Goal: Information Seeking & Learning: Find contact information

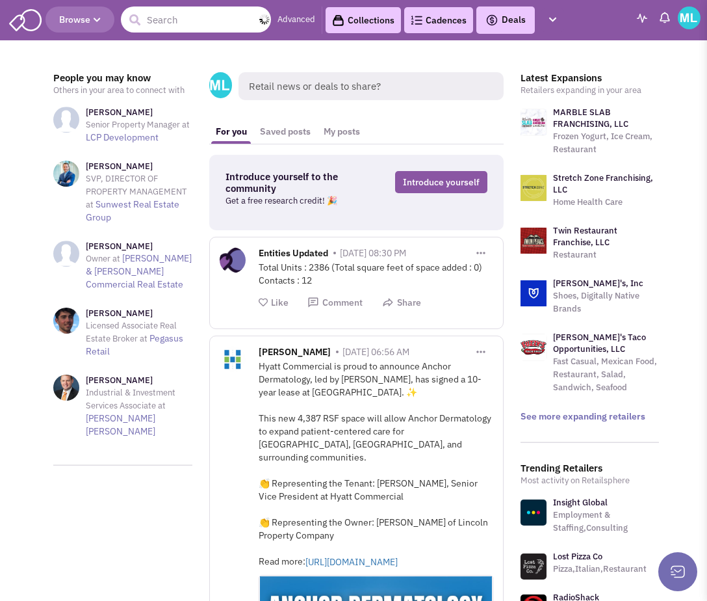
click at [166, 21] on input "text" at bounding box center [196, 20] width 150 height 26
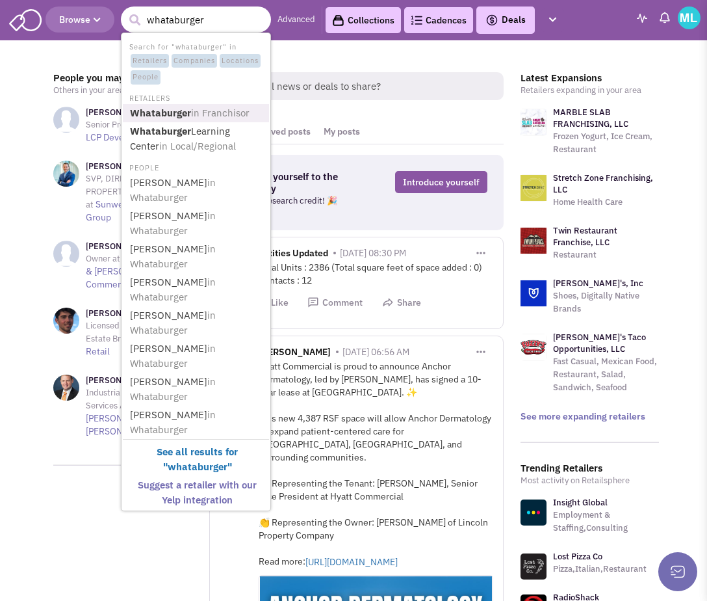
click at [225, 108] on span "in Franchisor" at bounding box center [220, 113] width 59 height 12
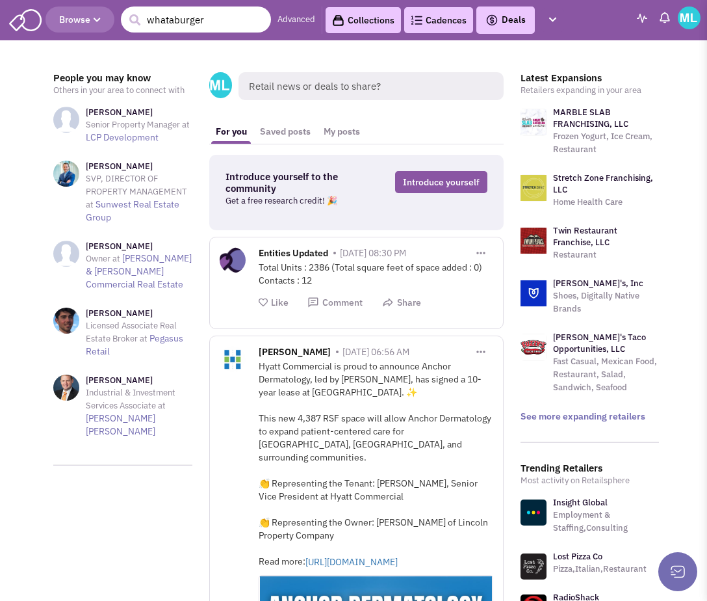
type input "whataburger"
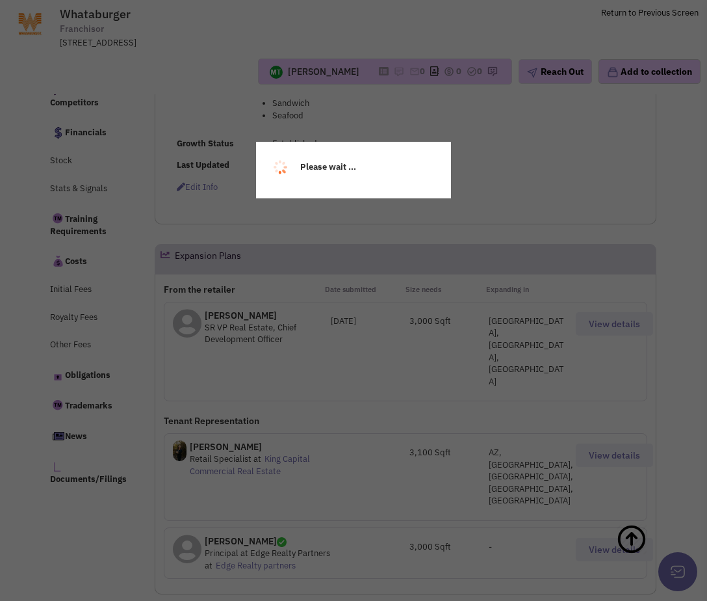
scroll to position [591, 0]
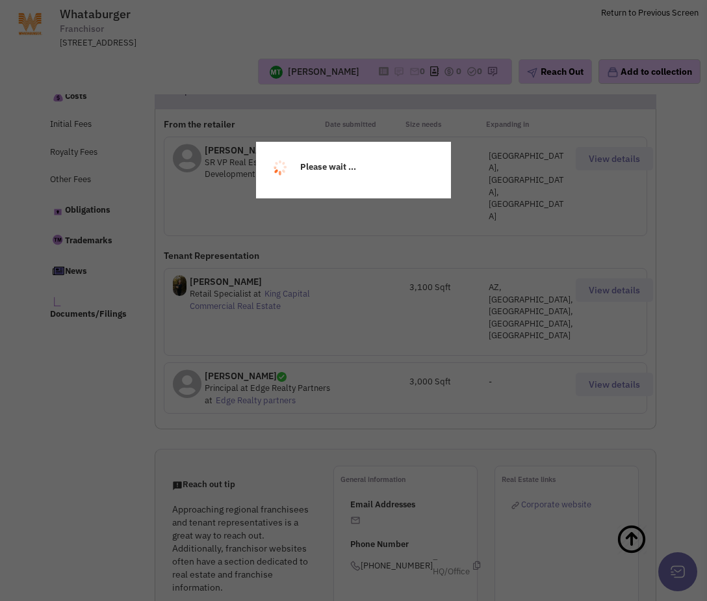
select select
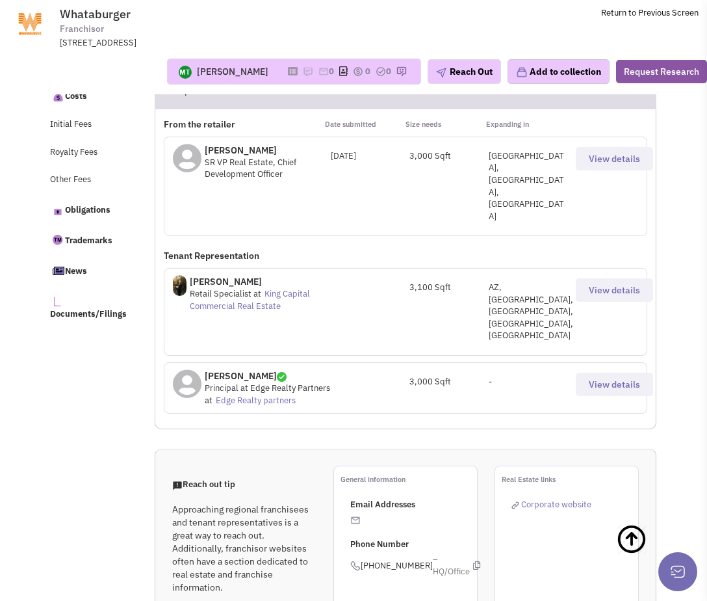
select select
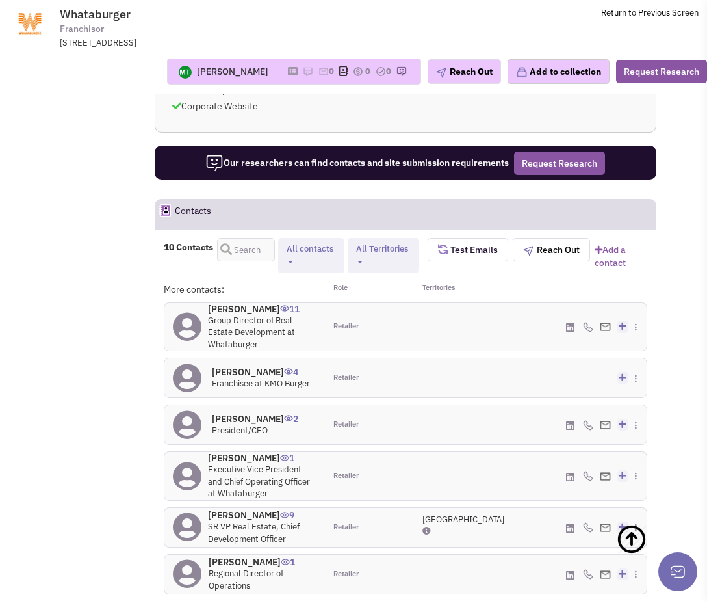
scroll to position [1159, 0]
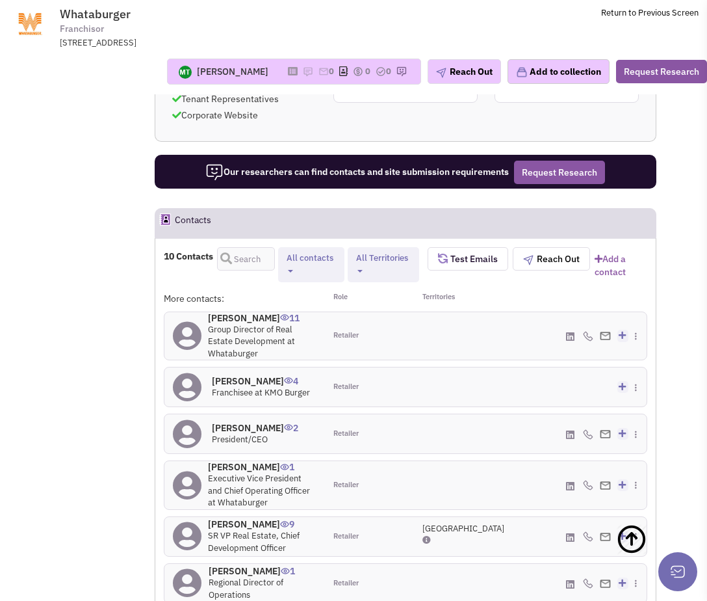
click at [241, 312] on h4 "Bill Sorrells 11" at bounding box center [262, 318] width 109 height 12
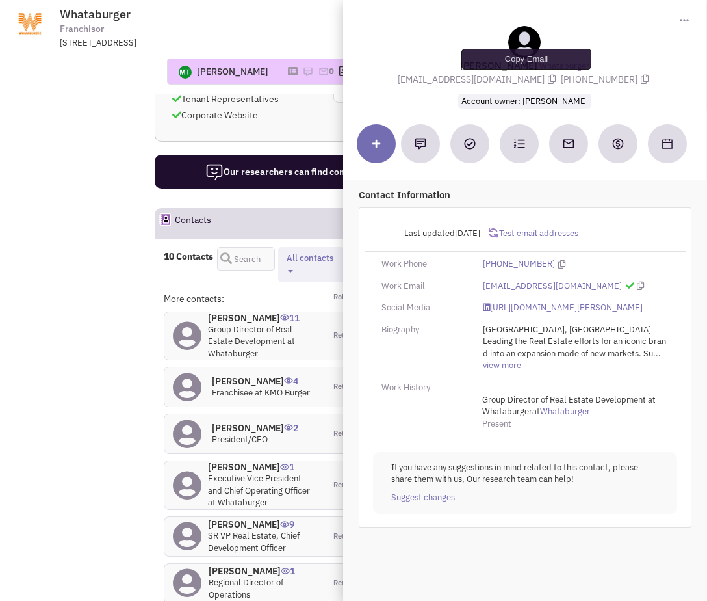
click at [548, 82] on icon at bounding box center [552, 79] width 8 height 9
click at [641, 81] on icon at bounding box center [645, 79] width 8 height 9
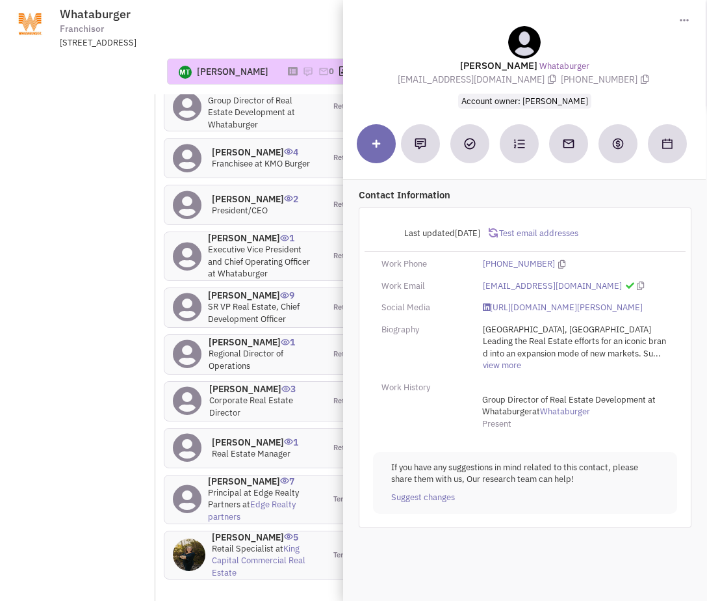
scroll to position [1398, 0]
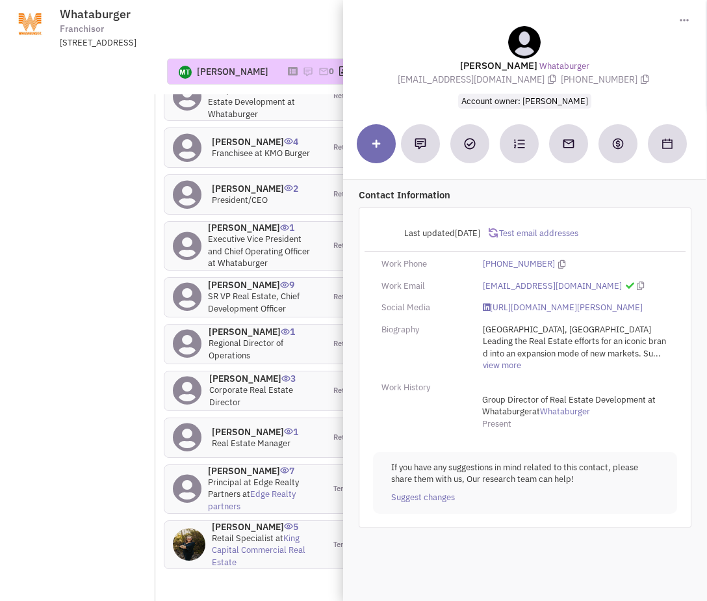
click at [226, 279] on h4 "Mr. James Turcotte 9" at bounding box center [262, 285] width 109 height 12
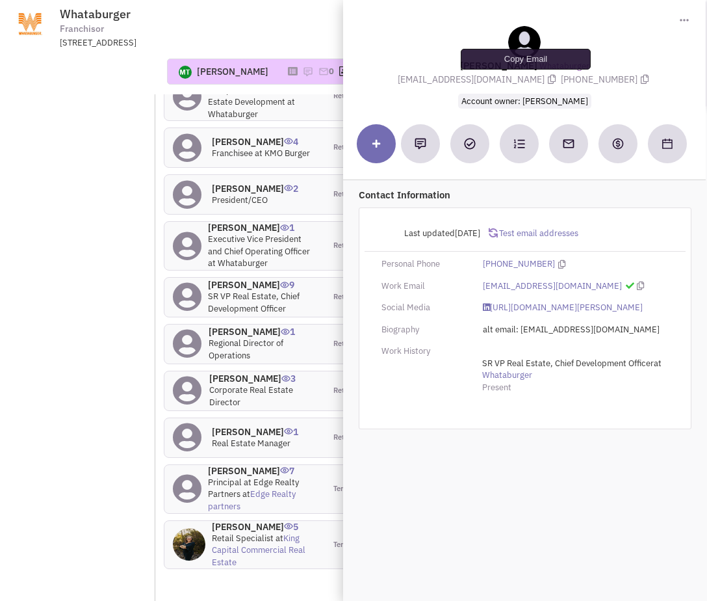
click at [548, 79] on icon at bounding box center [552, 79] width 8 height 9
click at [641, 81] on icon at bounding box center [645, 79] width 8 height 9
click at [240, 373] on h4 "Joe Jaynes 3" at bounding box center [262, 379] width 107 height 12
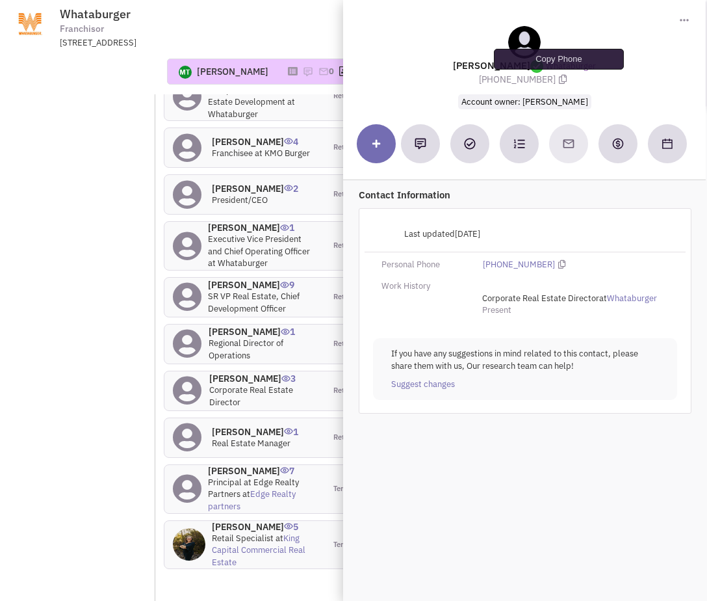
click at [559, 80] on icon at bounding box center [563, 79] width 8 height 9
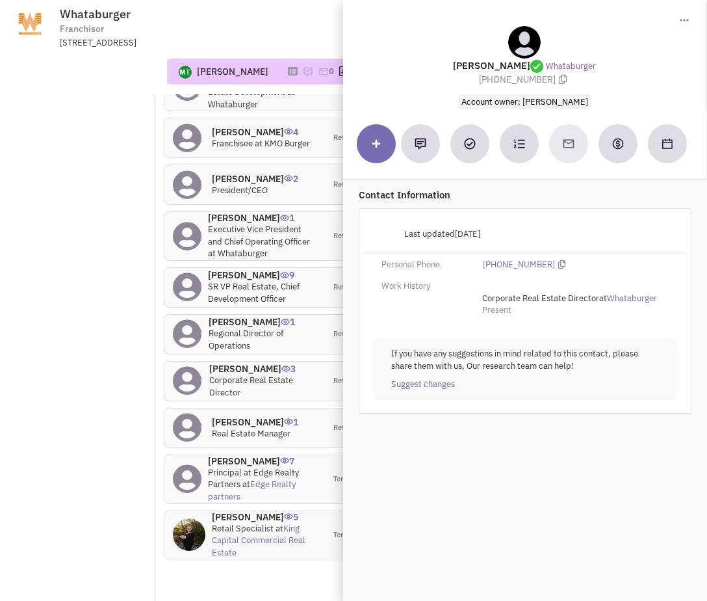
scroll to position [1410, 0]
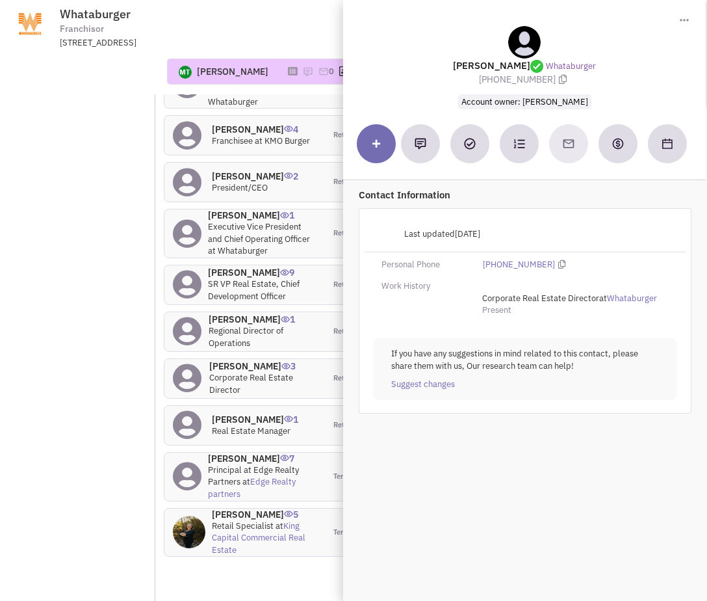
click at [230, 453] on h4 "David Copeland 7" at bounding box center [262, 459] width 109 height 12
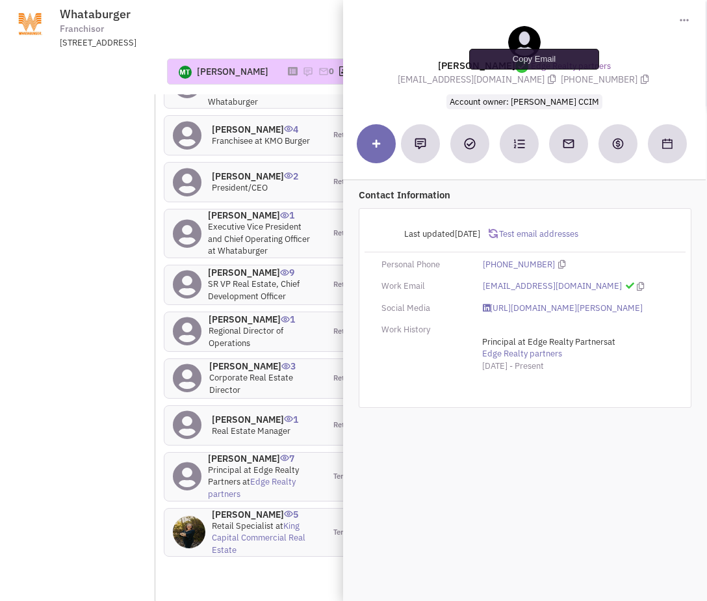
click at [548, 81] on icon at bounding box center [552, 79] width 8 height 9
click at [641, 80] on icon at bounding box center [645, 79] width 8 height 9
click at [268, 508] on h4 "Ms. Lia Armstrong 5" at bounding box center [264, 514] width 105 height 12
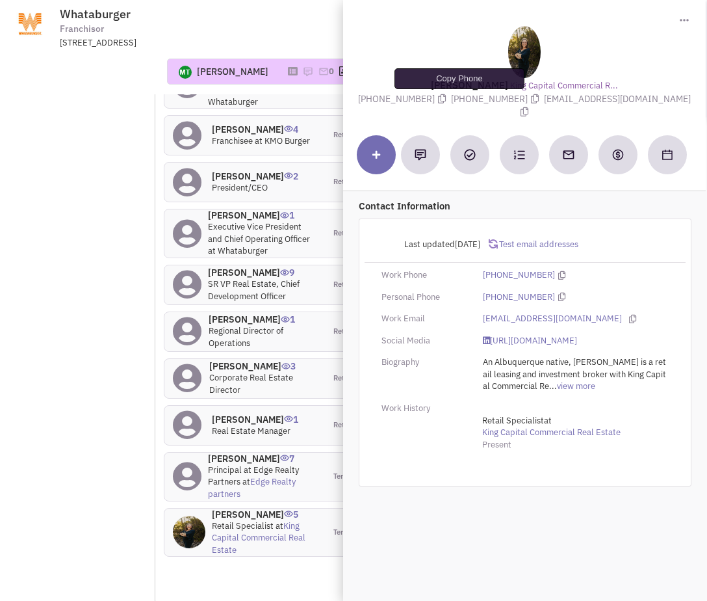
click at [446, 101] on icon at bounding box center [442, 98] width 8 height 9
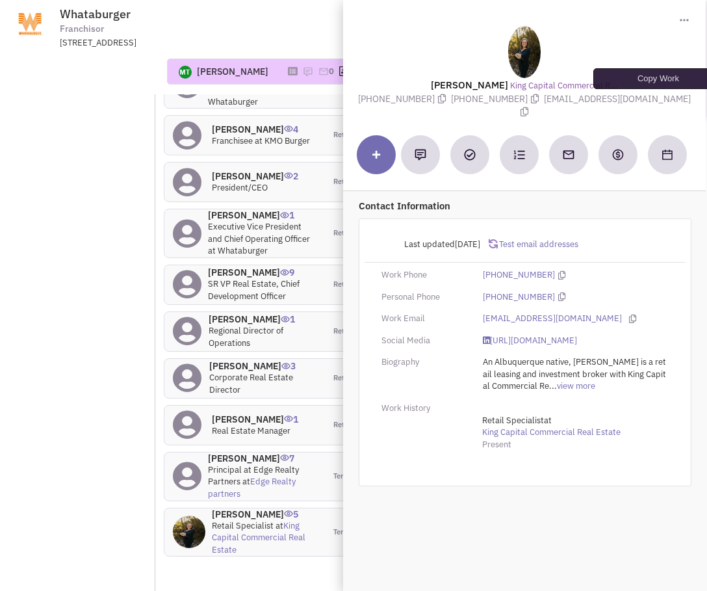
click at [529, 107] on icon at bounding box center [525, 111] width 8 height 9
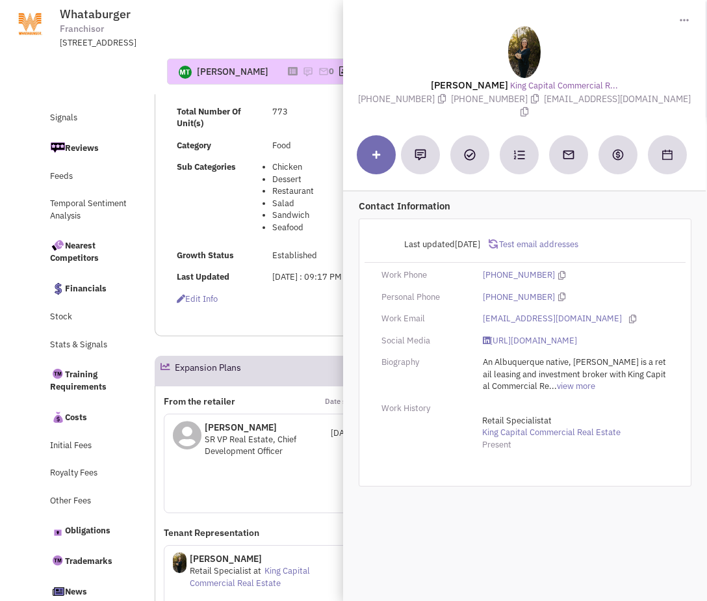
scroll to position [0, 0]
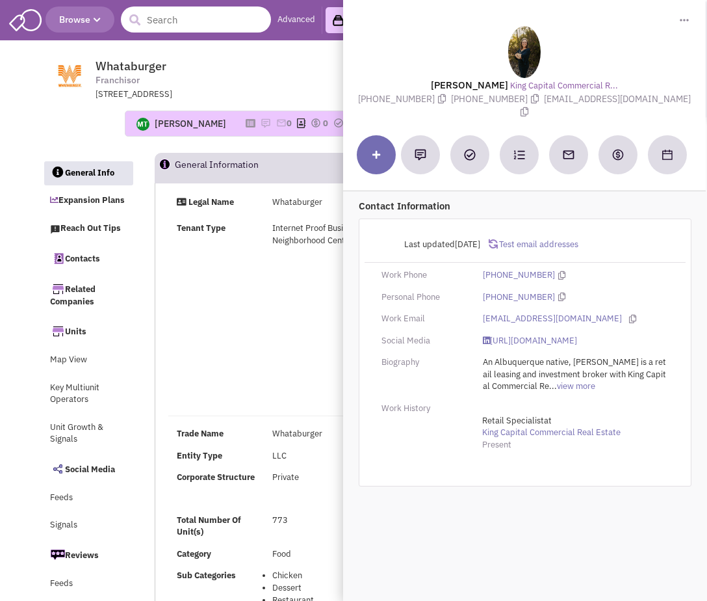
click at [157, 17] on input "text" at bounding box center [196, 20] width 150 height 26
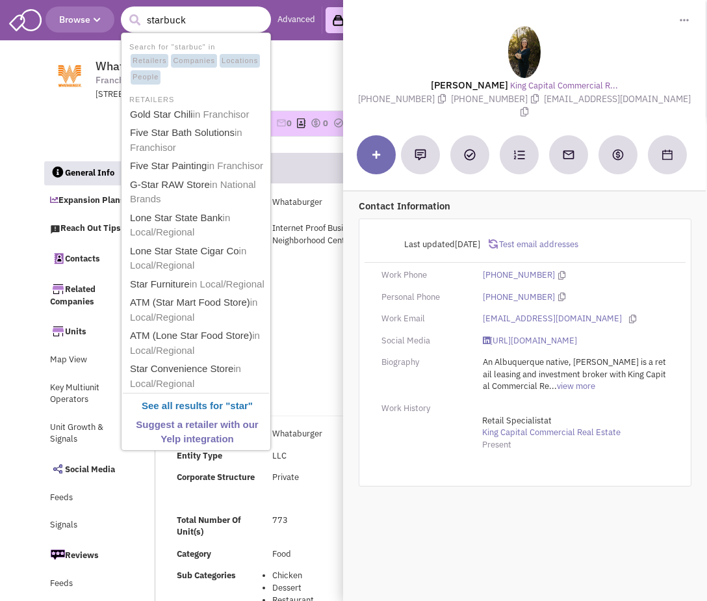
type input "starbucks"
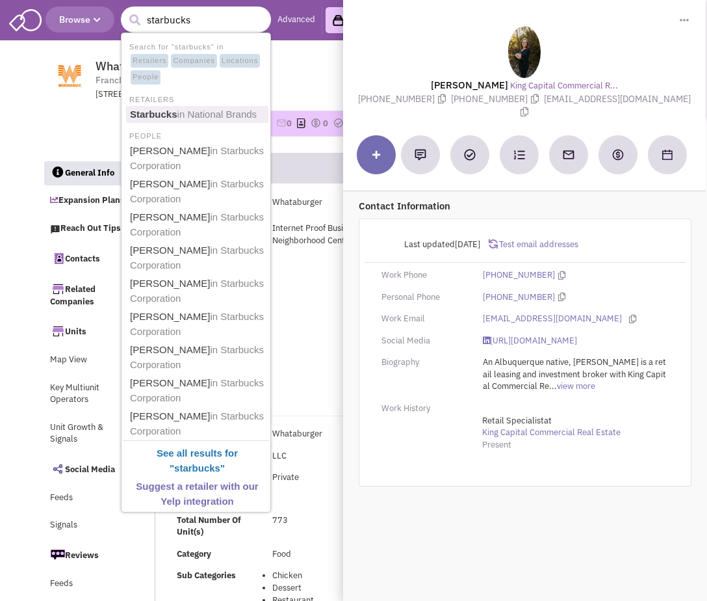
click at [218, 114] on span "in National Brands" at bounding box center [218, 114] width 80 height 11
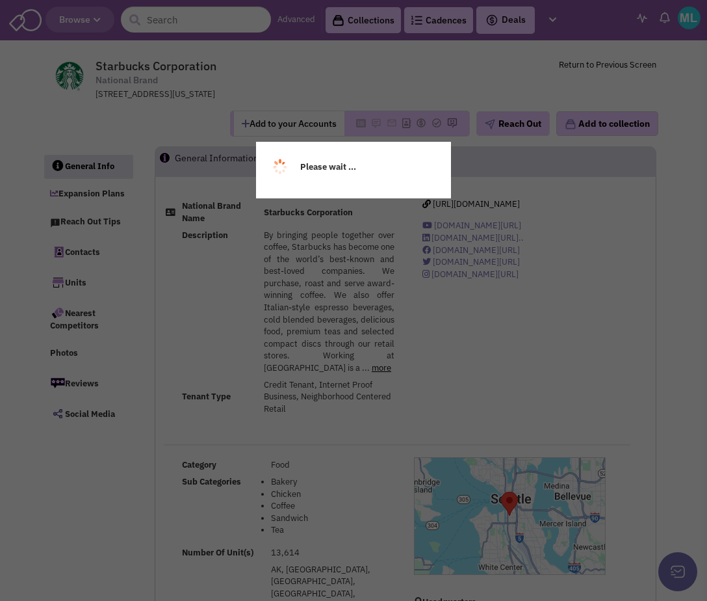
select select
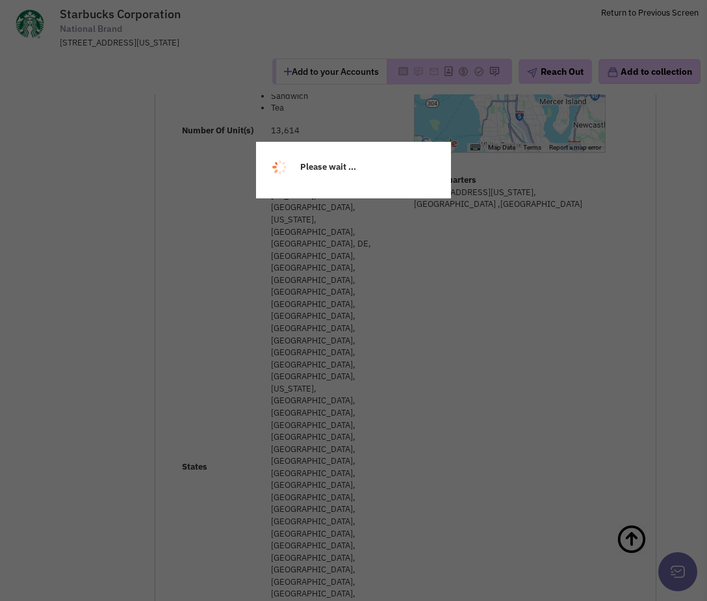
select select
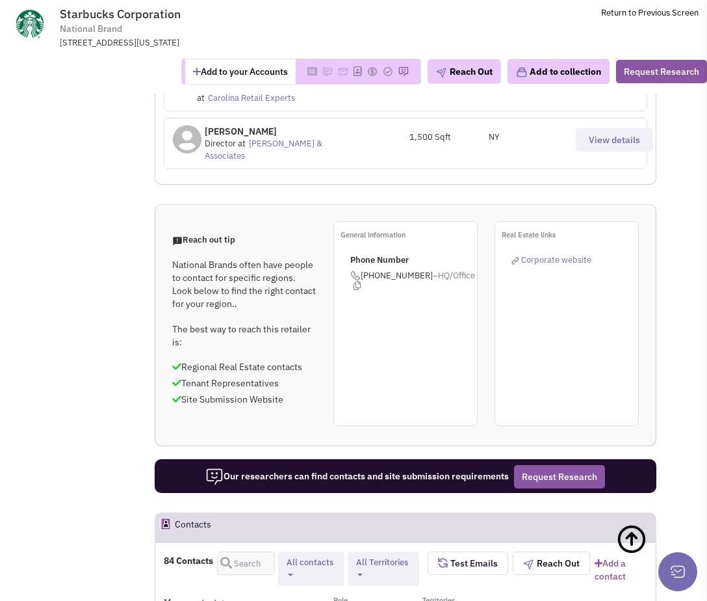
scroll to position [1375, 0]
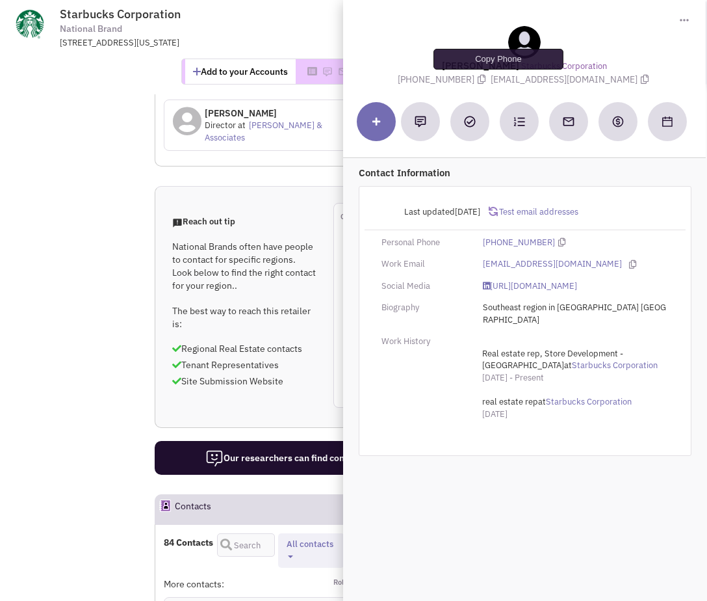
click at [486, 79] on icon at bounding box center [482, 79] width 8 height 9
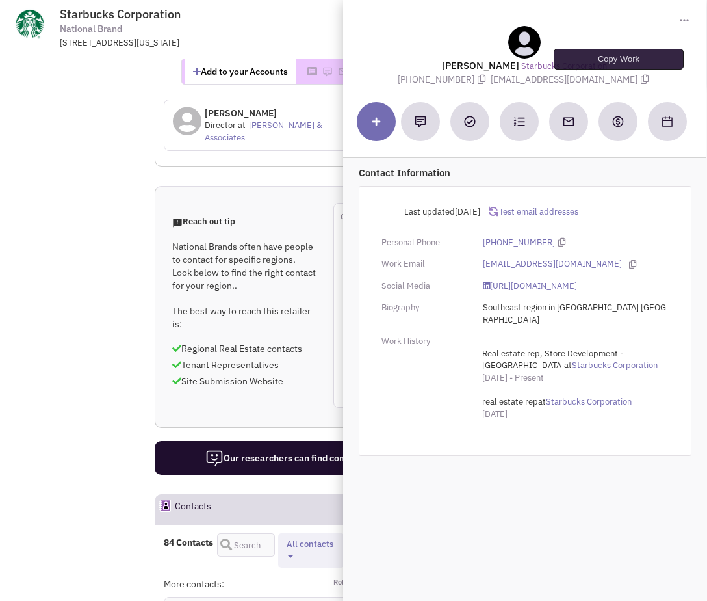
click at [641, 81] on icon at bounding box center [645, 79] width 8 height 9
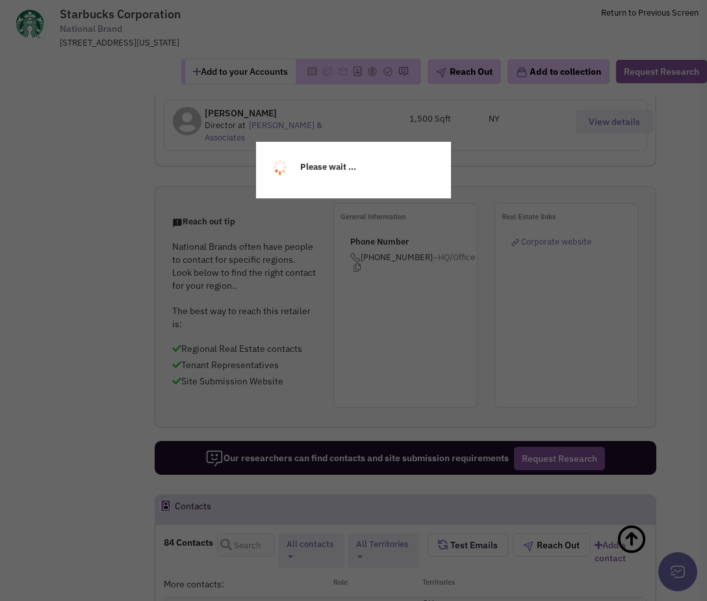
click at [243, 112] on div "Please wait ..." at bounding box center [353, 300] width 707 height 601
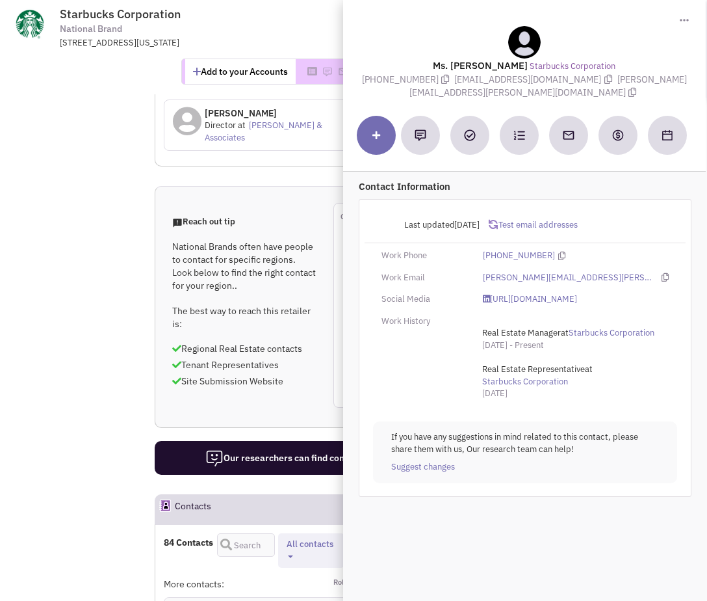
click at [442, 79] on icon at bounding box center [446, 79] width 8 height 9
click at [605, 80] on icon at bounding box center [609, 79] width 8 height 9
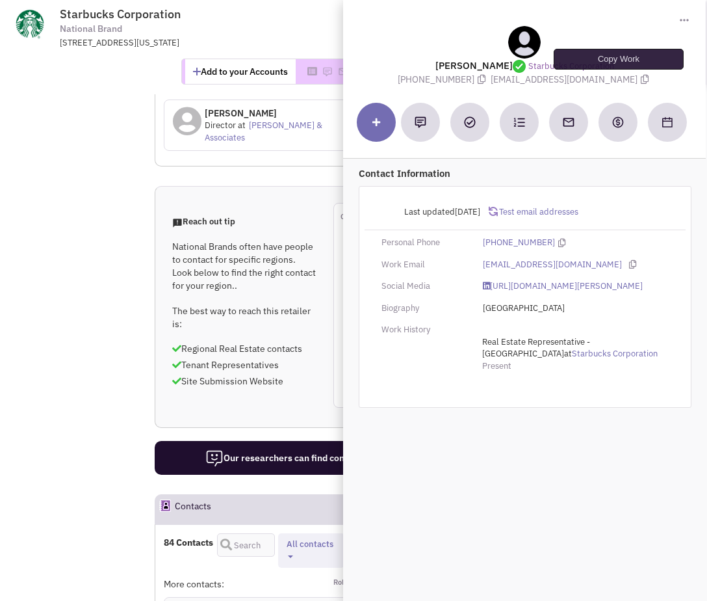
click at [641, 81] on icon at bounding box center [645, 79] width 8 height 9
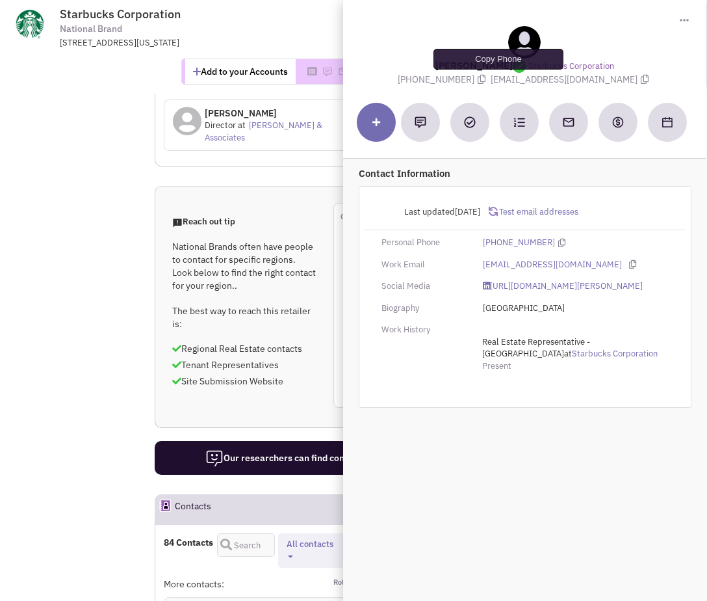
click at [486, 82] on icon at bounding box center [482, 79] width 8 height 9
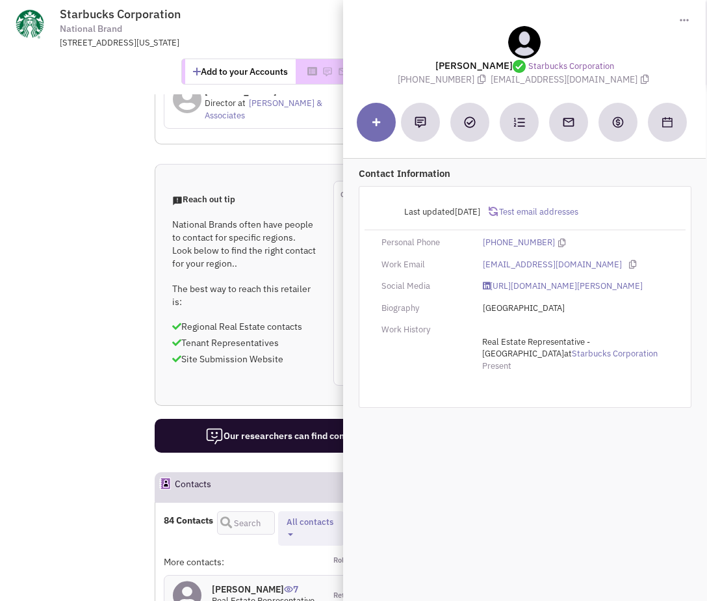
scroll to position [1522, 0]
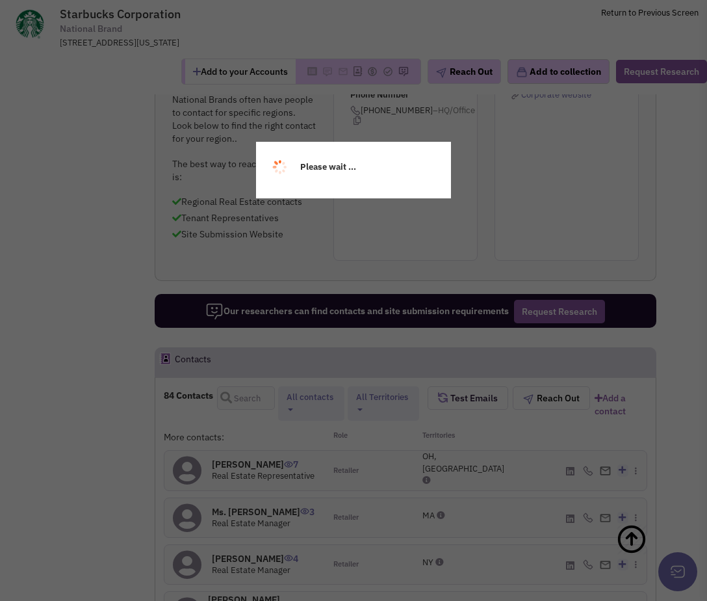
click at [221, 408] on div "Please wait ..." at bounding box center [353, 300] width 707 height 601
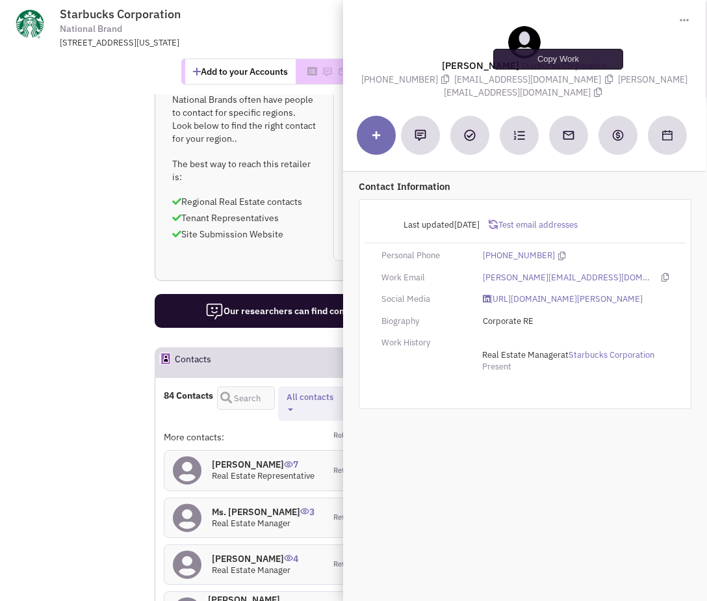
click at [605, 77] on icon at bounding box center [609, 79] width 8 height 9
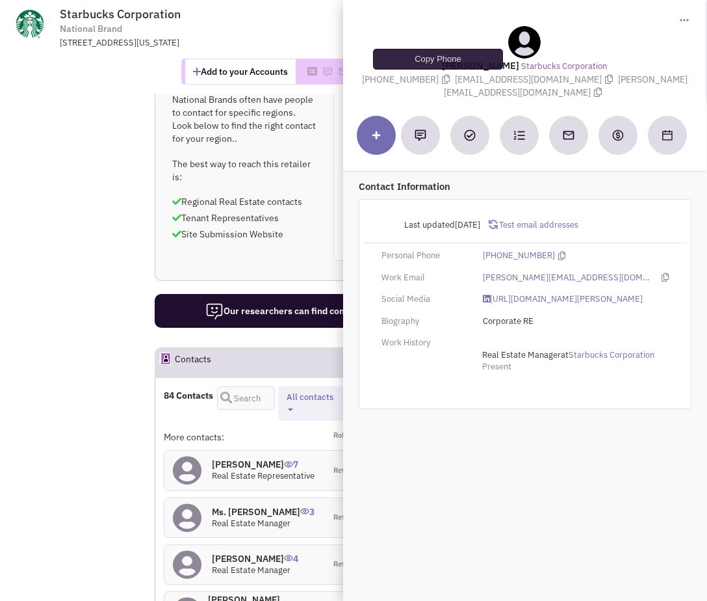
click at [442, 78] on icon at bounding box center [446, 79] width 8 height 9
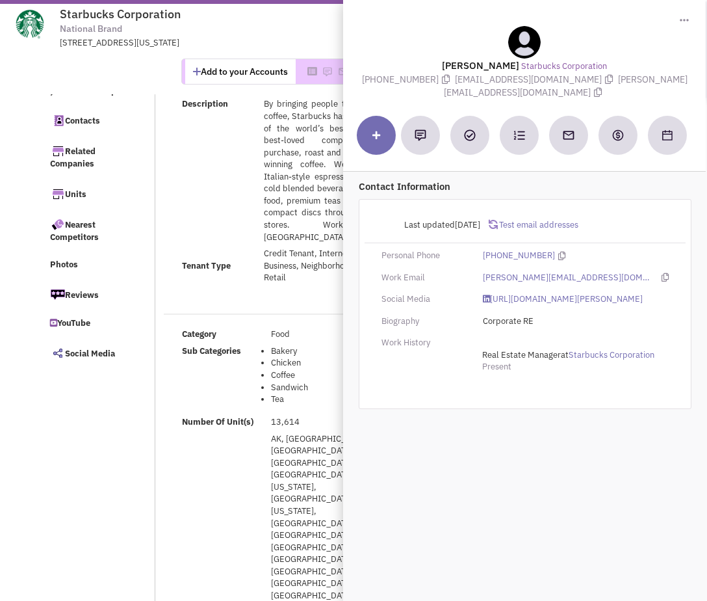
scroll to position [0, 0]
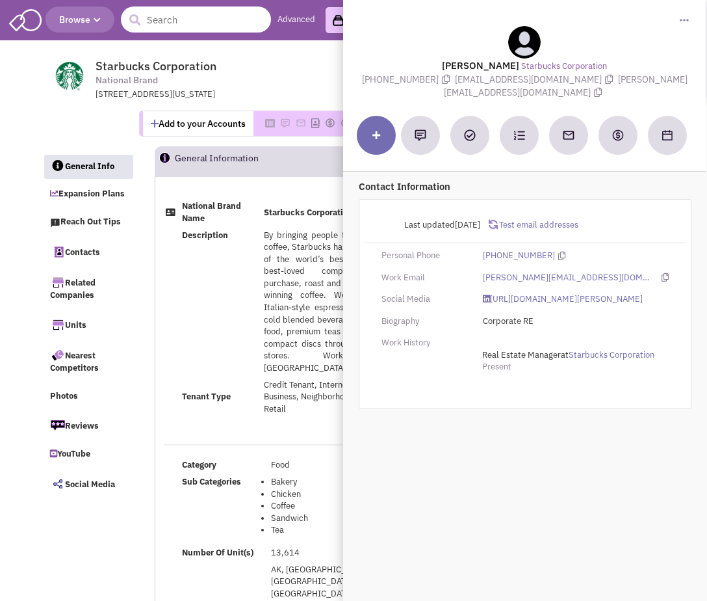
click at [160, 15] on input "text" at bounding box center [196, 20] width 150 height 26
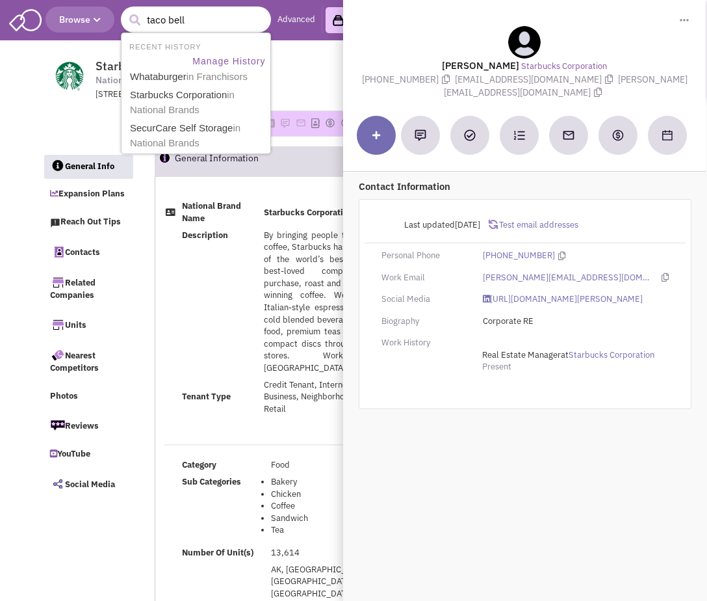
type input "taco bell"
click at [125, 10] on button "submit" at bounding box center [135, 20] width 20 height 20
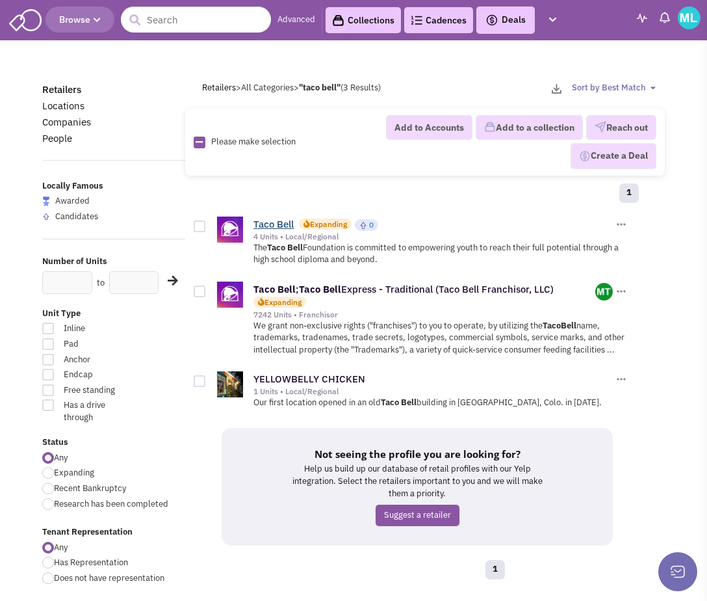
click at [278, 222] on link "Taco Bell" at bounding box center [274, 224] width 40 height 12
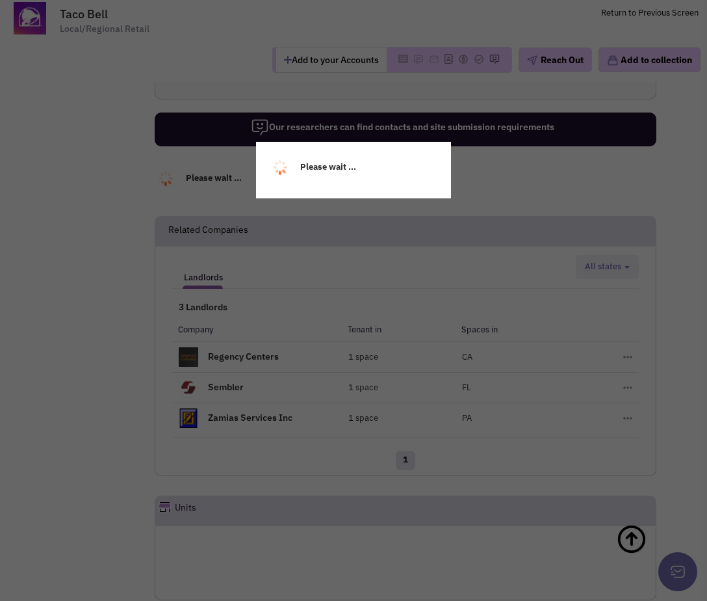
select select
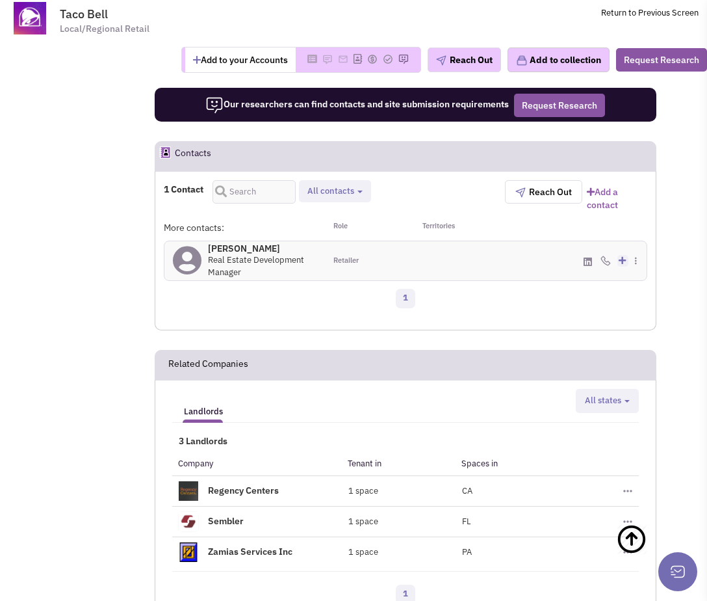
scroll to position [794, 0]
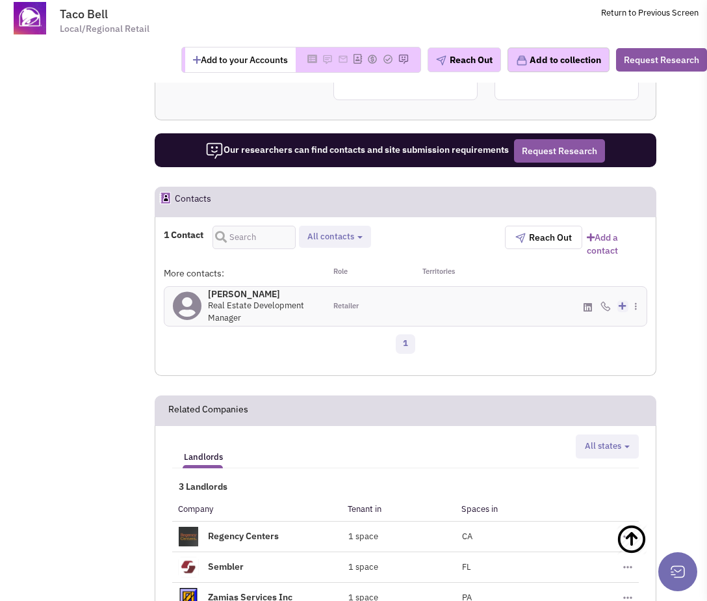
click at [244, 300] on h4 "Jenna Demas 0" at bounding box center [262, 294] width 109 height 12
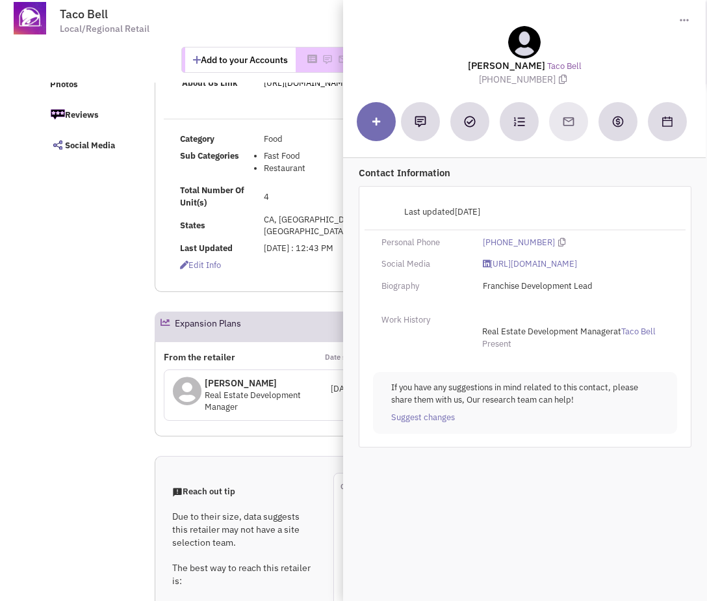
scroll to position [0, 0]
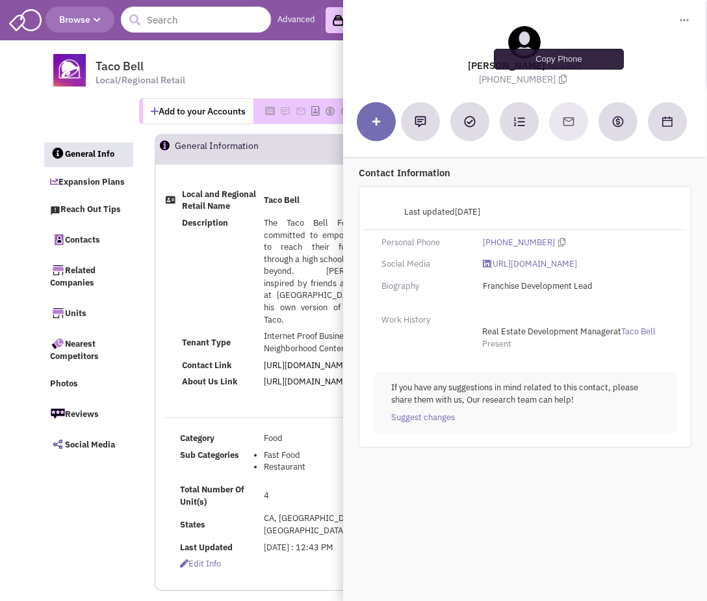
click at [559, 81] on icon at bounding box center [563, 79] width 8 height 9
click at [170, 25] on input "text" at bounding box center [196, 20] width 150 height 26
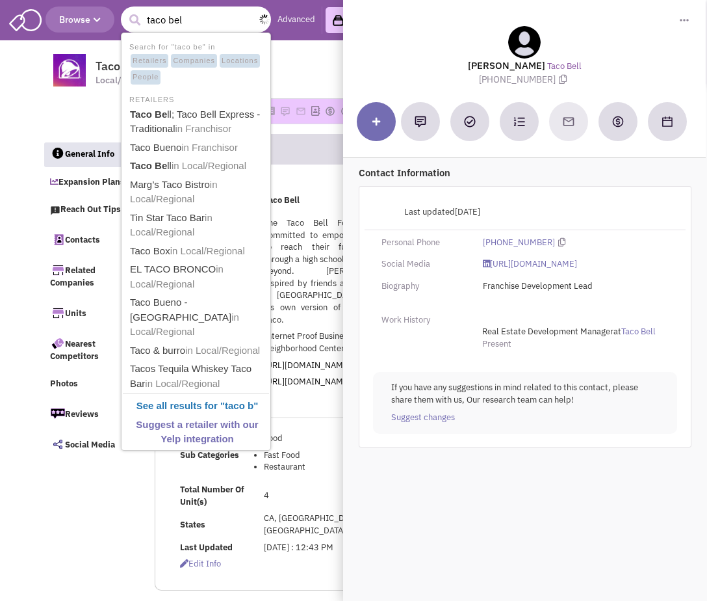
type input "taco bell"
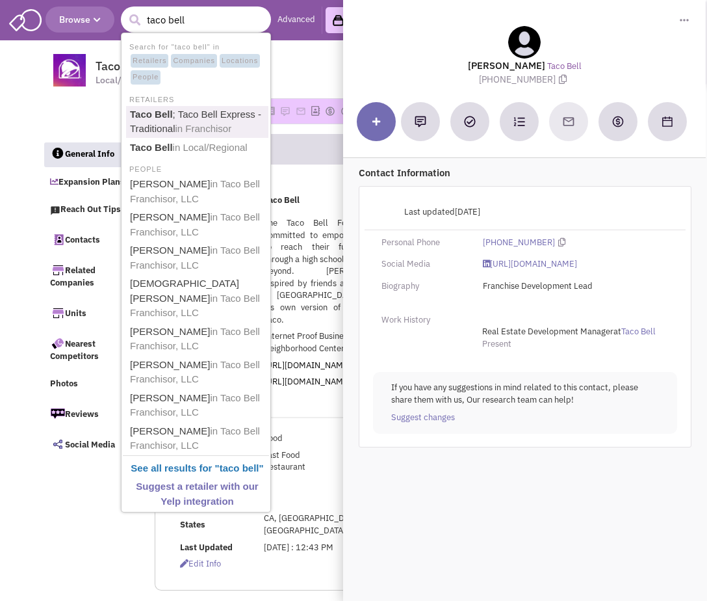
click at [215, 119] on link "Taco Bell ; Taco Bell Express - Traditional in Franchisor" at bounding box center [197, 122] width 142 height 32
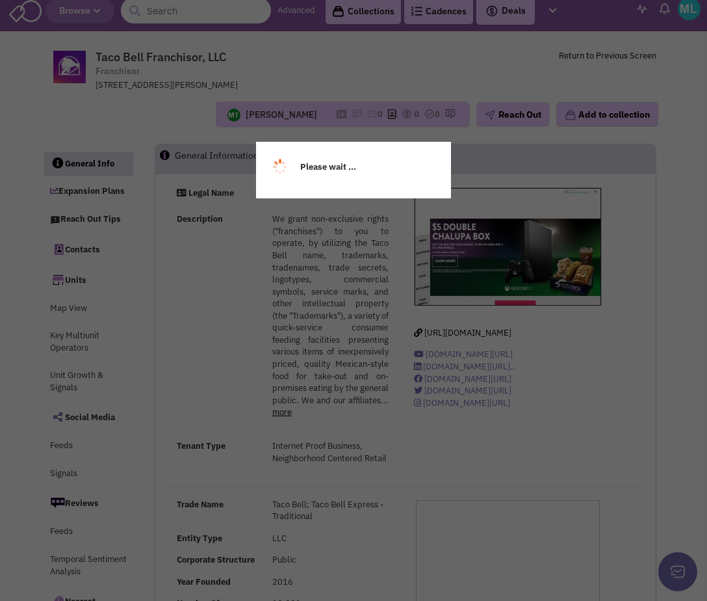
select select
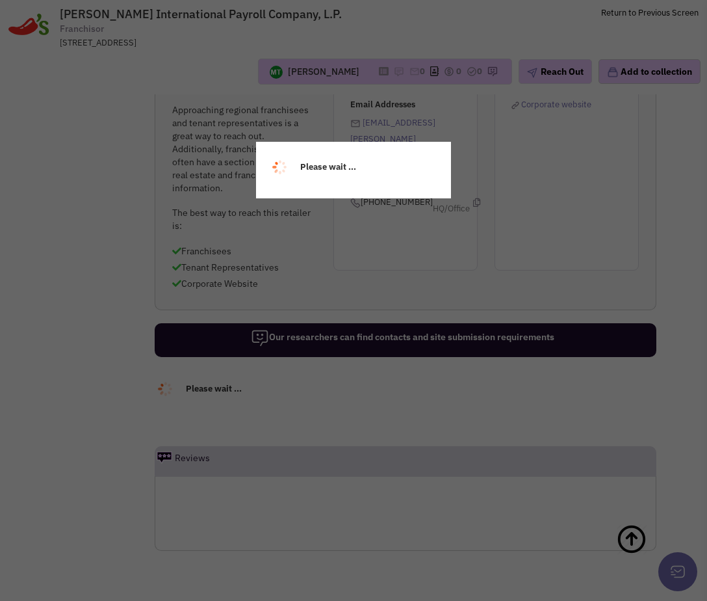
select select
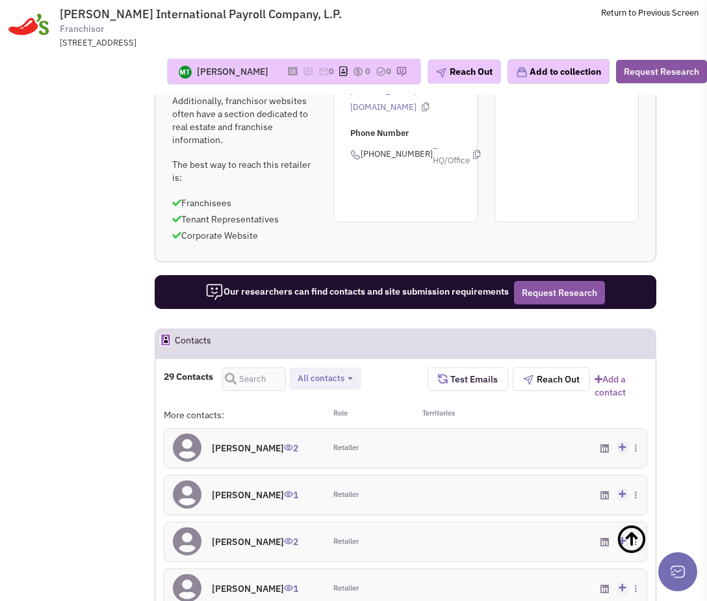
select select
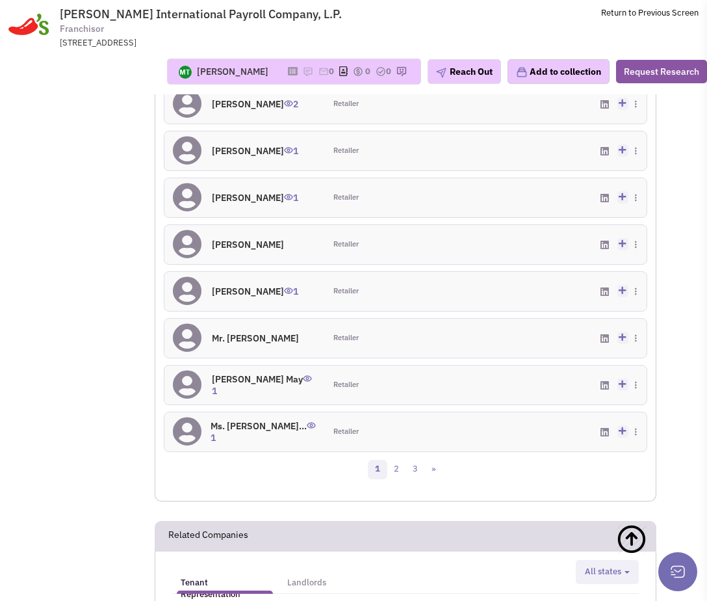
scroll to position [1317, 0]
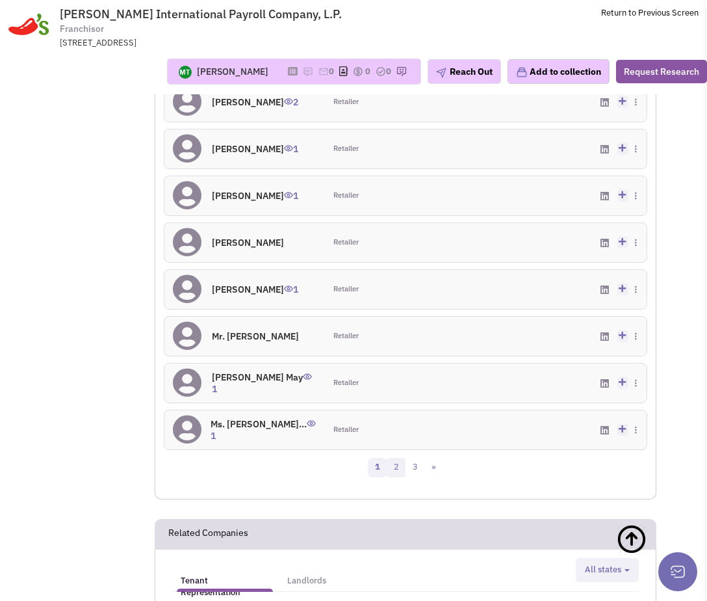
click at [395, 477] on link "2" at bounding box center [397, 468] width 20 height 20
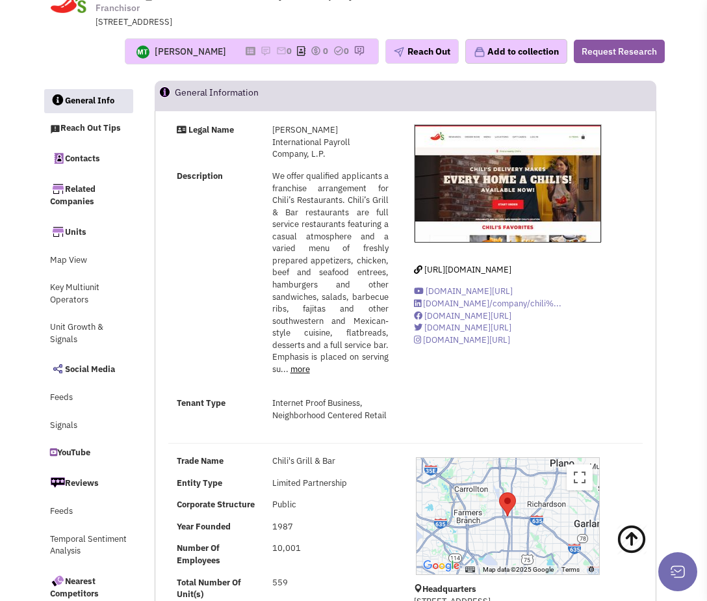
scroll to position [0, 0]
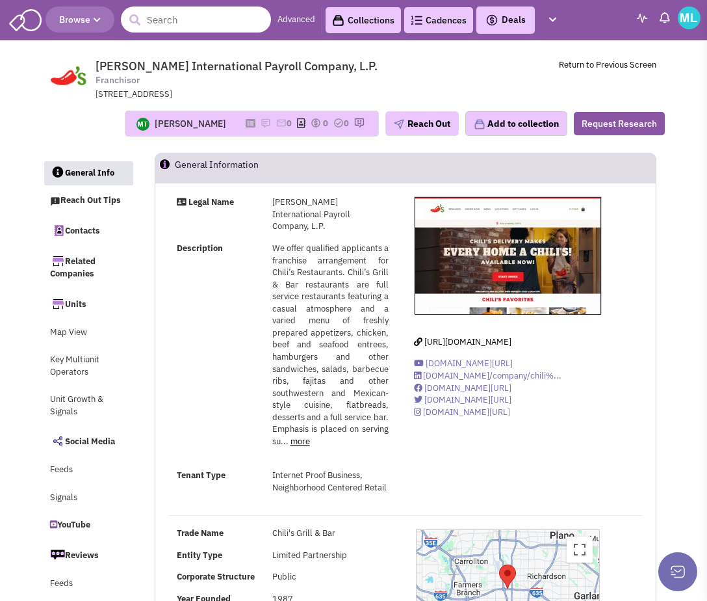
click at [197, 27] on input "text" at bounding box center [196, 20] width 150 height 26
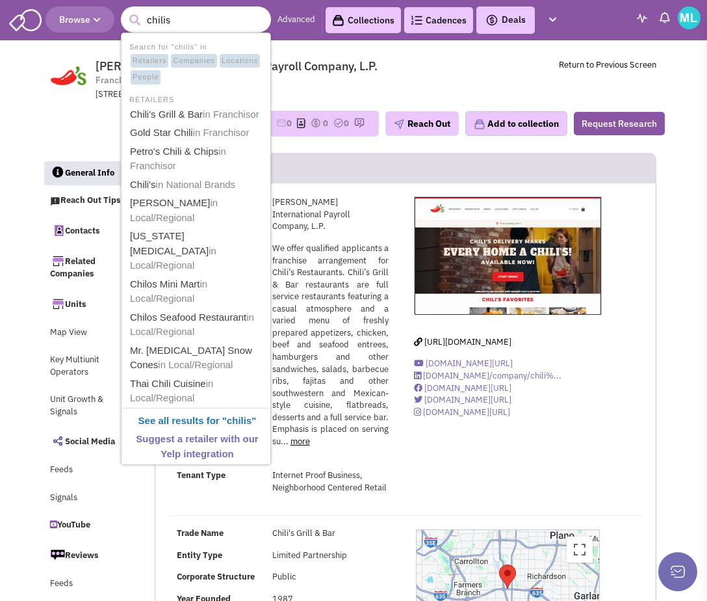
type input "chilis"
click at [125, 10] on button "submit" at bounding box center [135, 20] width 20 height 20
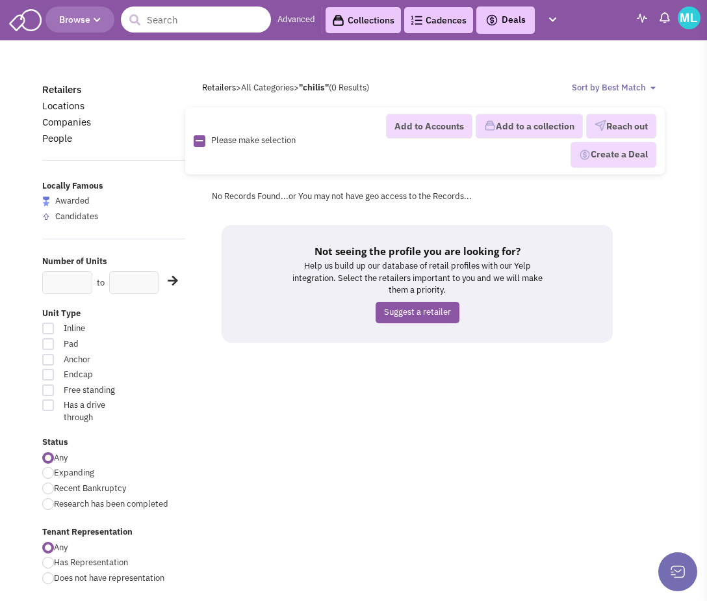
click at [200, 16] on input "text" at bounding box center [196, 20] width 150 height 26
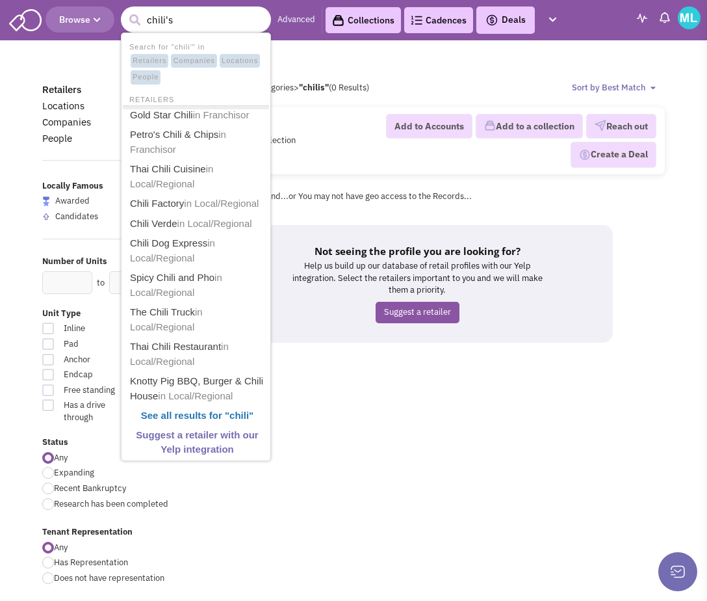
type input "chili's"
click at [125, 10] on button "submit" at bounding box center [135, 20] width 20 height 20
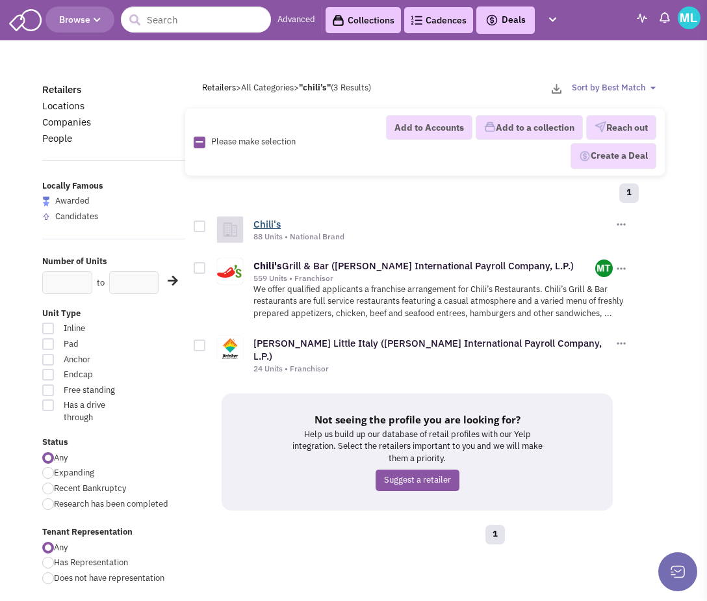
click at [265, 221] on link "Chili's" at bounding box center [267, 224] width 27 height 12
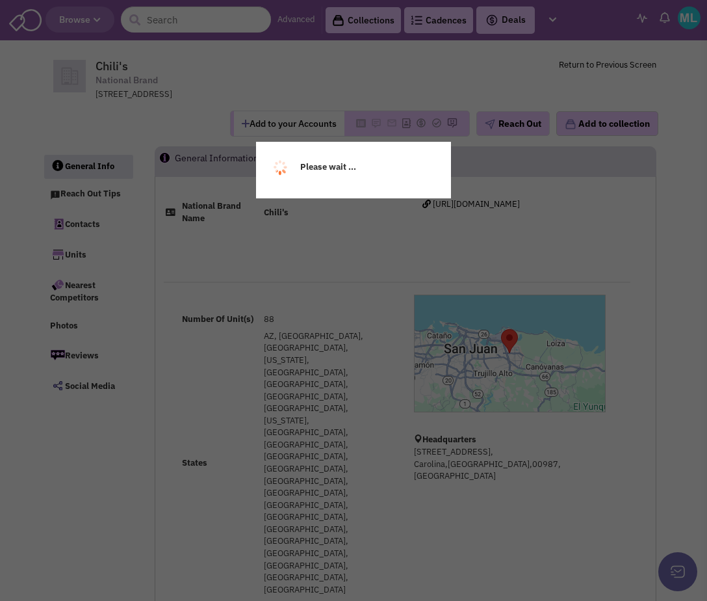
select select
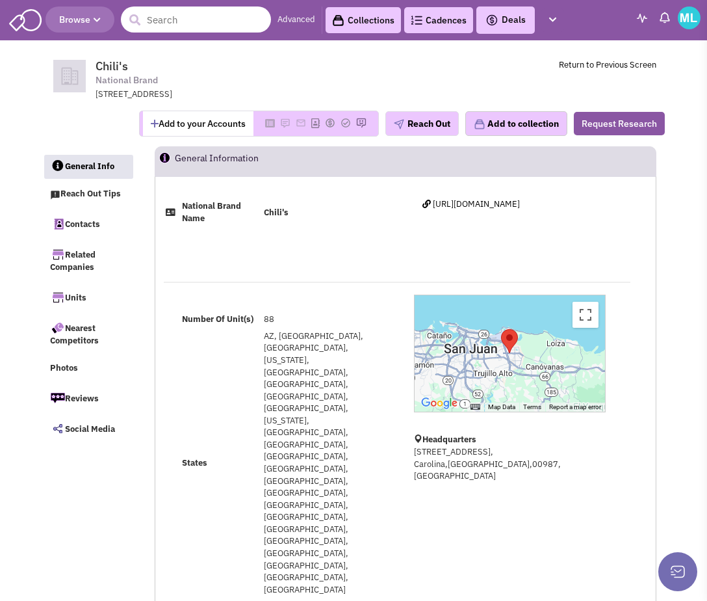
click at [181, 20] on input "text" at bounding box center [196, 20] width 150 height 26
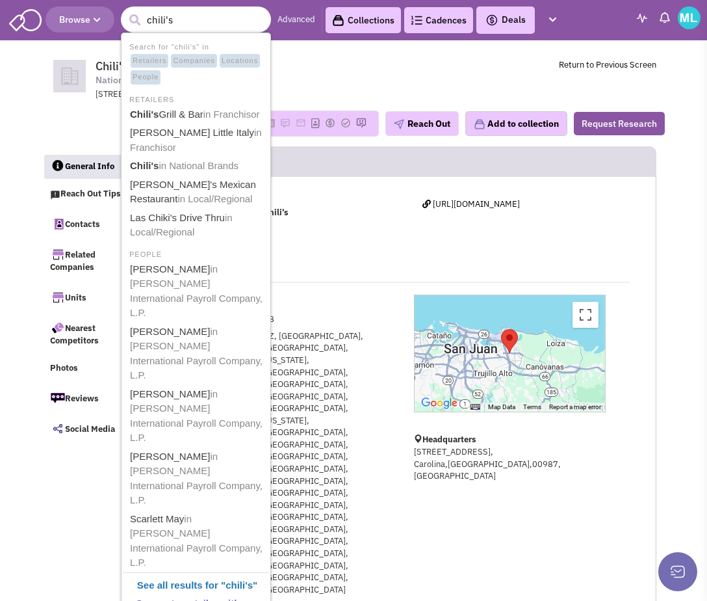
type input "chili's"
click at [125, 10] on button "submit" at bounding box center [135, 20] width 20 height 20
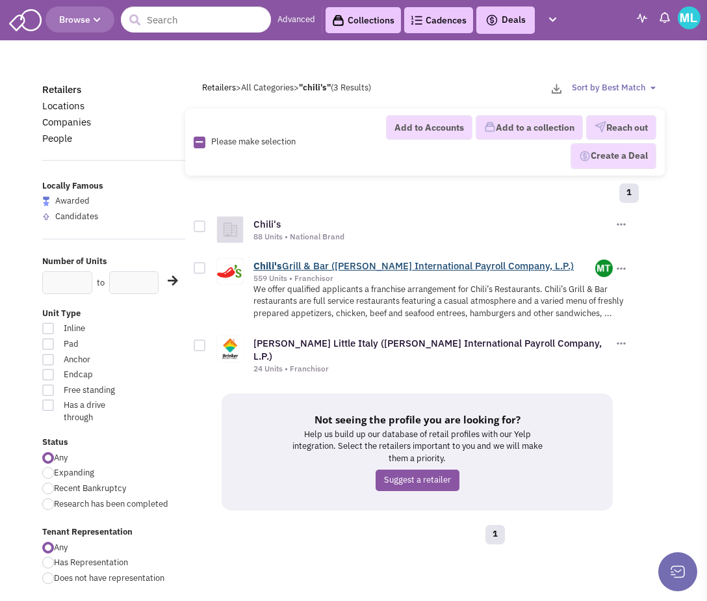
click at [290, 261] on link "Chili's Grill & Bar ([PERSON_NAME] International Payroll Company, L.P.)" at bounding box center [414, 265] width 321 height 12
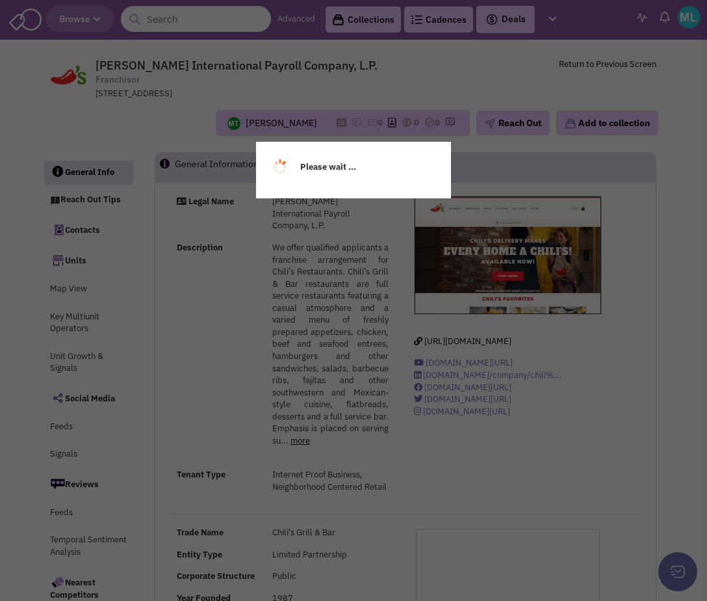
select select
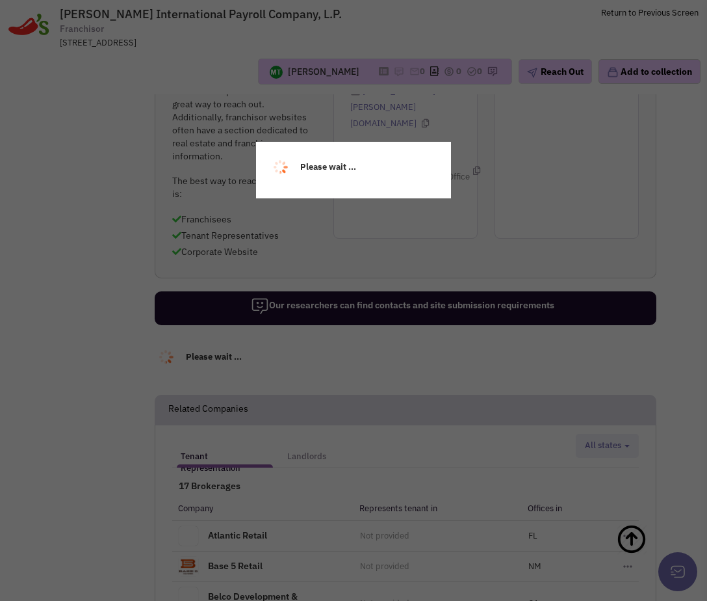
scroll to position [1113, 0]
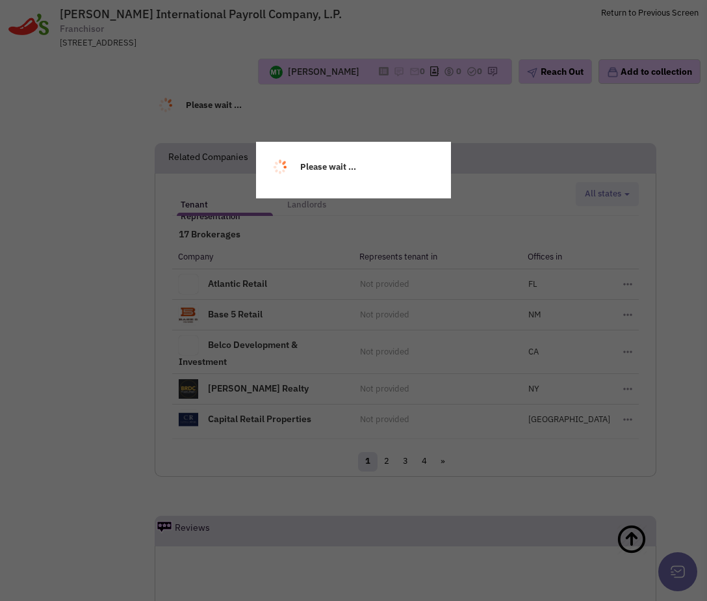
select select
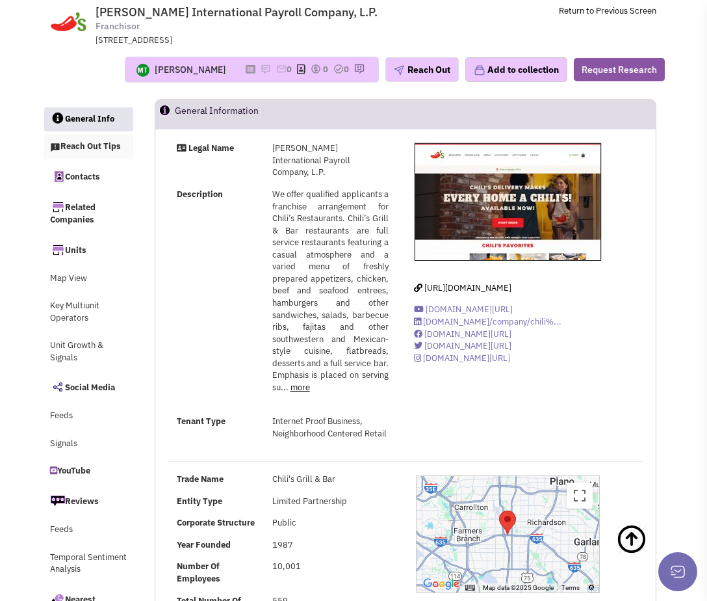
scroll to position [0, 0]
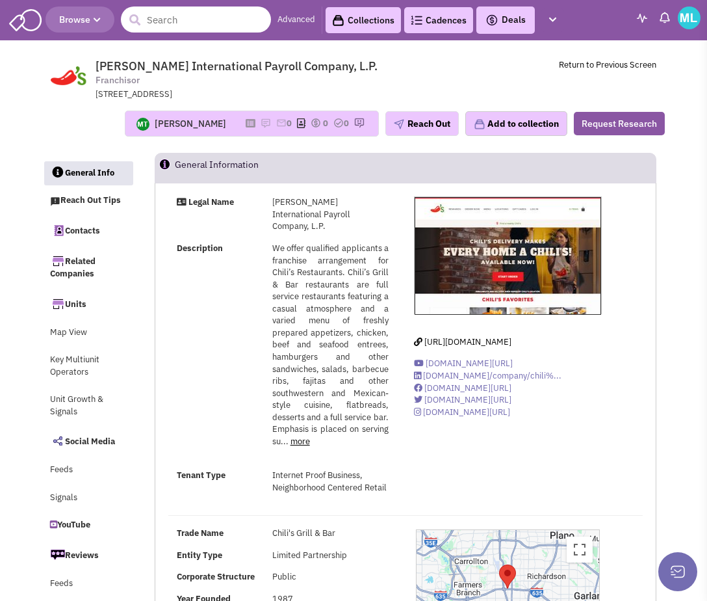
click at [174, 21] on input "text" at bounding box center [196, 20] width 150 height 26
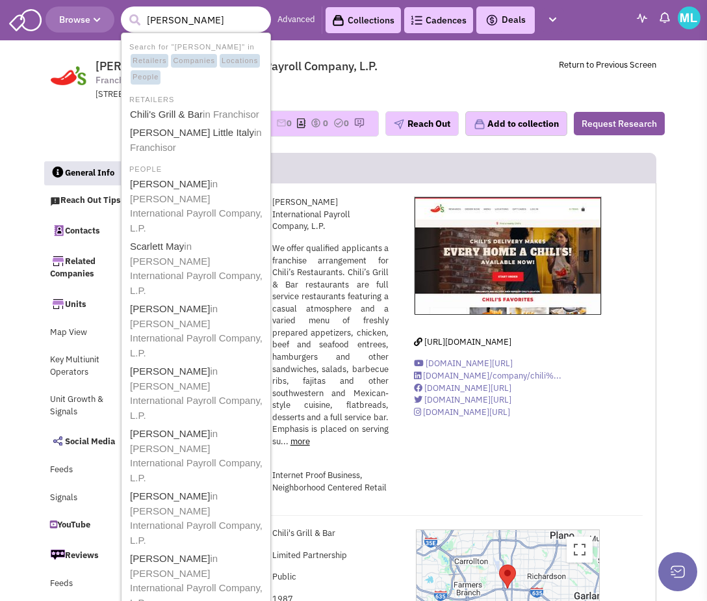
type input "[PERSON_NAME]"
click at [125, 10] on button "submit" at bounding box center [135, 20] width 20 height 20
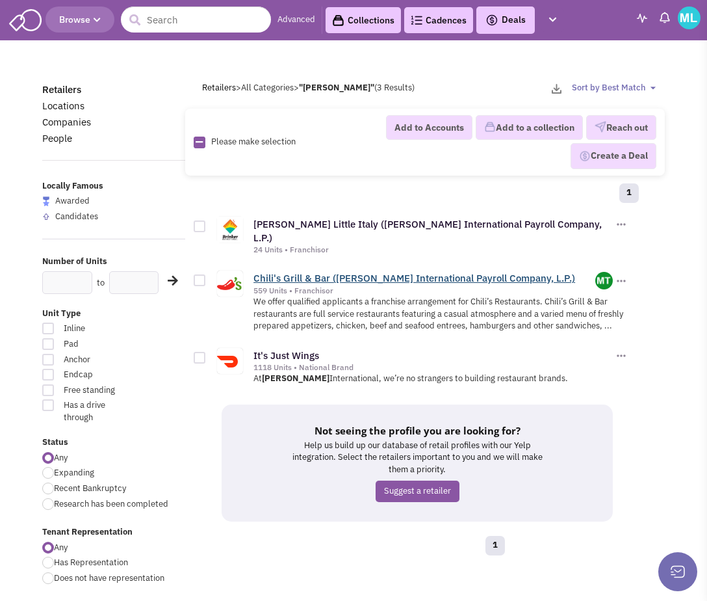
click at [308, 272] on link "Chili's Grill & Bar ([PERSON_NAME] International Payroll Company, L.P.)" at bounding box center [415, 278] width 322 height 12
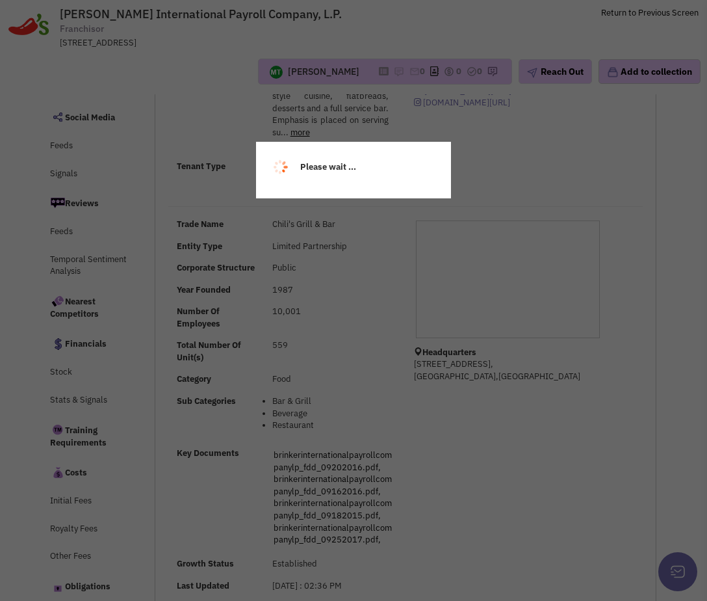
select select
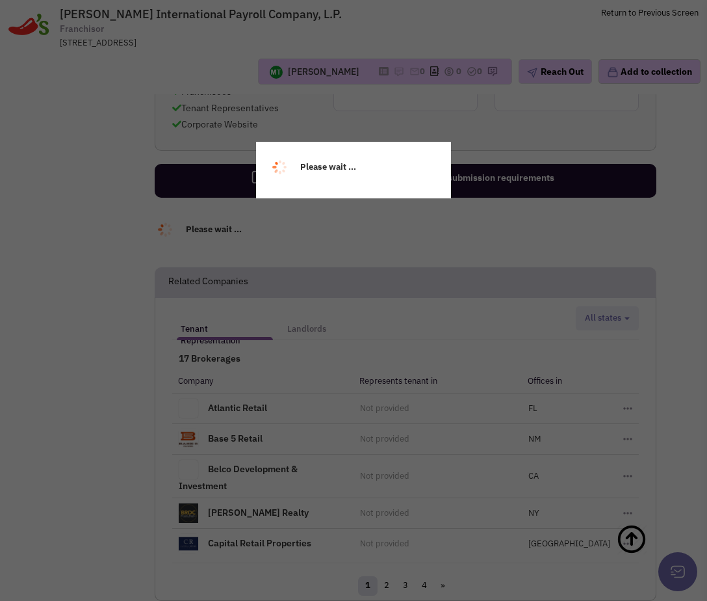
select select
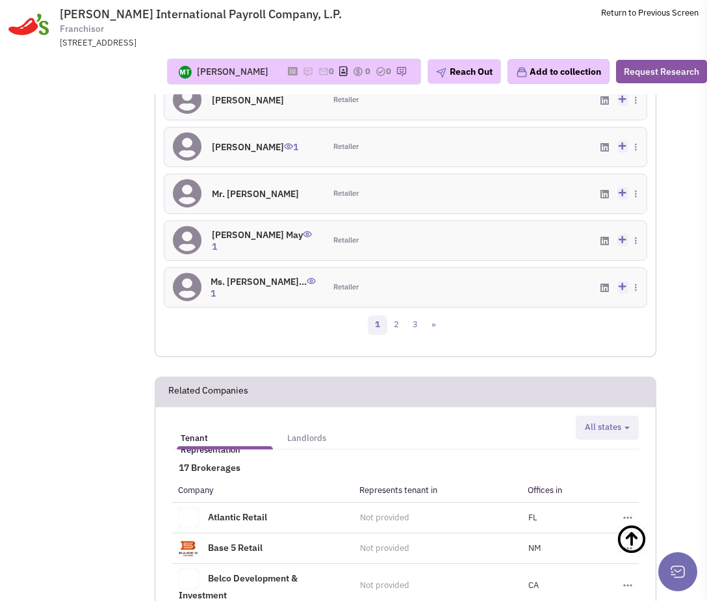
scroll to position [1529, 0]
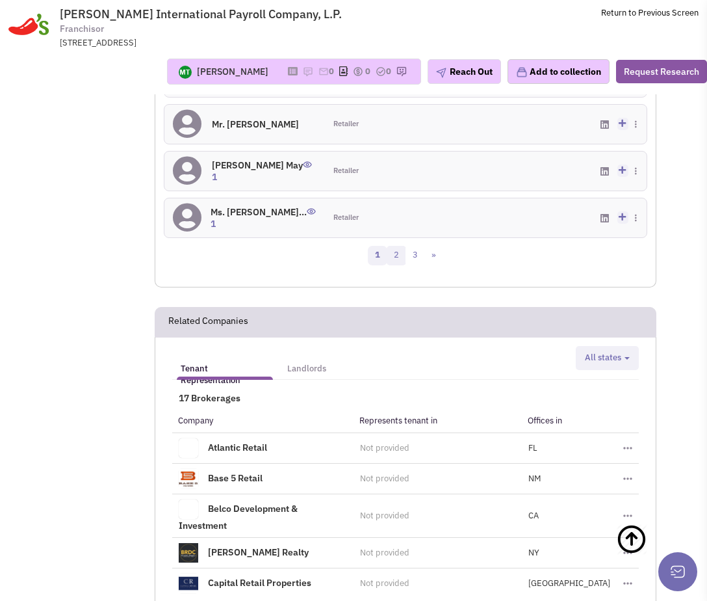
click at [401, 265] on link "2" at bounding box center [397, 256] width 20 height 20
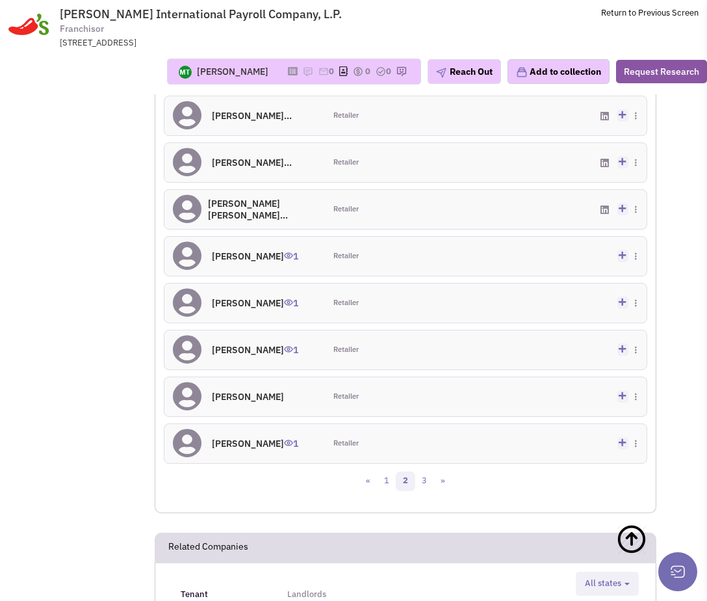
scroll to position [1362, 0]
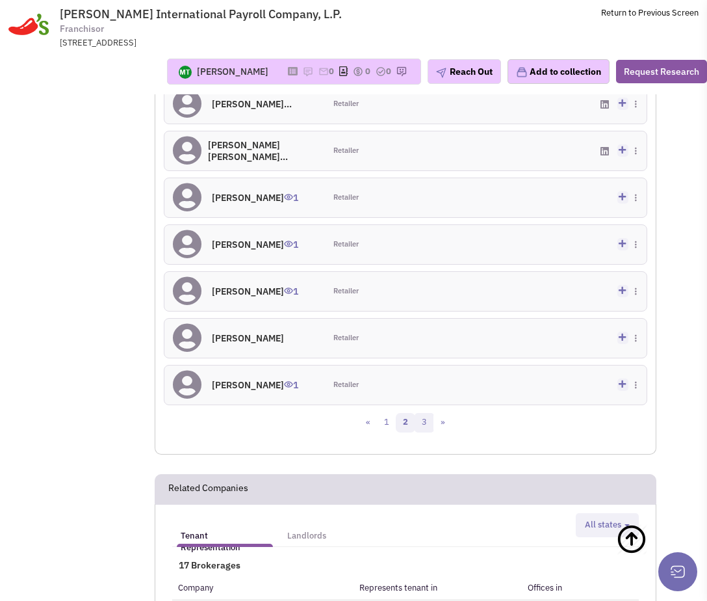
click at [417, 427] on link "3" at bounding box center [425, 423] width 20 height 20
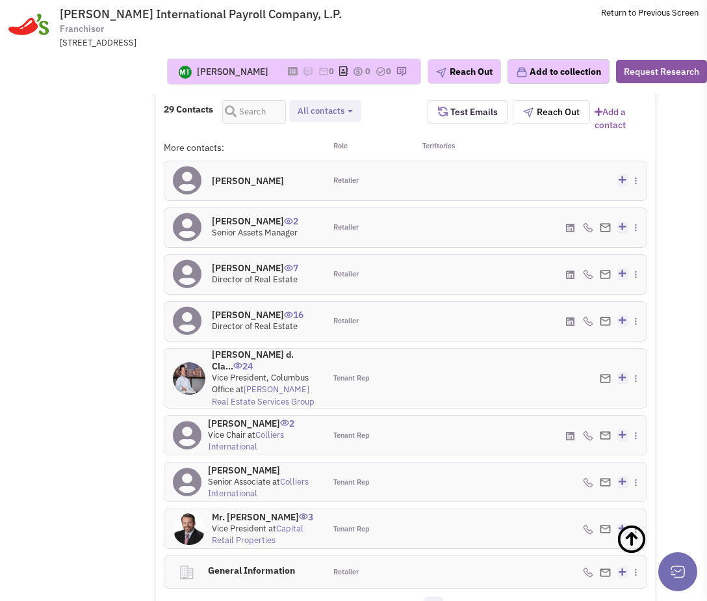
scroll to position [1160, 0]
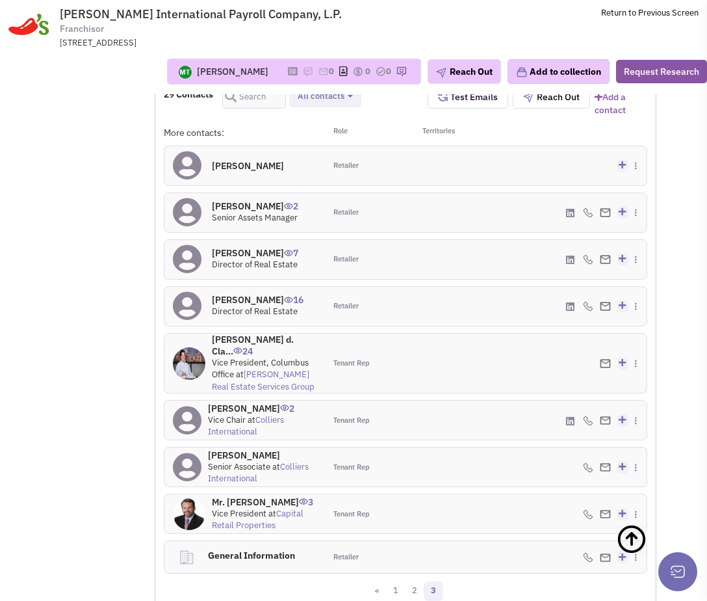
click at [237, 306] on h4 "[PERSON_NAME] 16" at bounding box center [258, 300] width 92 height 12
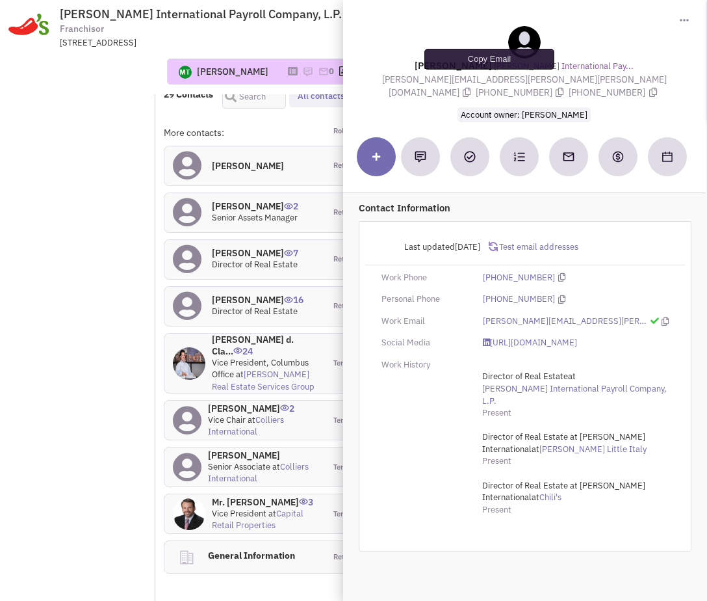
click at [471, 88] on icon at bounding box center [468, 92] width 8 height 9
click at [564, 88] on icon at bounding box center [561, 92] width 8 height 9
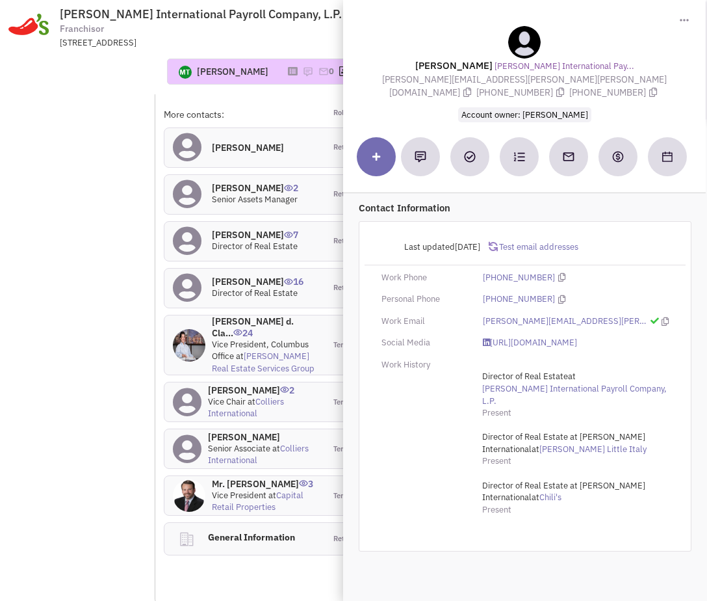
scroll to position [1199, 0]
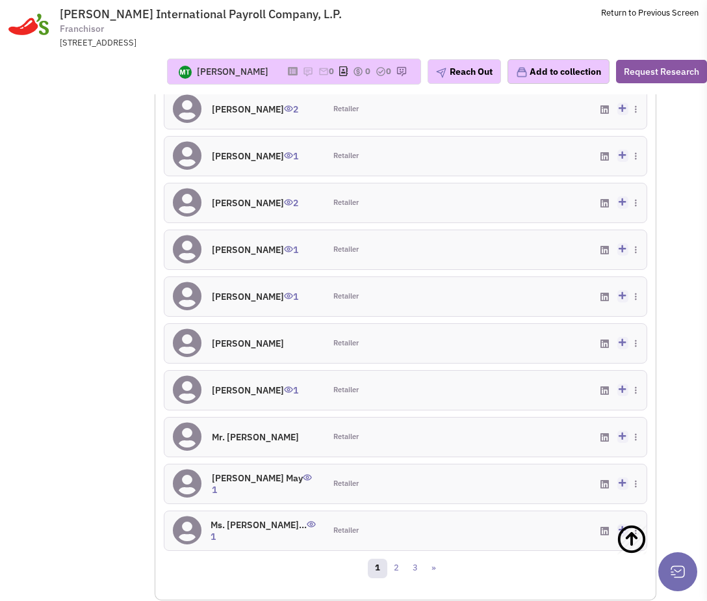
scroll to position [1221, 0]
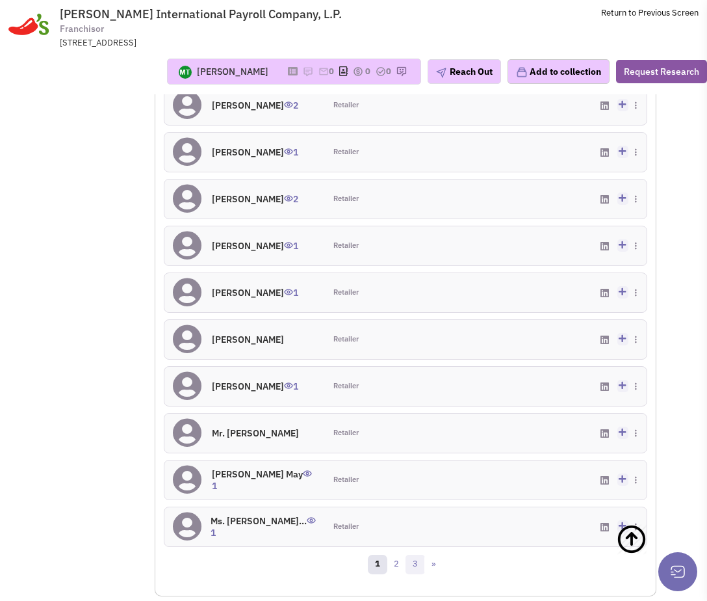
click at [419, 574] on link "3" at bounding box center [416, 565] width 20 height 20
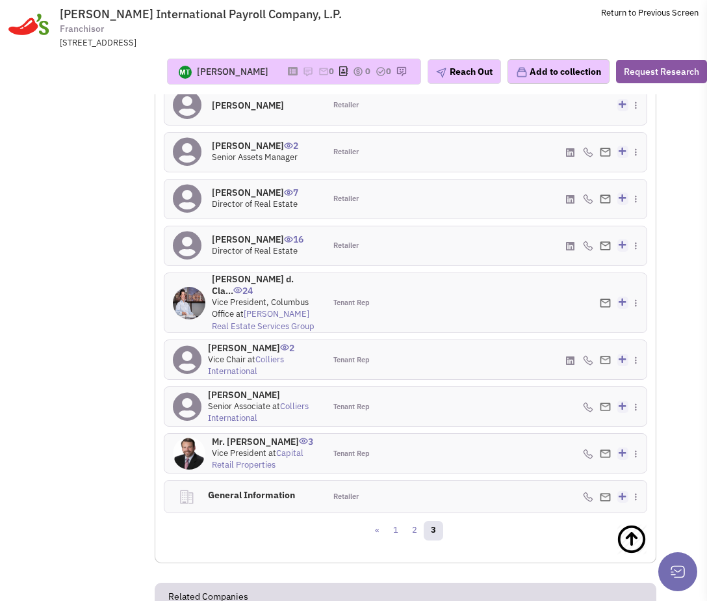
click at [253, 354] on h4 "Mr. Adam Malan 2" at bounding box center [262, 348] width 109 height 12
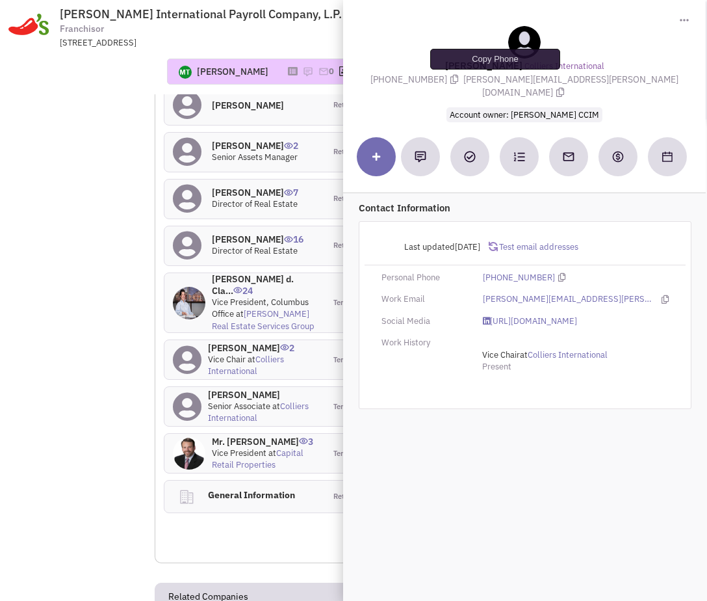
click at [458, 79] on icon at bounding box center [455, 79] width 8 height 9
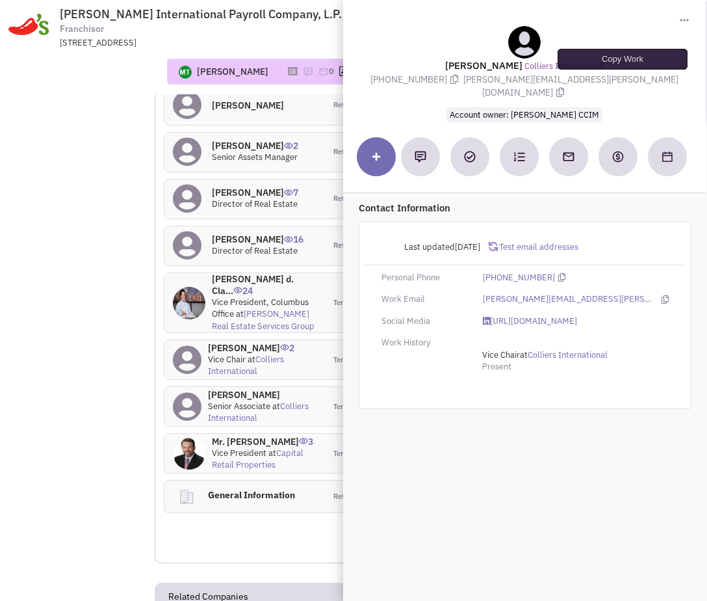
click at [564, 88] on icon at bounding box center [561, 92] width 8 height 9
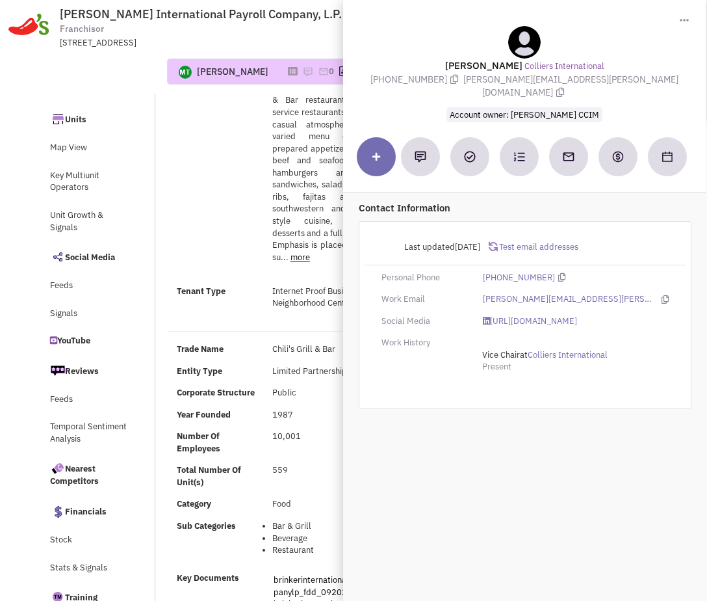
scroll to position [0, 0]
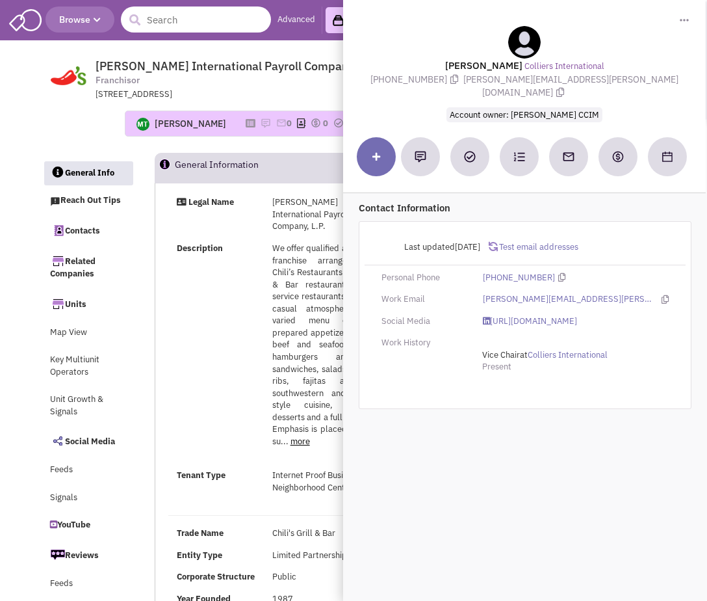
click at [190, 19] on input "text" at bounding box center [196, 20] width 150 height 26
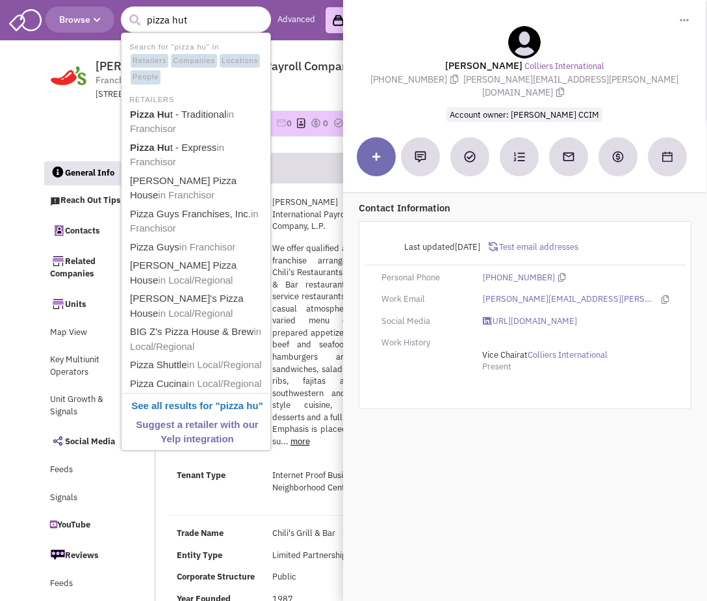
type input "pizza hut"
click at [125, 10] on button "submit" at bounding box center [135, 20] width 20 height 20
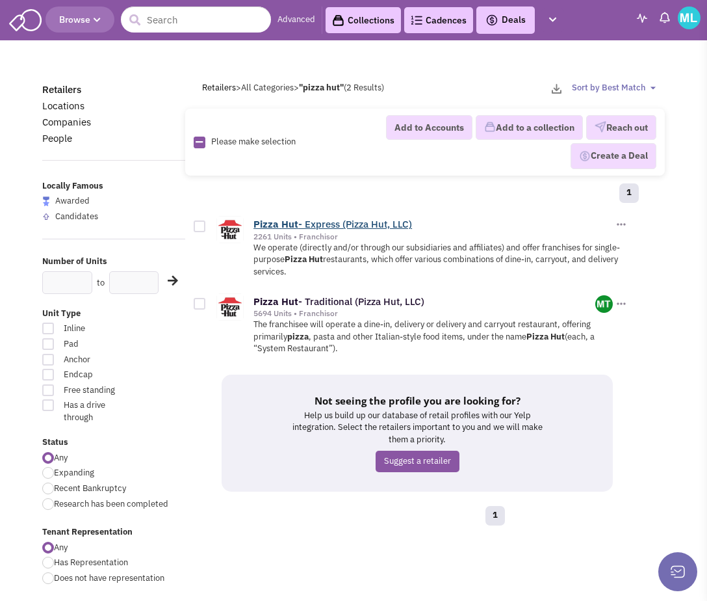
click at [341, 223] on link "Pizza Hut - Express (Pizza Hut, LLC)" at bounding box center [333, 224] width 159 height 12
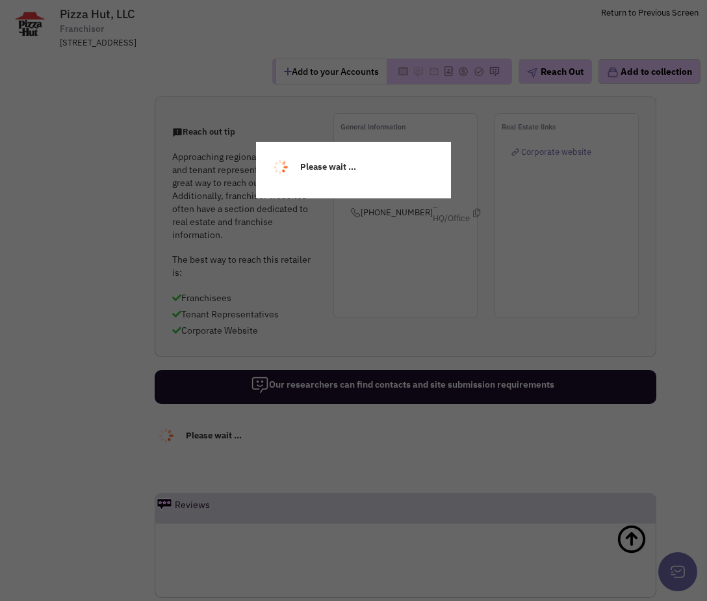
select select
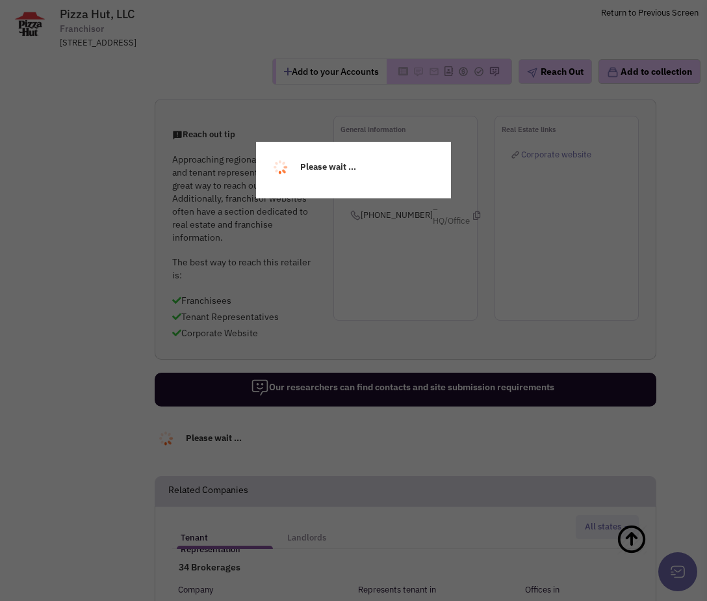
scroll to position [1353, 0]
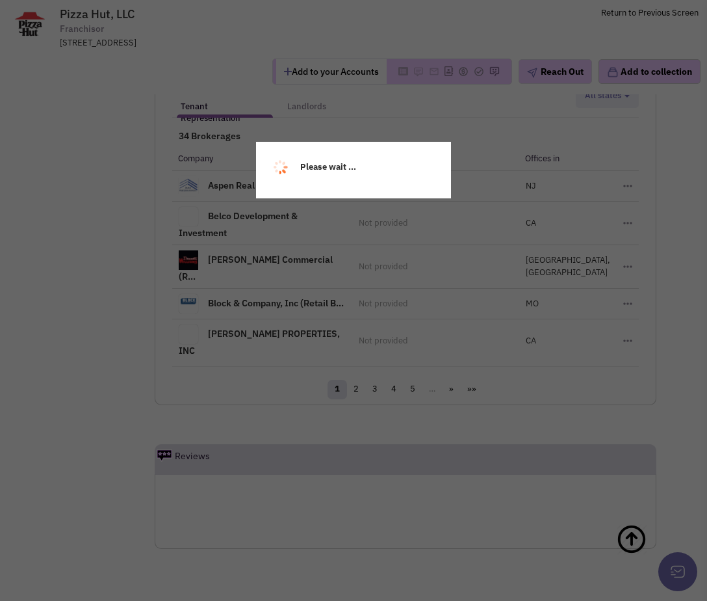
select select
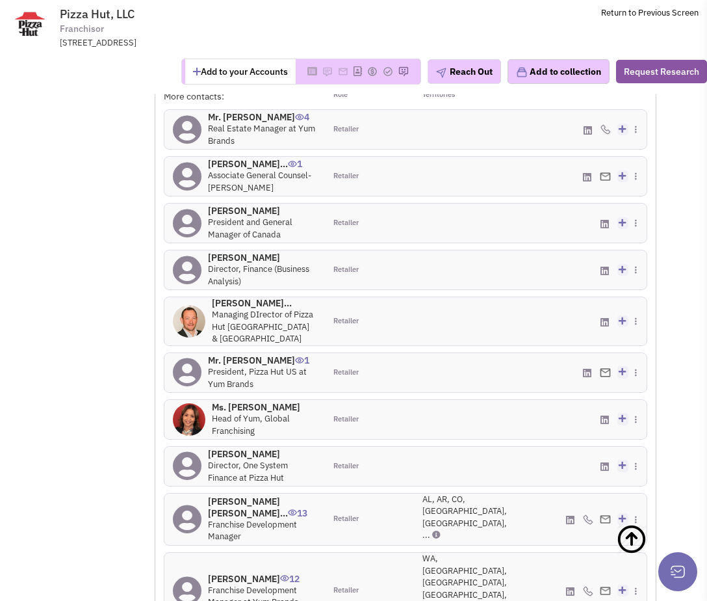
scroll to position [1261, 0]
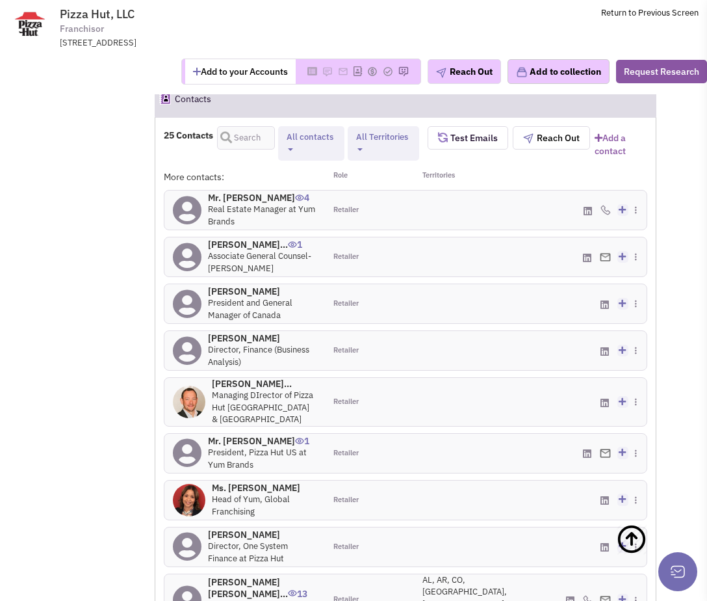
click at [245, 197] on h4 "Mr. [PERSON_NAME] 4" at bounding box center [262, 198] width 109 height 12
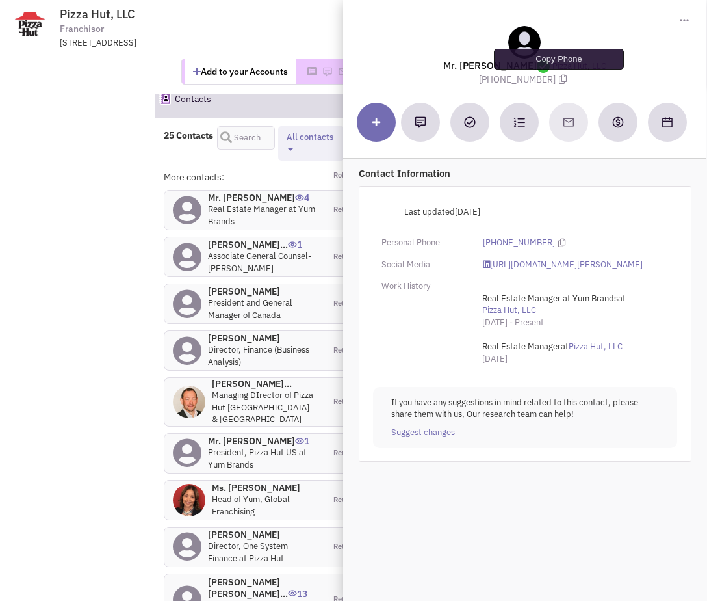
click at [561, 81] on icon at bounding box center [563, 79] width 8 height 9
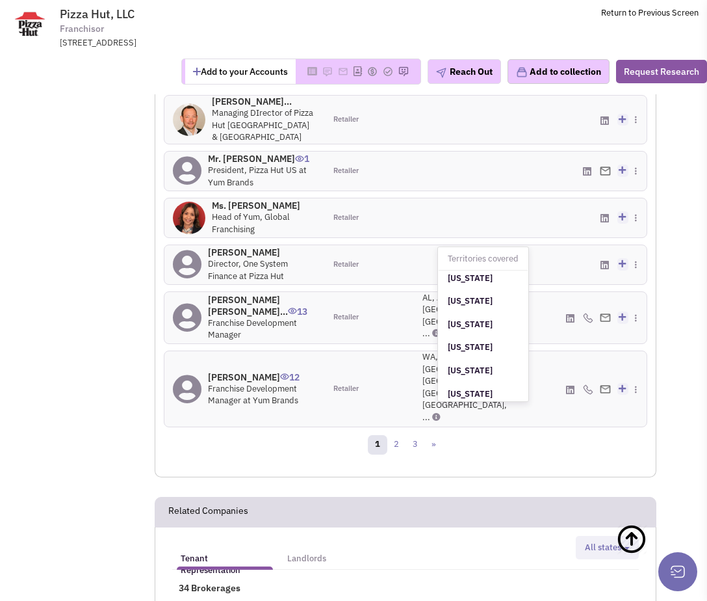
scroll to position [471, 0]
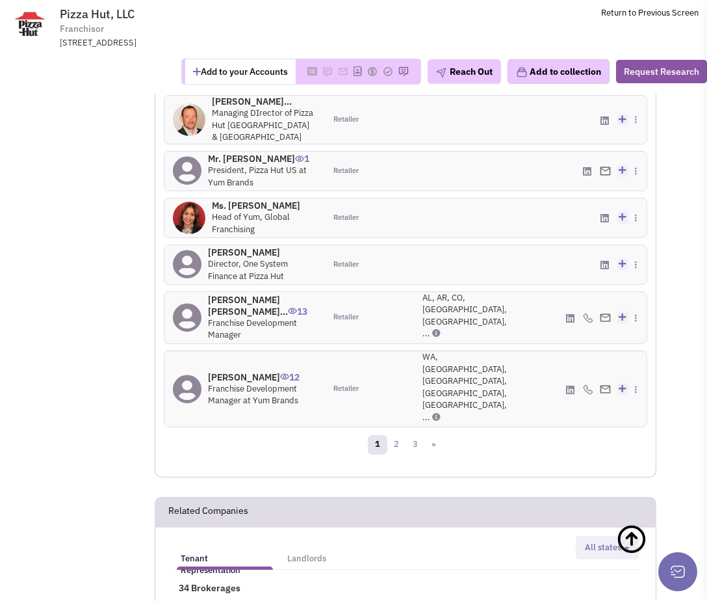
click at [240, 297] on h4 "[PERSON_NAME] [PERSON_NAME]... 13" at bounding box center [262, 305] width 109 height 23
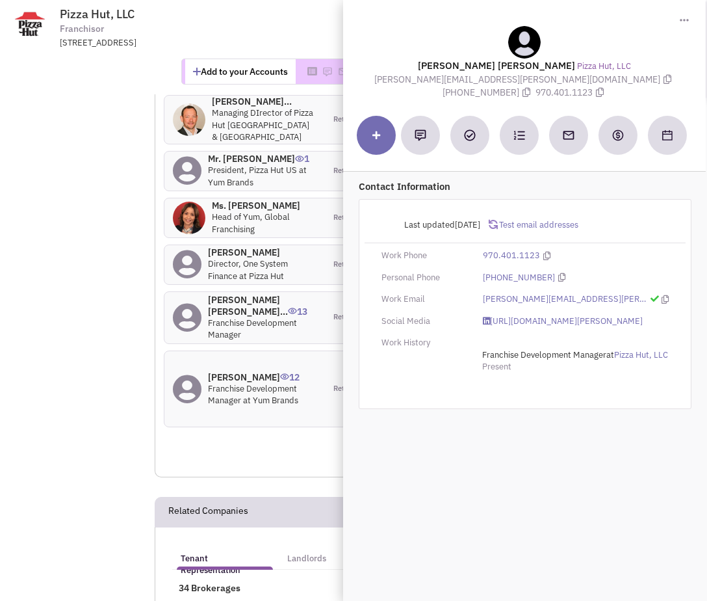
drag, startPoint x: 442, startPoint y: 66, endPoint x: 569, endPoint y: 64, distance: 127.5
click at [569, 64] on lable "Ms. Jaime Morten Vondenhuevel" at bounding box center [496, 65] width 157 height 12
copy lable "Jaime Morten Vondenhuevel"
click at [664, 78] on icon at bounding box center [668, 79] width 8 height 9
click at [531, 88] on icon at bounding box center [527, 92] width 8 height 9
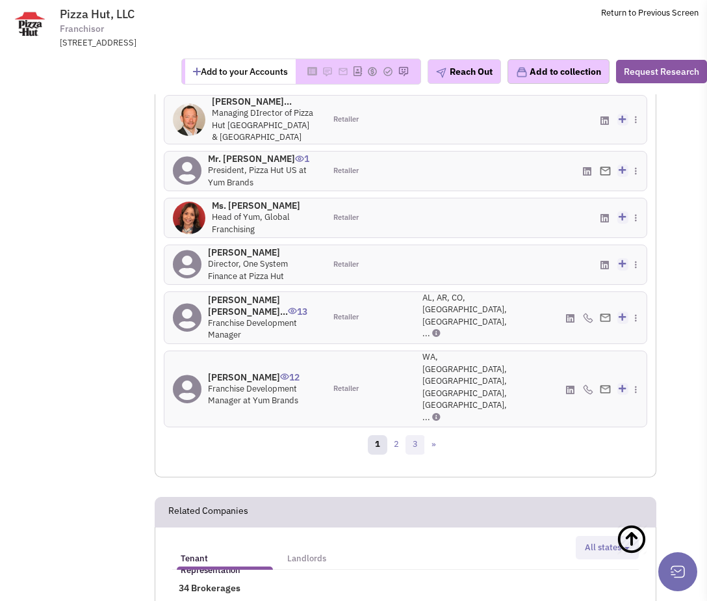
click at [417, 435] on link "3" at bounding box center [416, 445] width 20 height 20
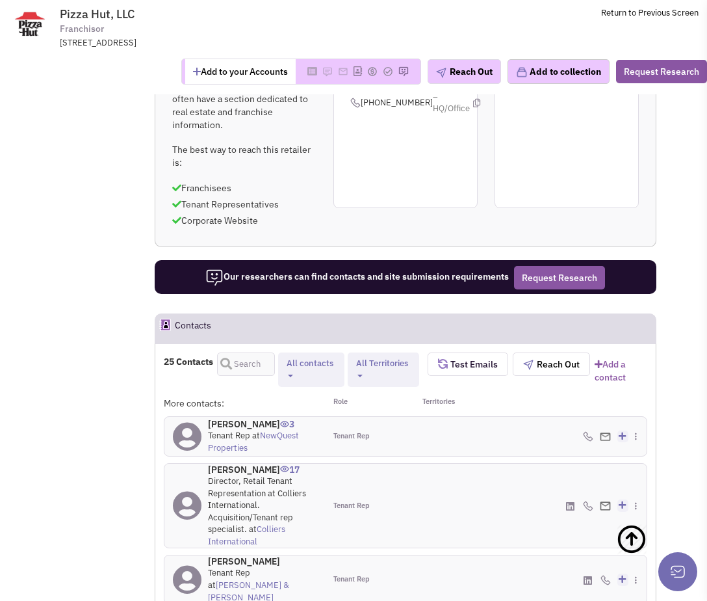
scroll to position [1312, 0]
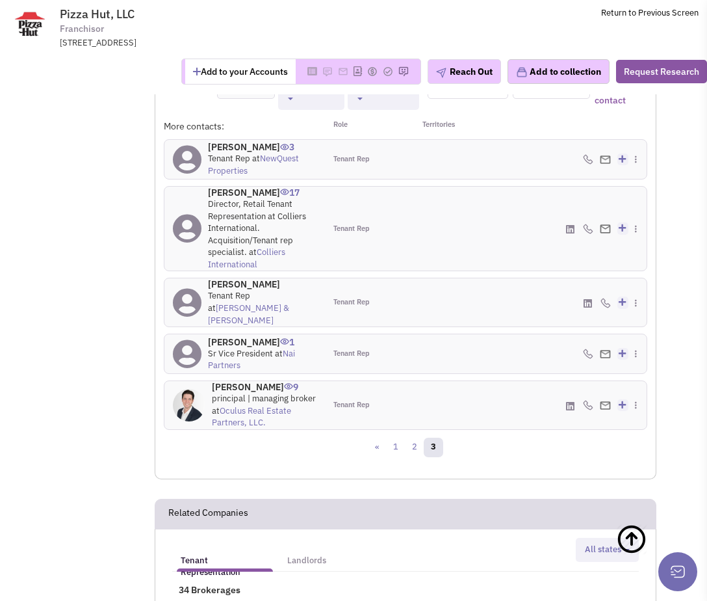
click at [213, 191] on h4 "Kyle Mahoney 17" at bounding box center [262, 193] width 109 height 12
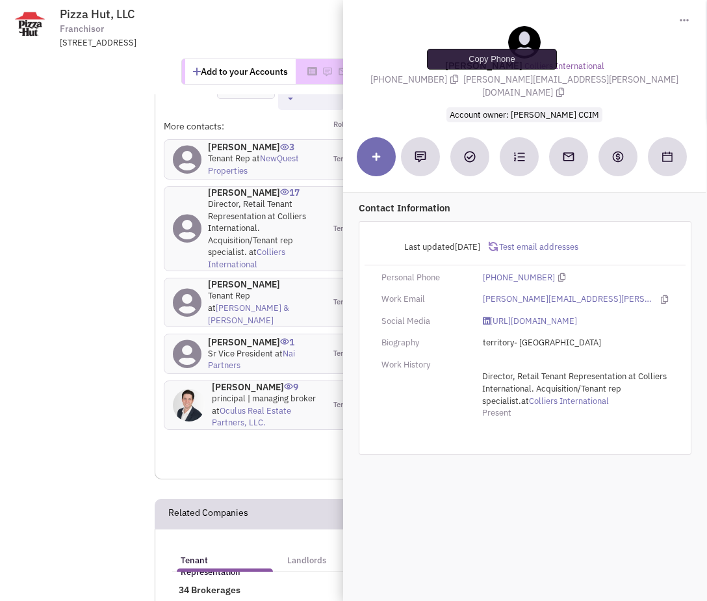
click at [458, 80] on icon at bounding box center [455, 79] width 8 height 9
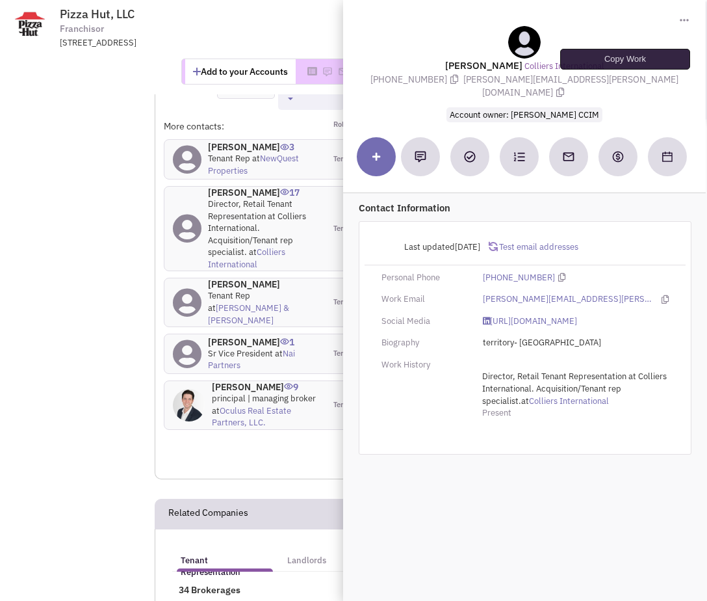
click at [564, 88] on icon at bounding box center [561, 92] width 8 height 9
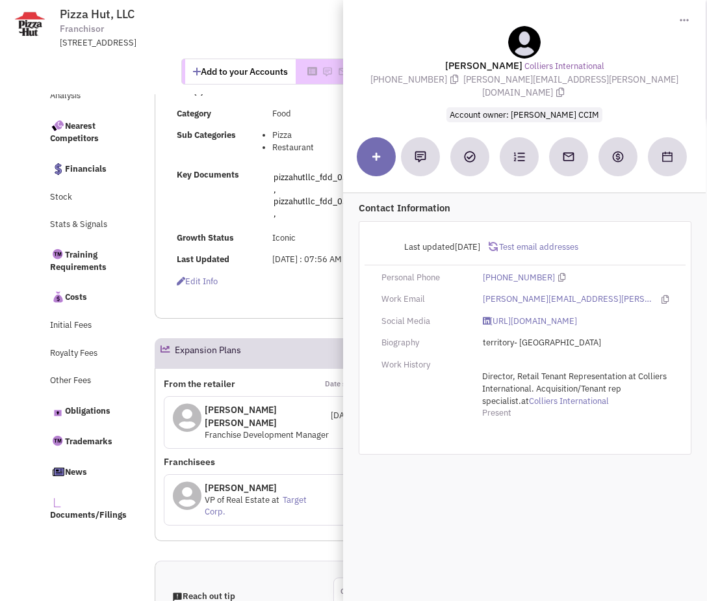
scroll to position [8, 0]
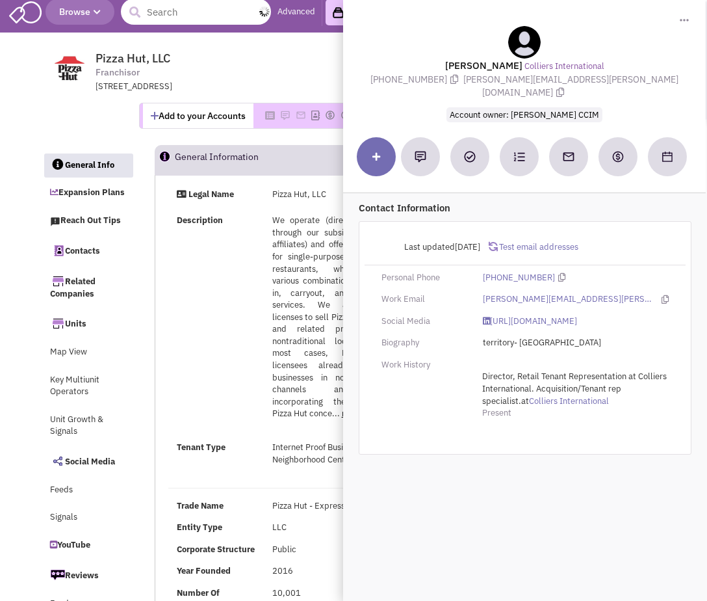
click at [175, 17] on input "text" at bounding box center [196, 12] width 150 height 26
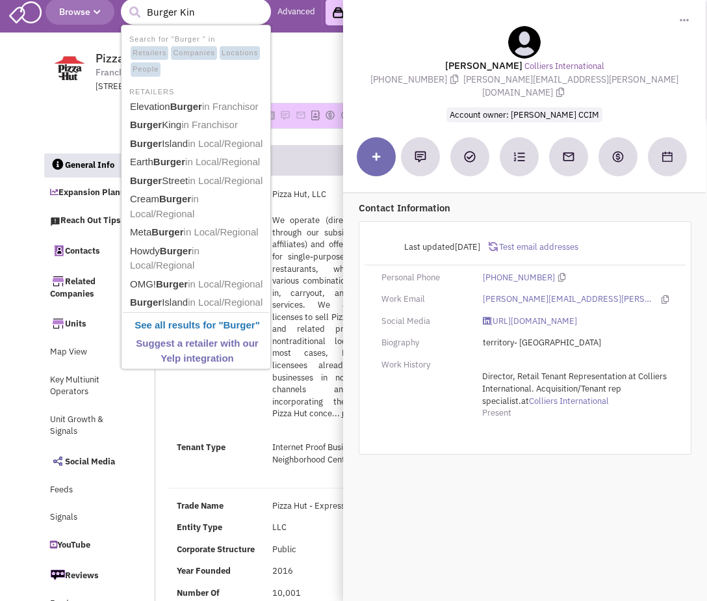
type input "Burger King"
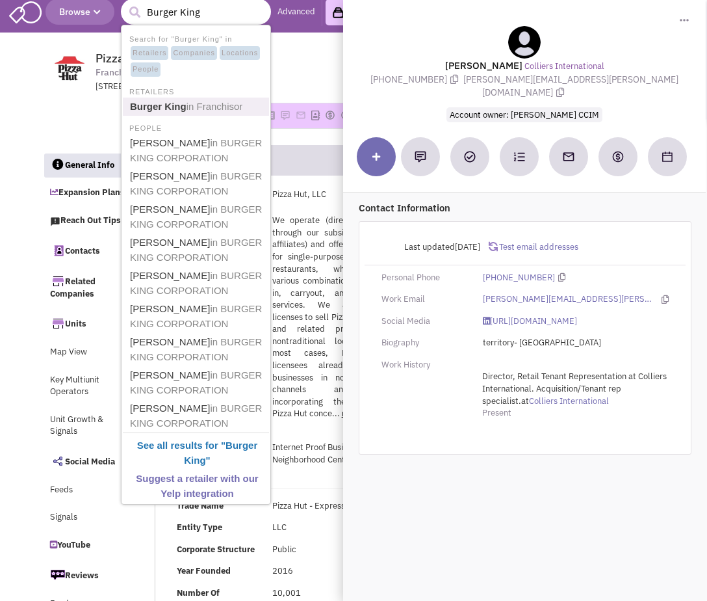
click at [187, 105] on span "in Franchisor" at bounding box center [215, 106] width 57 height 11
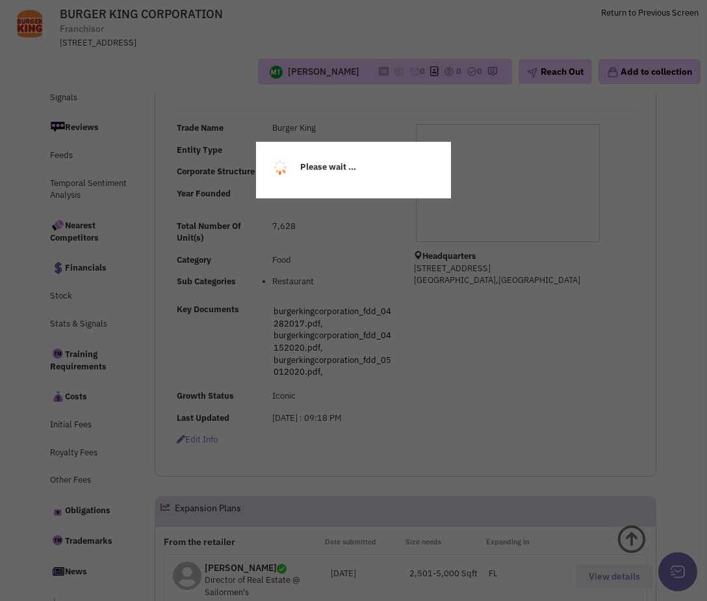
select select
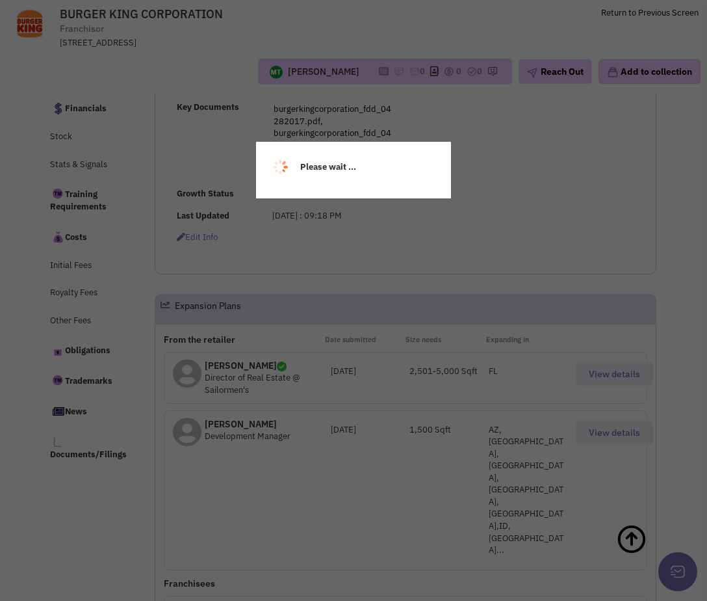
scroll to position [587, 0]
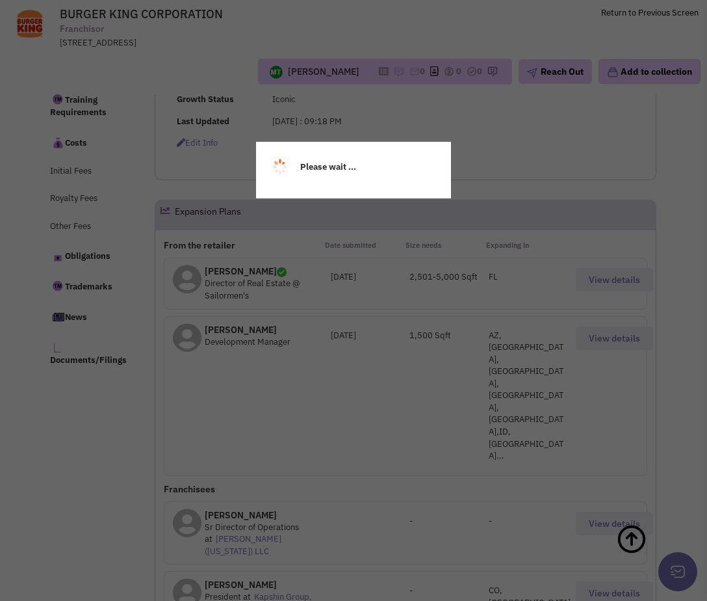
select select
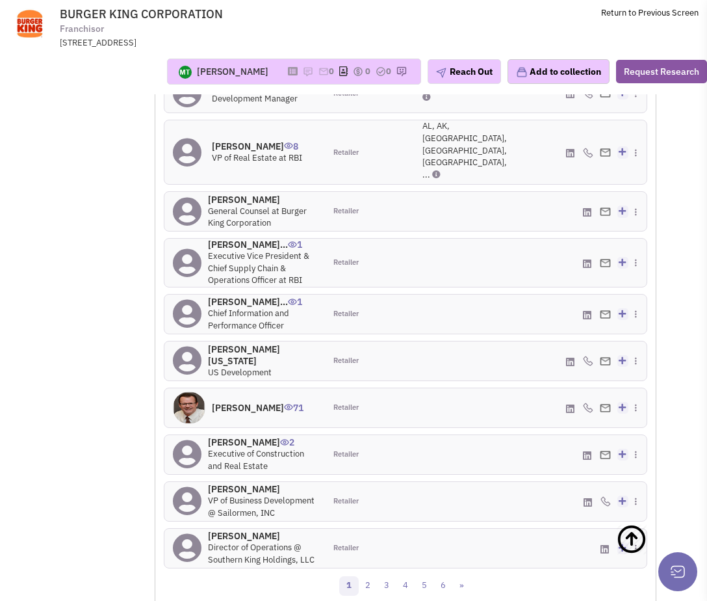
scroll to position [1698, 0]
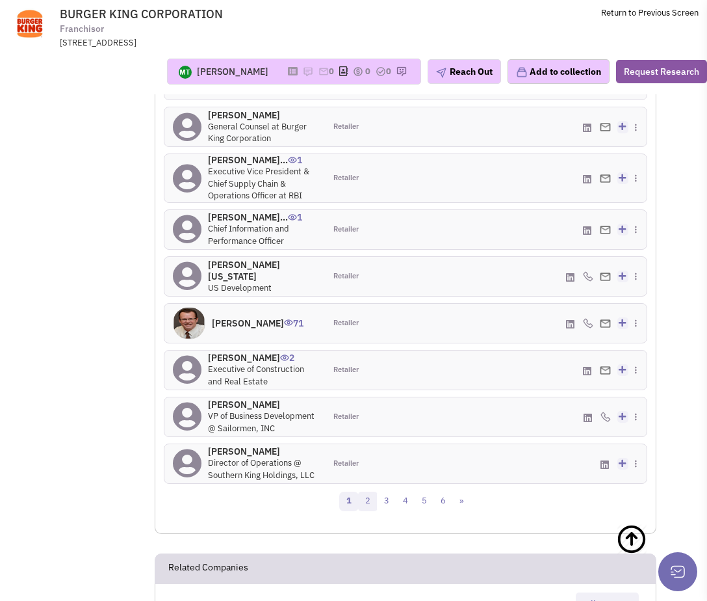
click at [370, 492] on link "2" at bounding box center [368, 502] width 20 height 20
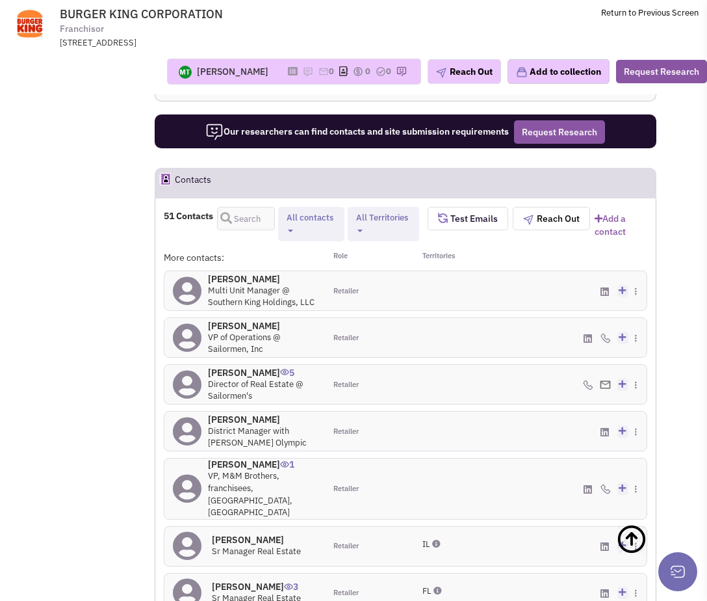
scroll to position [1429, 0]
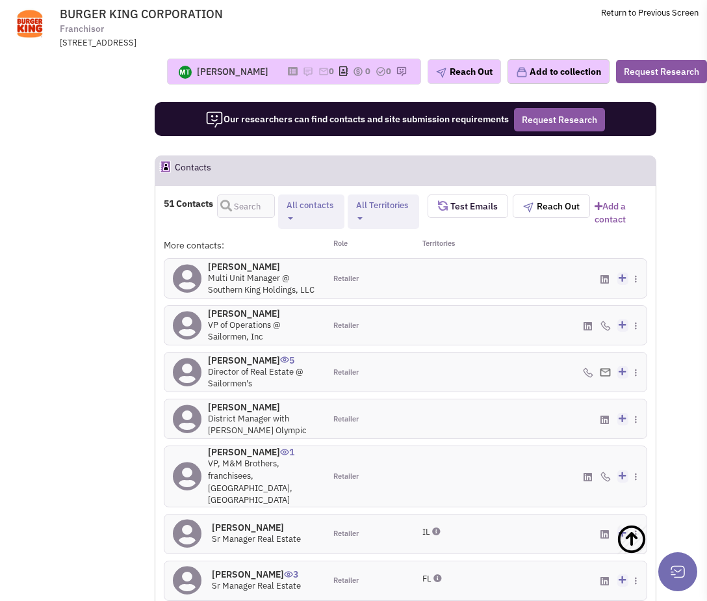
click at [226, 354] on h4 "Amanda Sweet 5" at bounding box center [262, 360] width 109 height 12
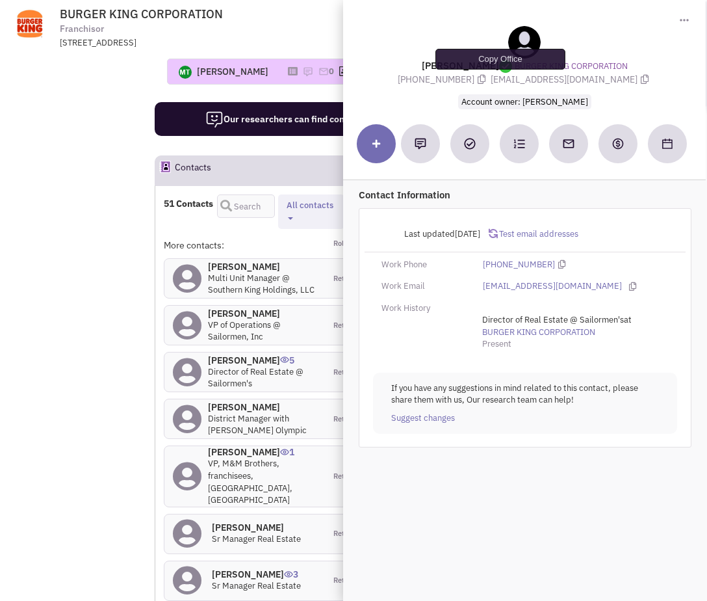
click at [486, 81] on icon at bounding box center [482, 79] width 8 height 9
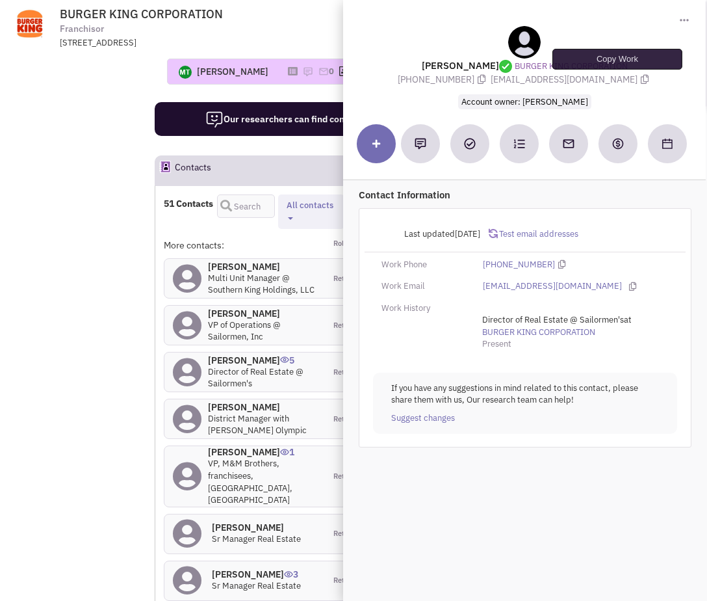
click at [641, 78] on icon at bounding box center [645, 79] width 8 height 9
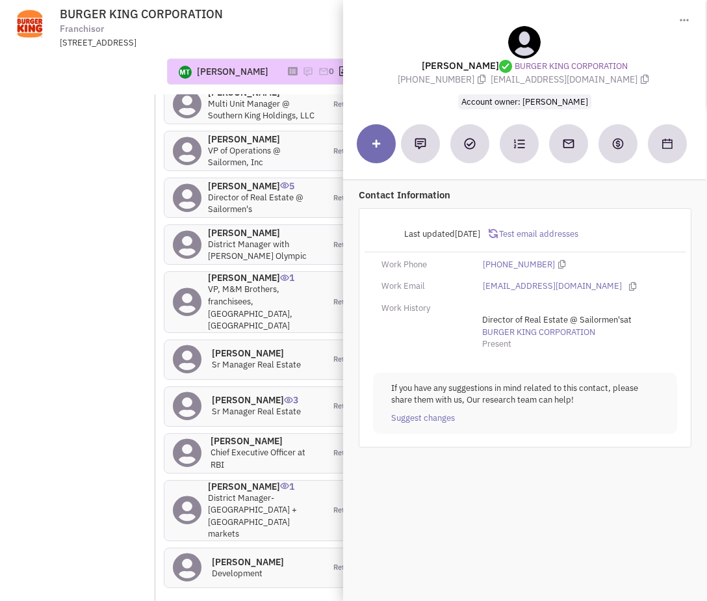
scroll to position [1622, 0]
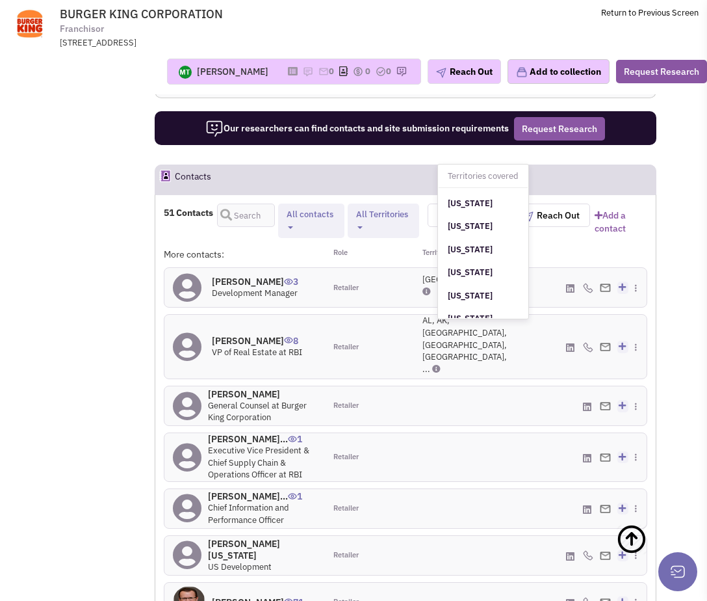
scroll to position [970, 0]
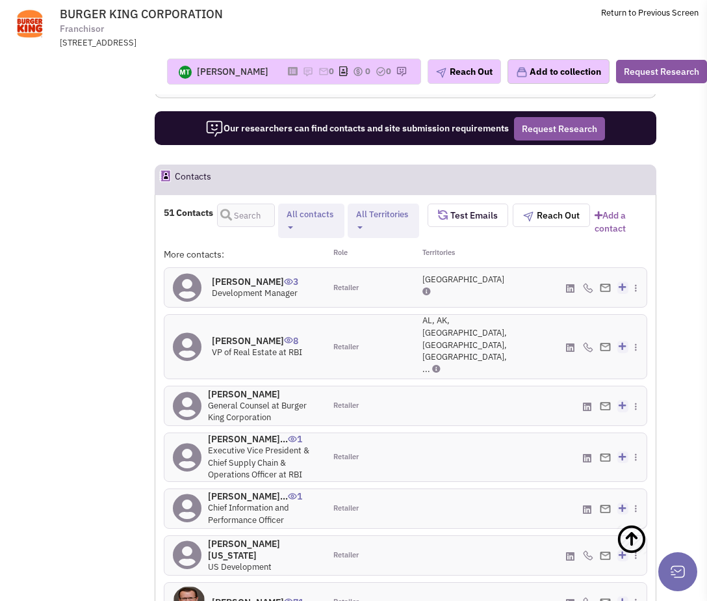
click at [233, 335] on h4 "Brian Lindley 8" at bounding box center [257, 341] width 90 height 12
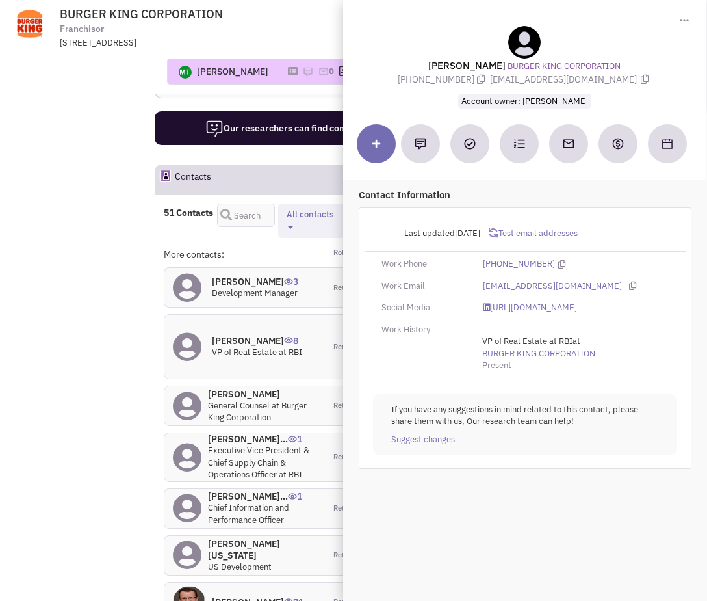
scroll to position [1422, 0]
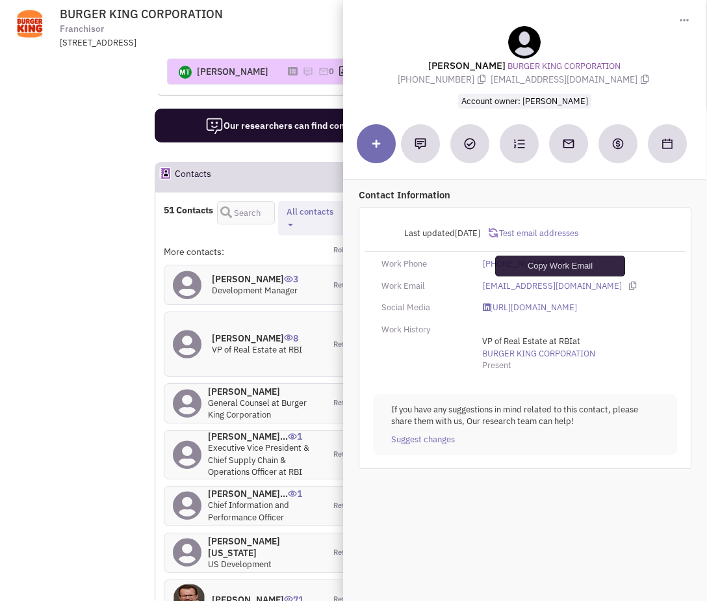
click at [629, 287] on icon at bounding box center [632, 286] width 7 height 8
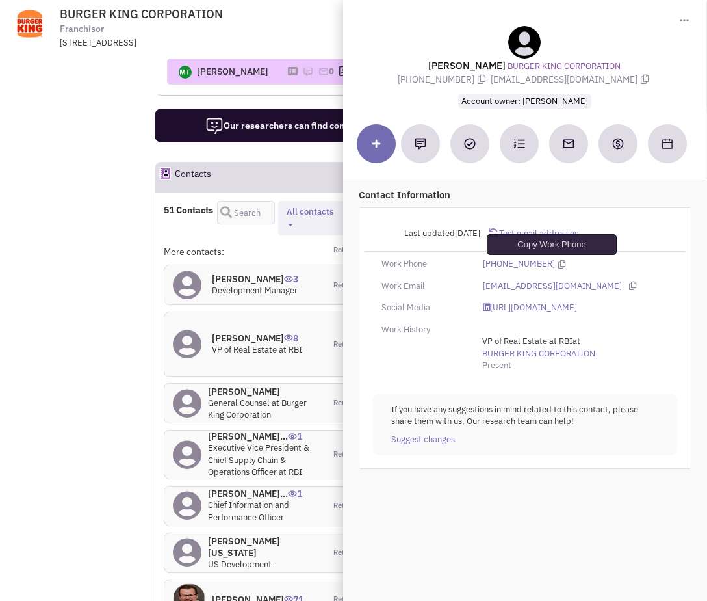
click at [559, 263] on icon at bounding box center [562, 264] width 7 height 8
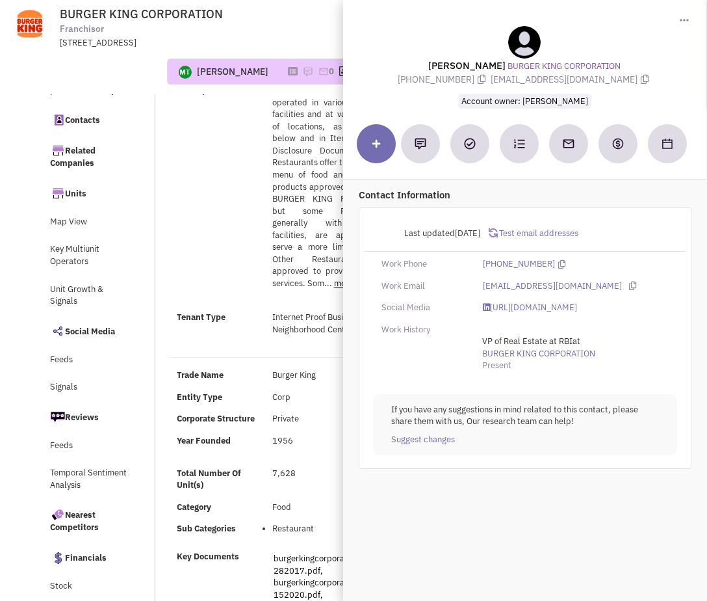
scroll to position [0, 0]
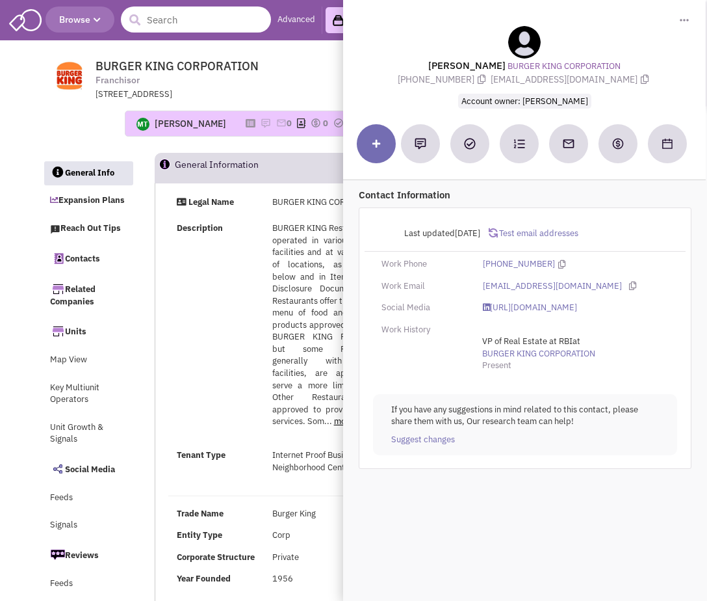
click at [211, 14] on input "text" at bounding box center [196, 20] width 150 height 26
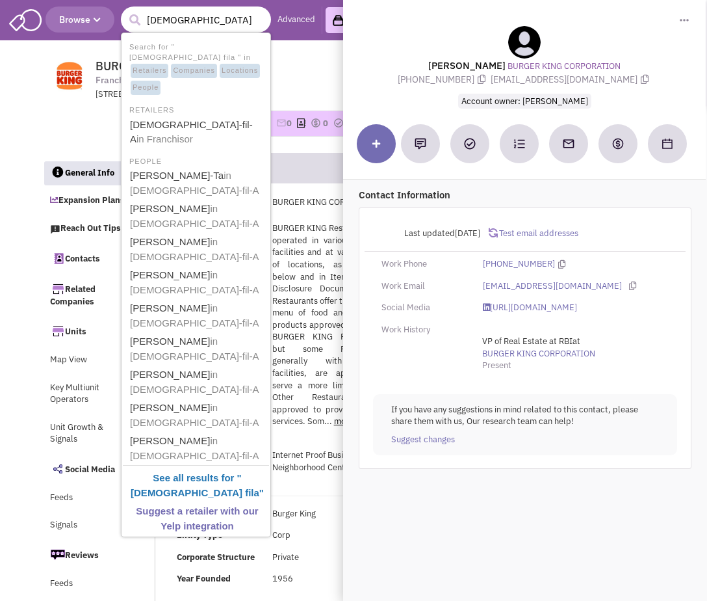
type input "chick fila A"
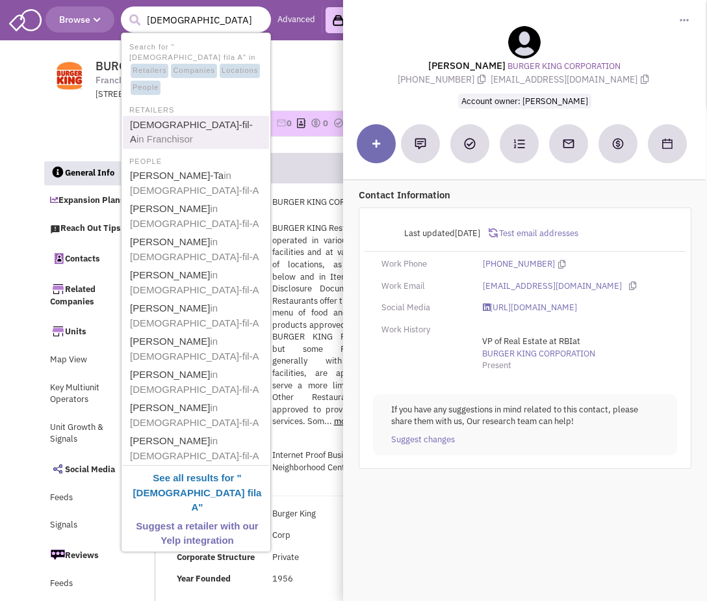
click at [193, 133] on span "in Franchisor" at bounding box center [165, 138] width 57 height 11
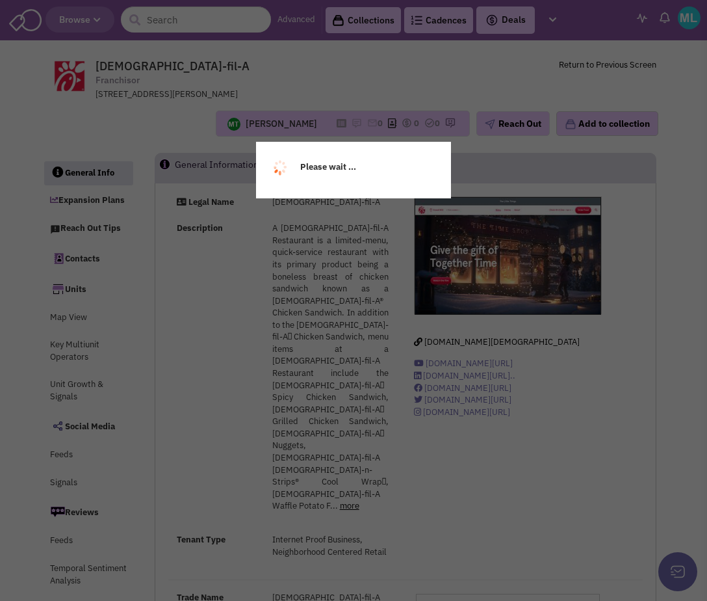
select select
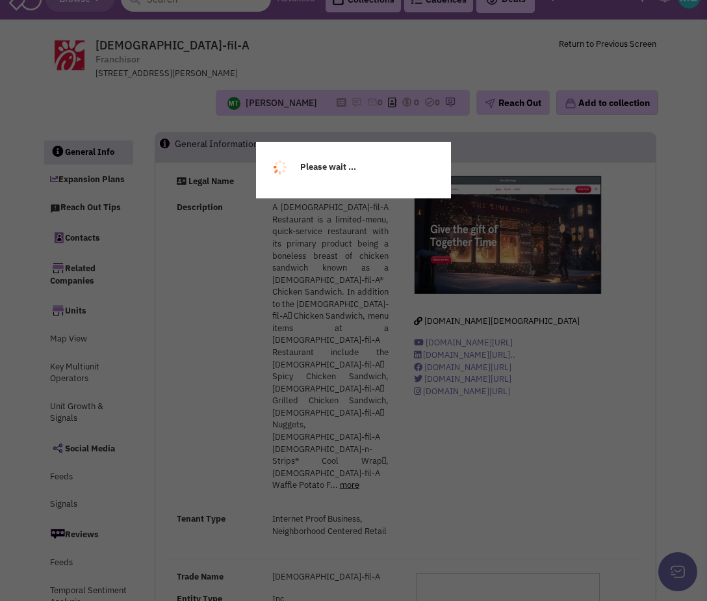
select select
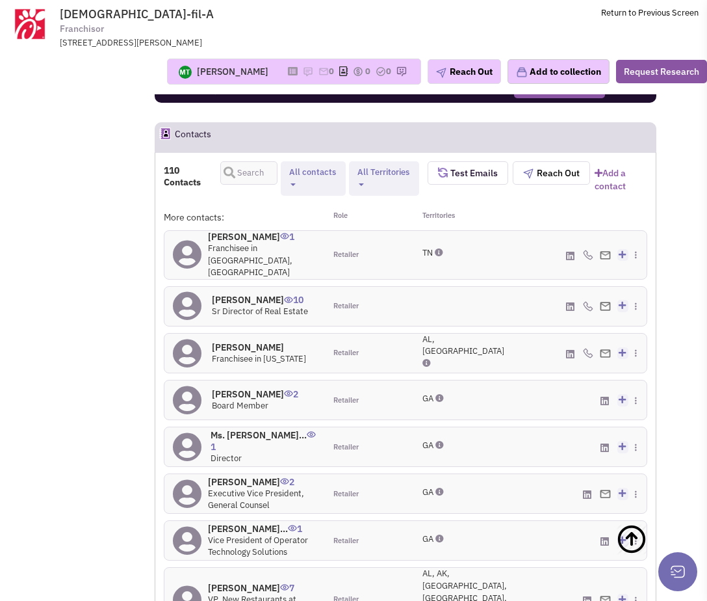
scroll to position [1487, 0]
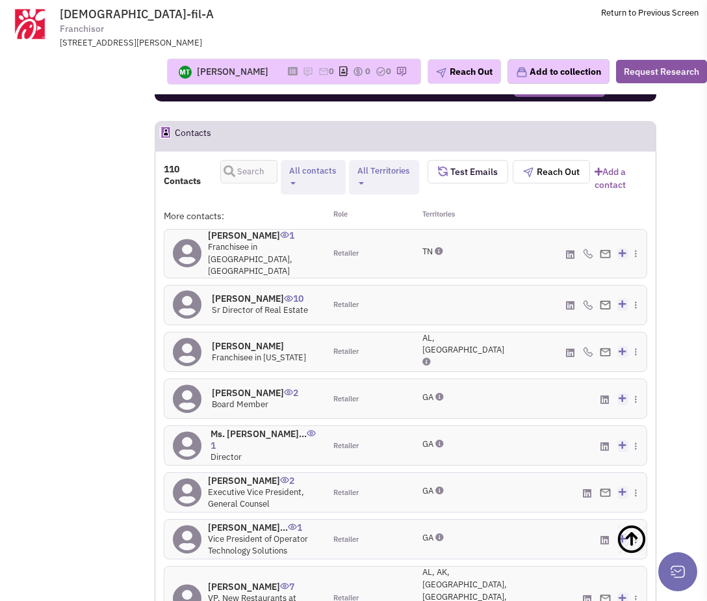
click at [240, 293] on h4 "[PERSON_NAME] 10" at bounding box center [260, 299] width 96 height 12
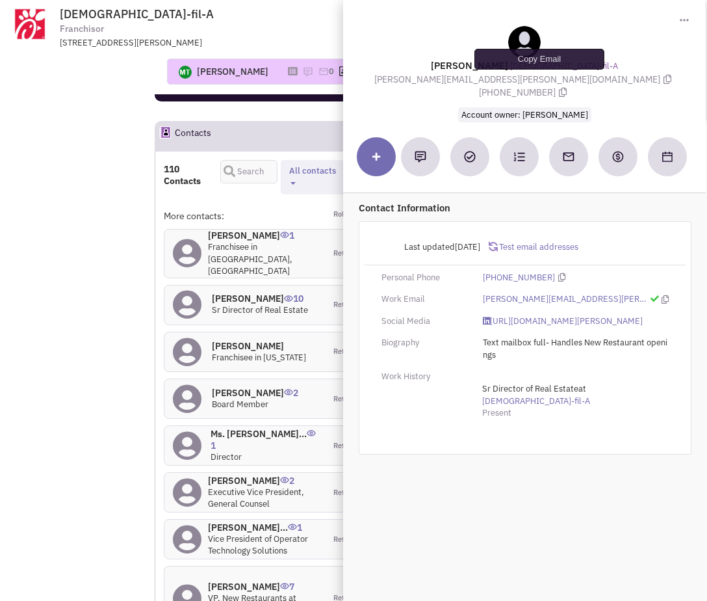
click at [664, 78] on icon at bounding box center [668, 79] width 8 height 9
click at [567, 88] on icon at bounding box center [563, 92] width 8 height 9
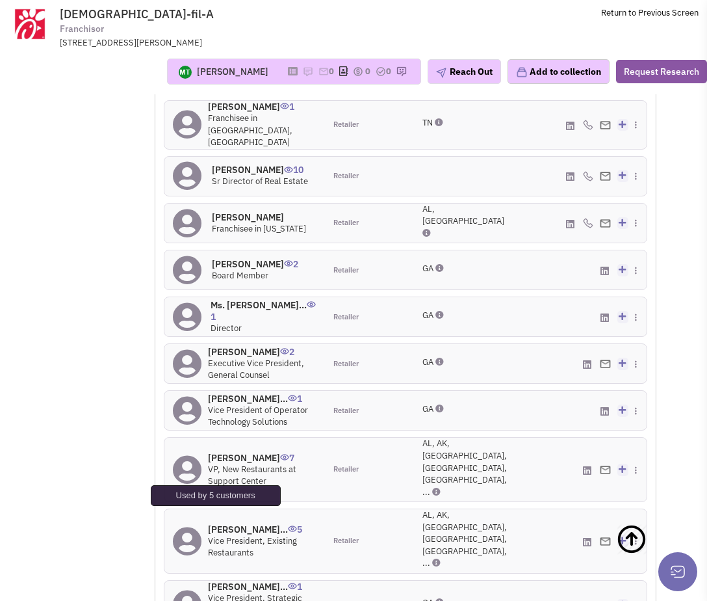
scroll to position [1622, 0]
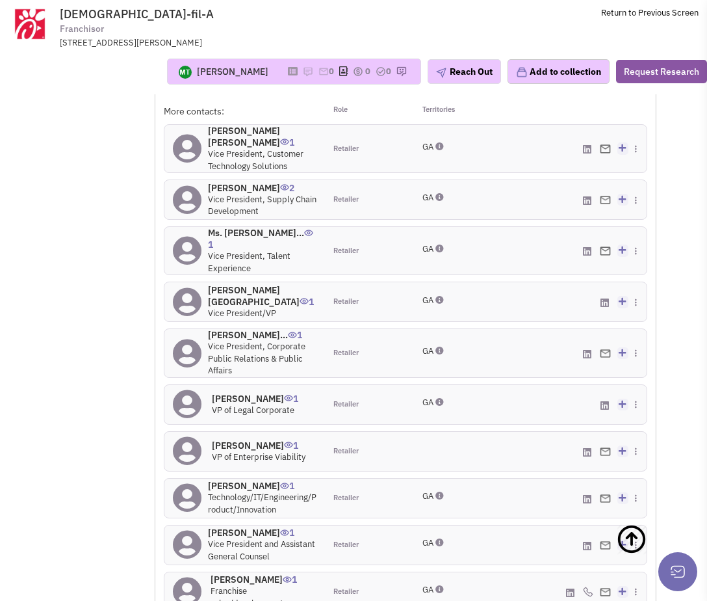
scroll to position [1716, 0]
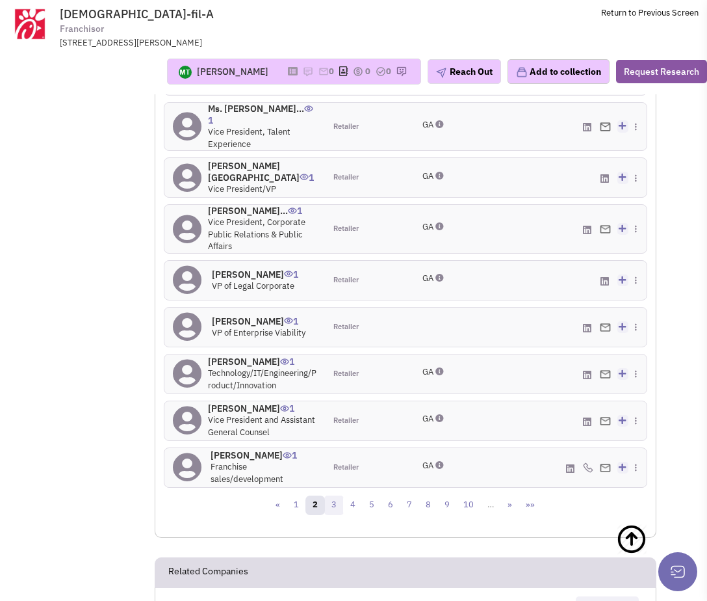
click at [334, 495] on link "3" at bounding box center [334, 505] width 20 height 20
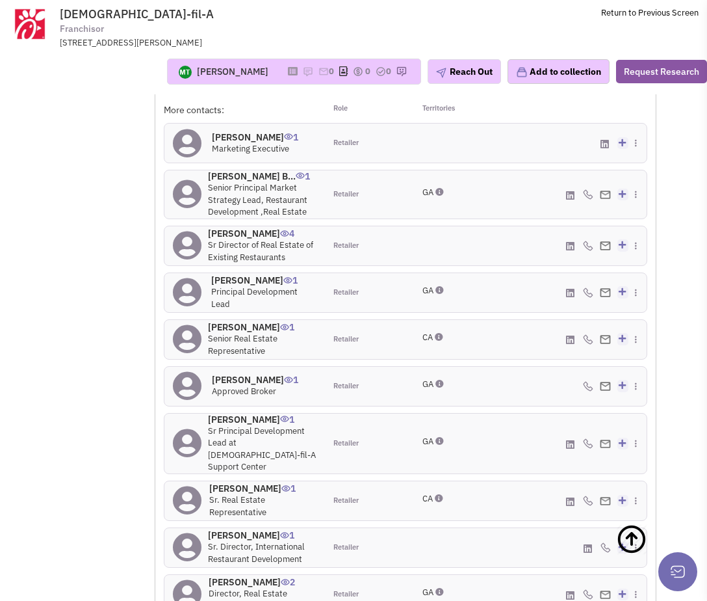
scroll to position [1594, 0]
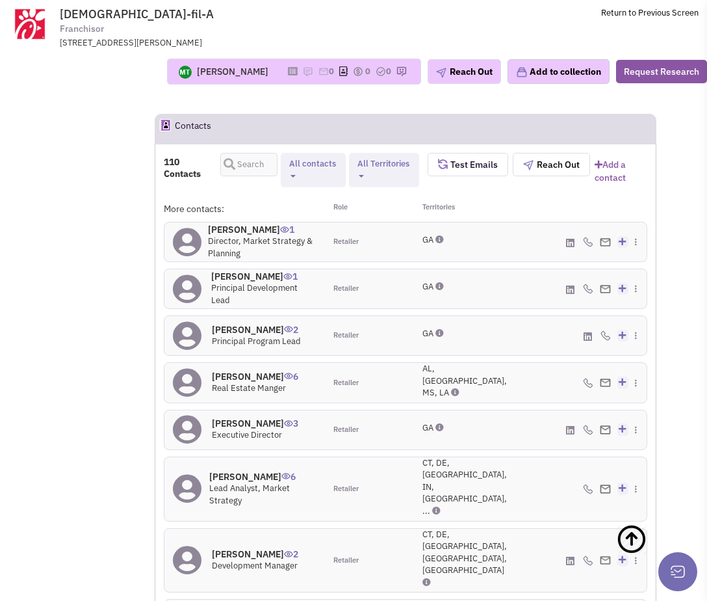
scroll to position [1616, 0]
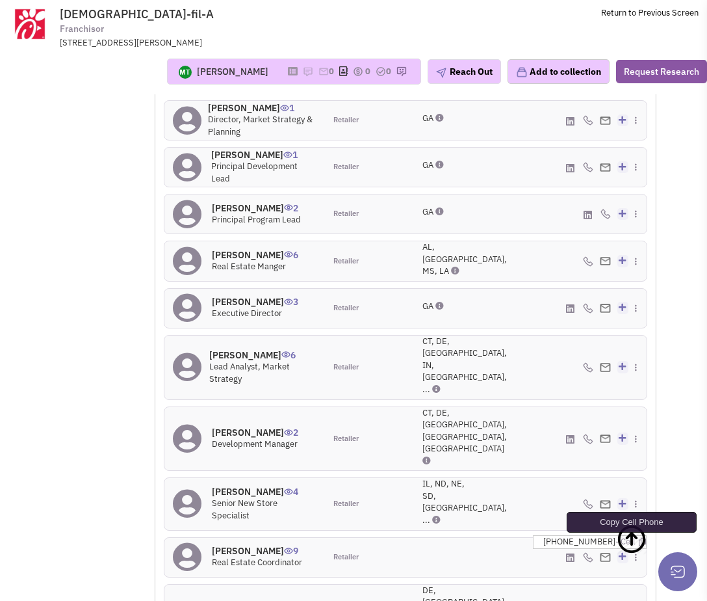
click at [639, 538] on icon at bounding box center [642, 542] width 7 height 8
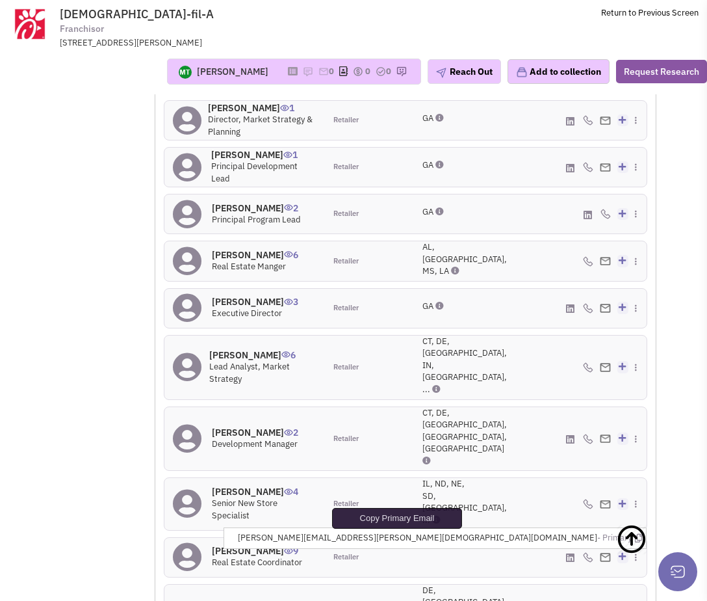
click at [637, 534] on icon at bounding box center [638, 538] width 7 height 8
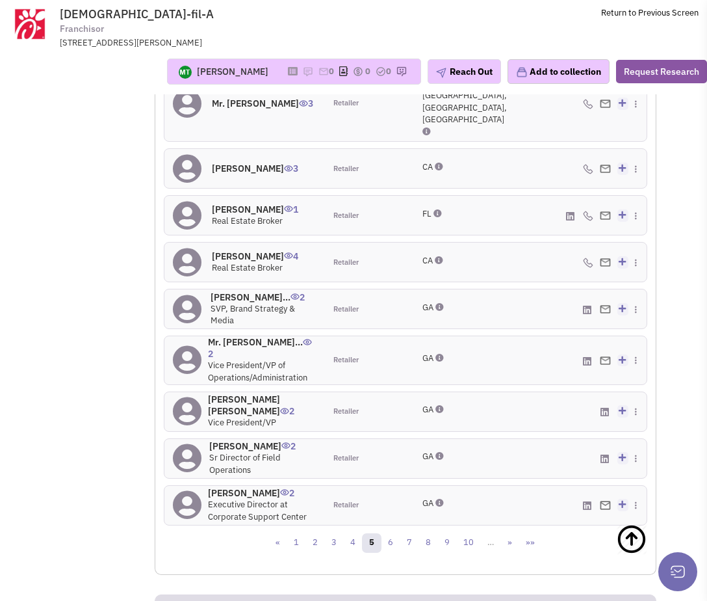
scroll to position [1716, 0]
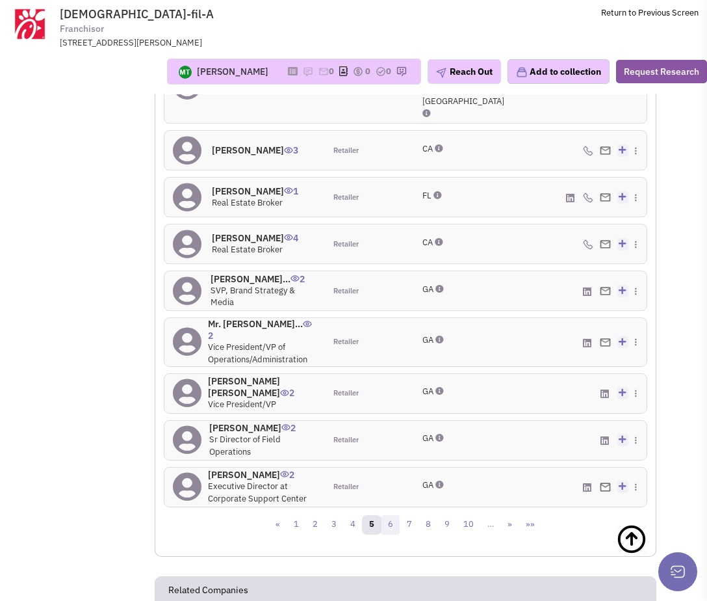
click at [390, 515] on link "6" at bounding box center [391, 525] width 20 height 20
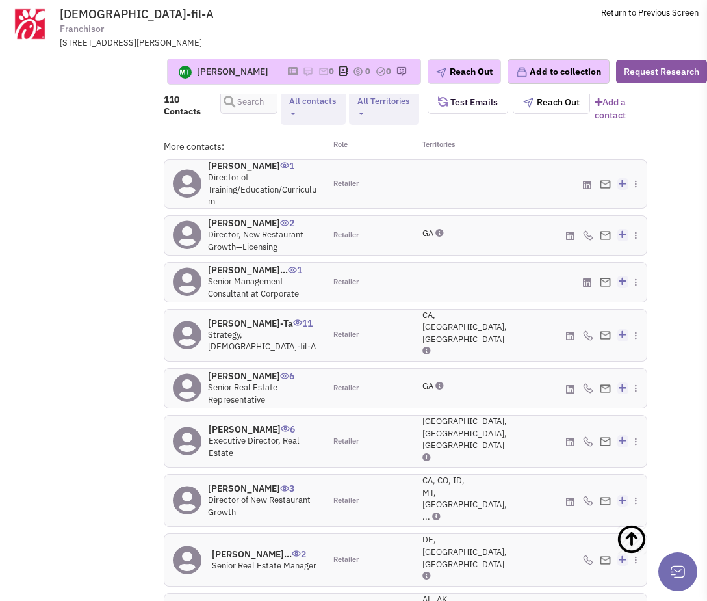
scroll to position [1689, 0]
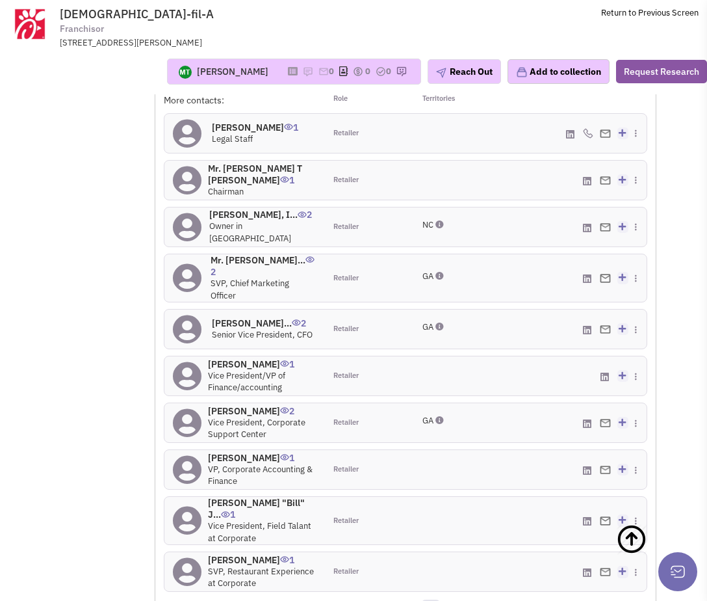
scroll to position [1631, 0]
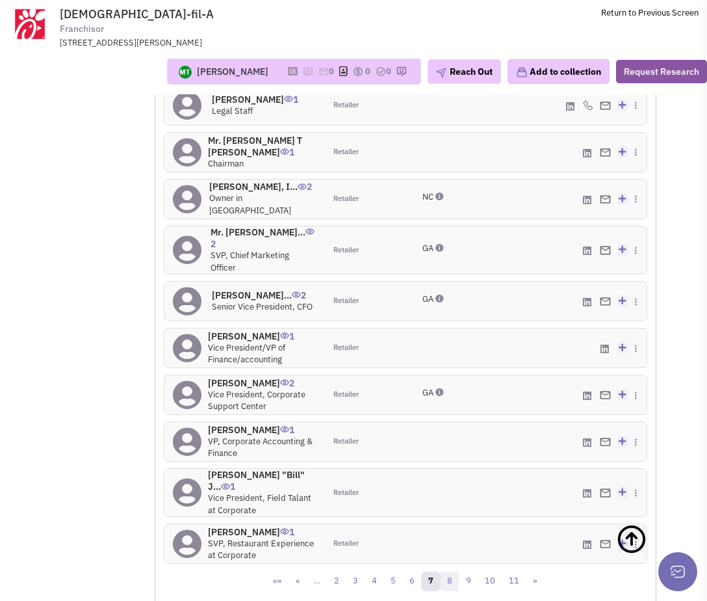
click at [451, 572] on link "8" at bounding box center [450, 582] width 20 height 20
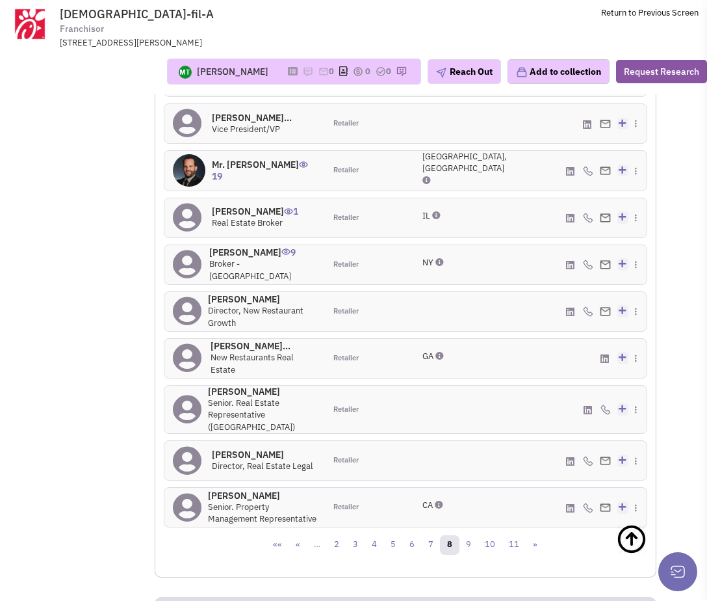
scroll to position [1686, 0]
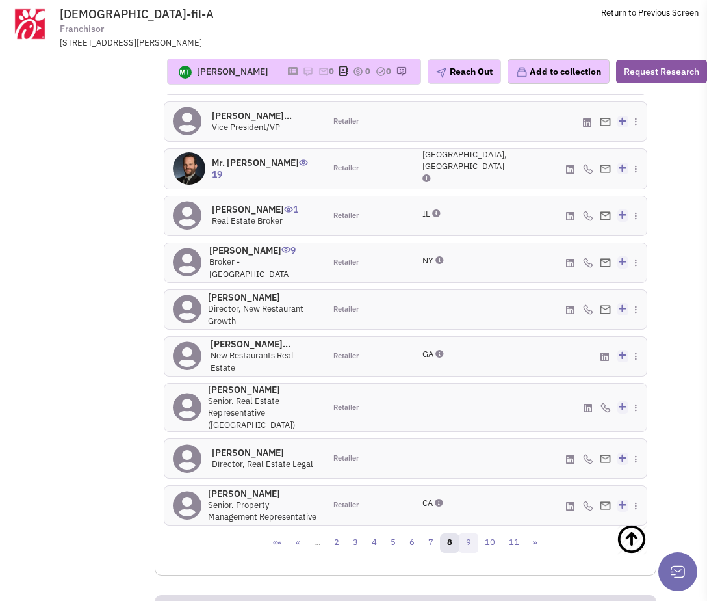
click at [468, 533] on link "9" at bounding box center [469, 543] width 20 height 20
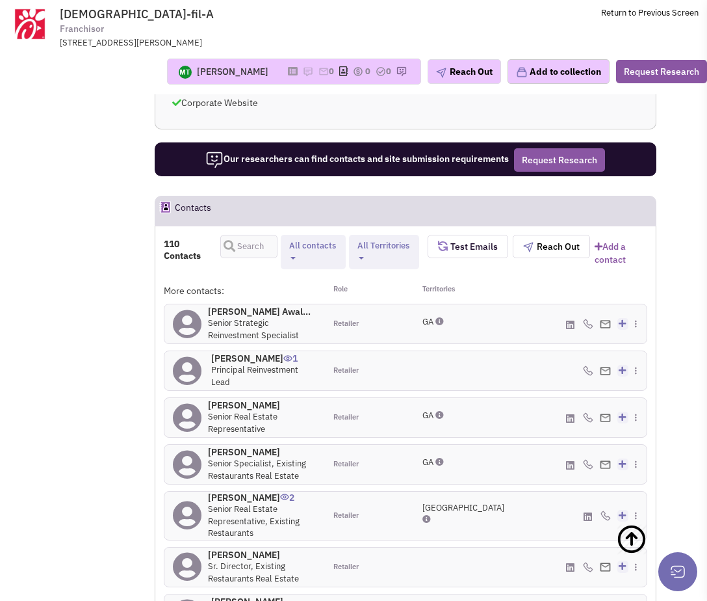
scroll to position [1617, 0]
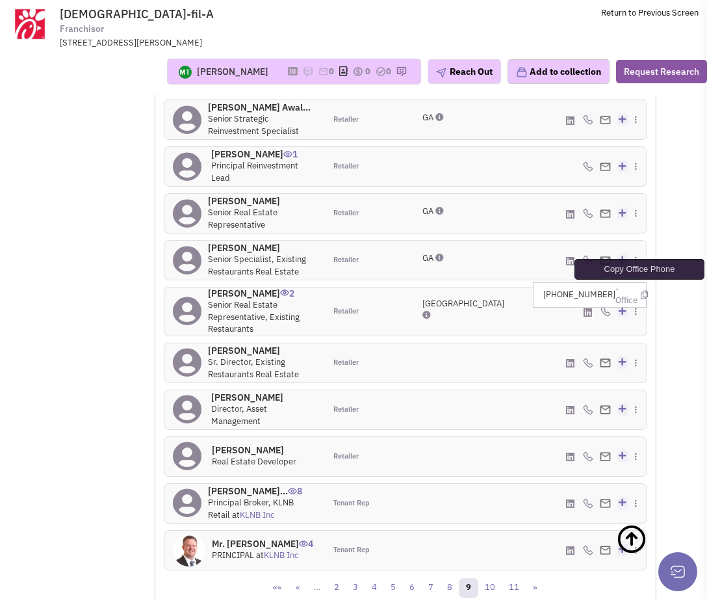
click at [641, 291] on icon at bounding box center [644, 295] width 7 height 8
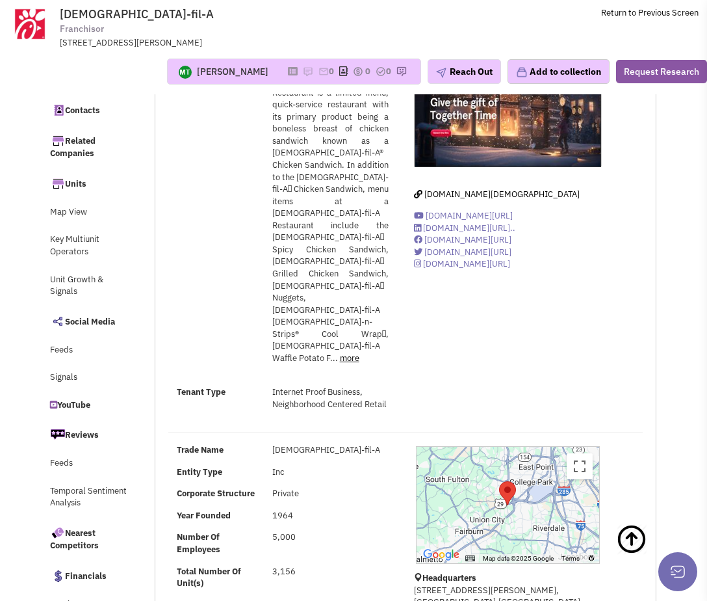
scroll to position [0, 0]
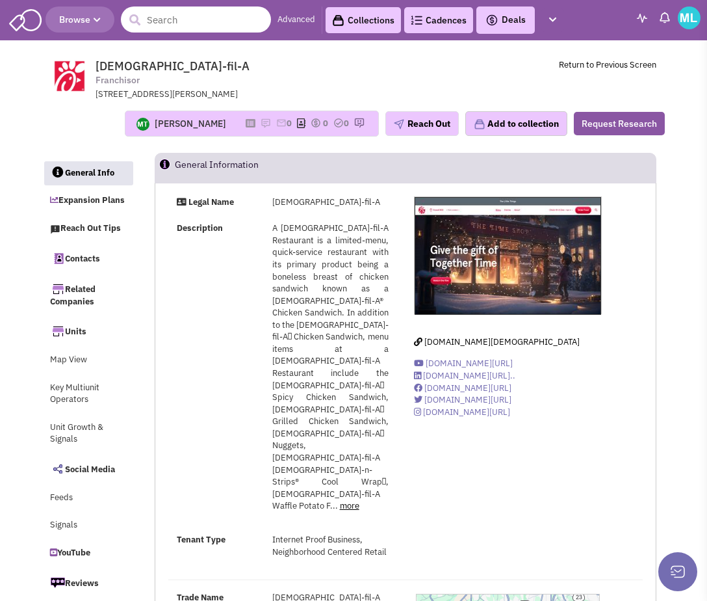
click at [172, 27] on input "text" at bounding box center [196, 20] width 150 height 26
click at [172, 26] on input "text" at bounding box center [196, 20] width 150 height 26
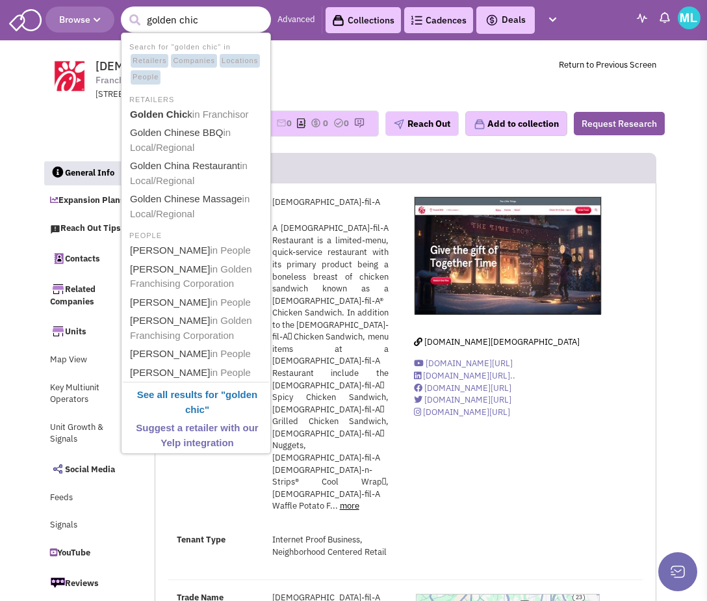
type input "golden chick"
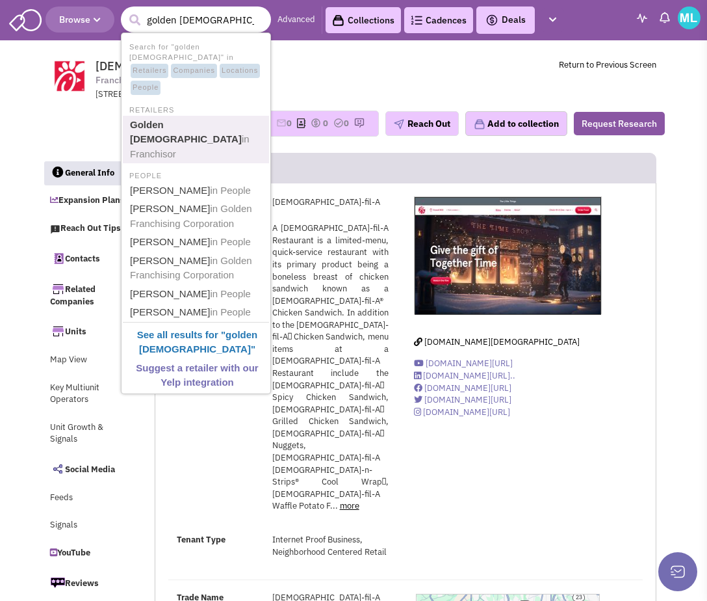
click at [222, 133] on span "in Franchisor" at bounding box center [190, 146] width 120 height 26
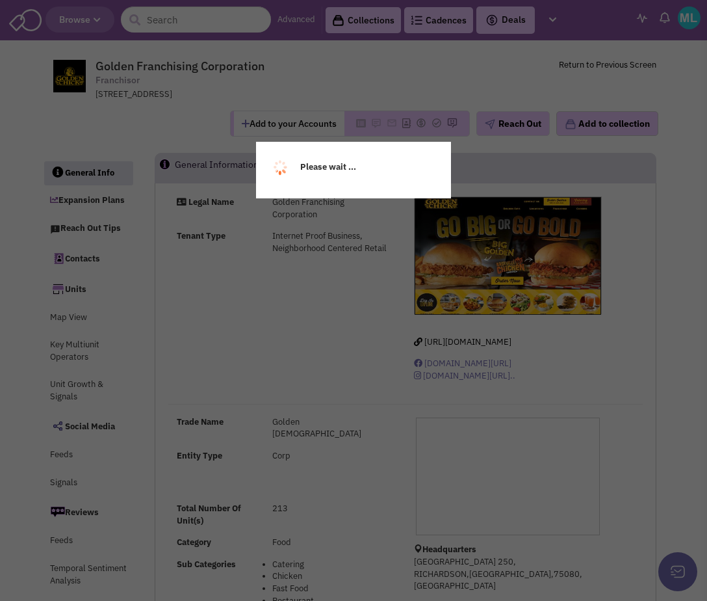
select select
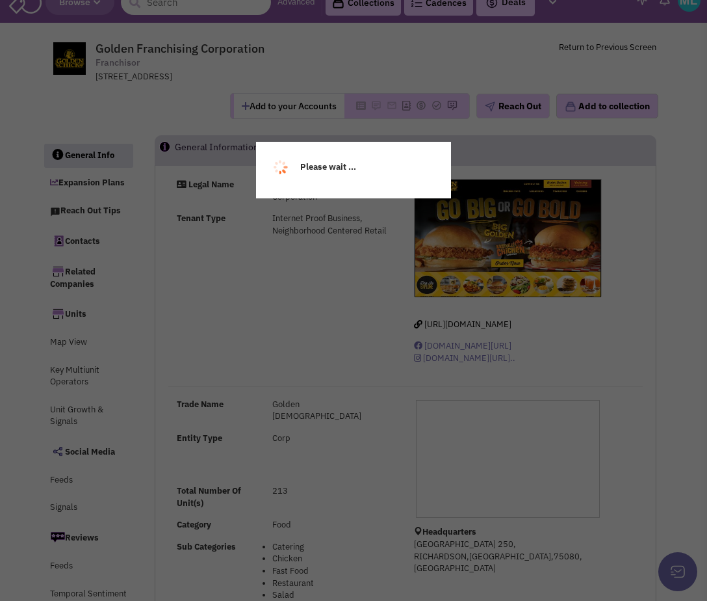
select select
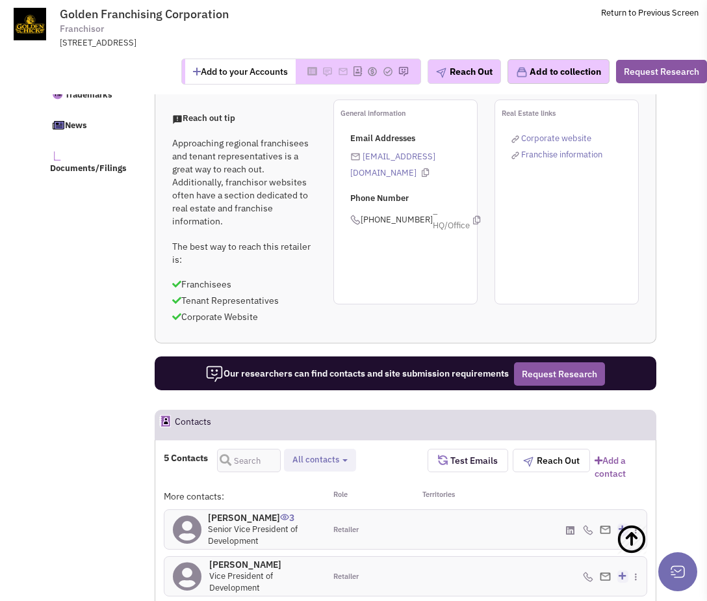
scroll to position [1036, 0]
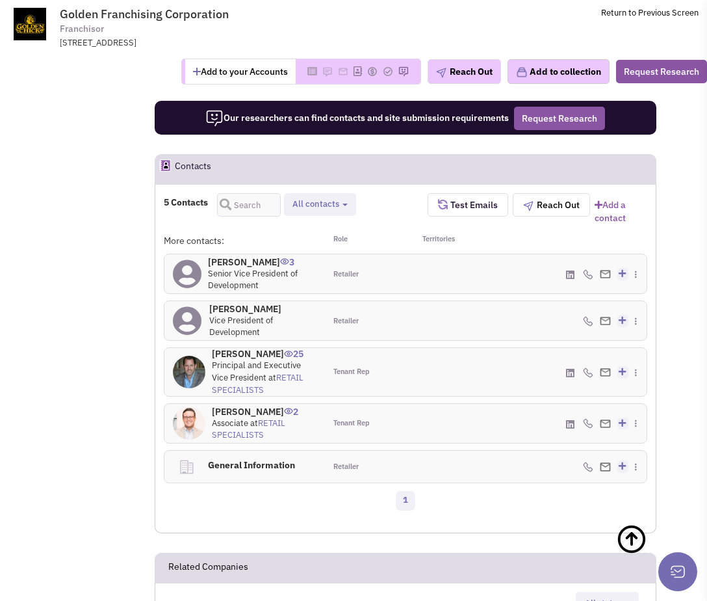
click at [246, 256] on h4 "[PERSON_NAME] 3" at bounding box center [262, 262] width 109 height 12
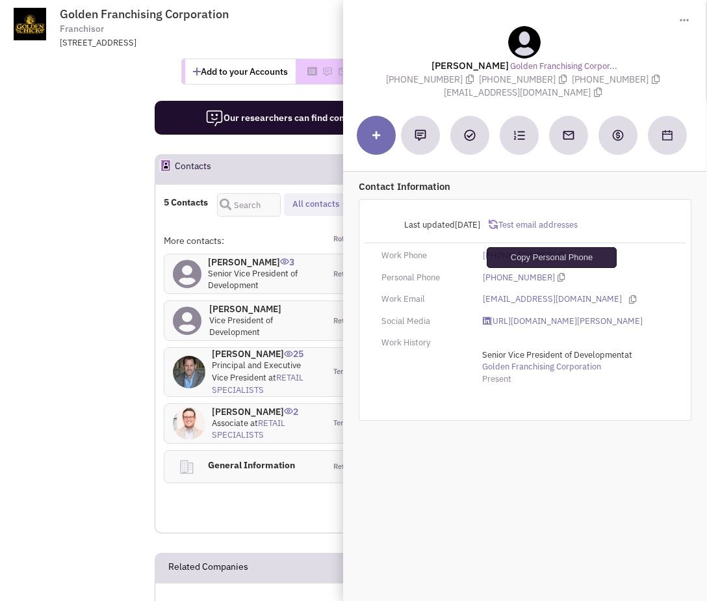
click at [559, 277] on icon at bounding box center [562, 277] width 7 height 8
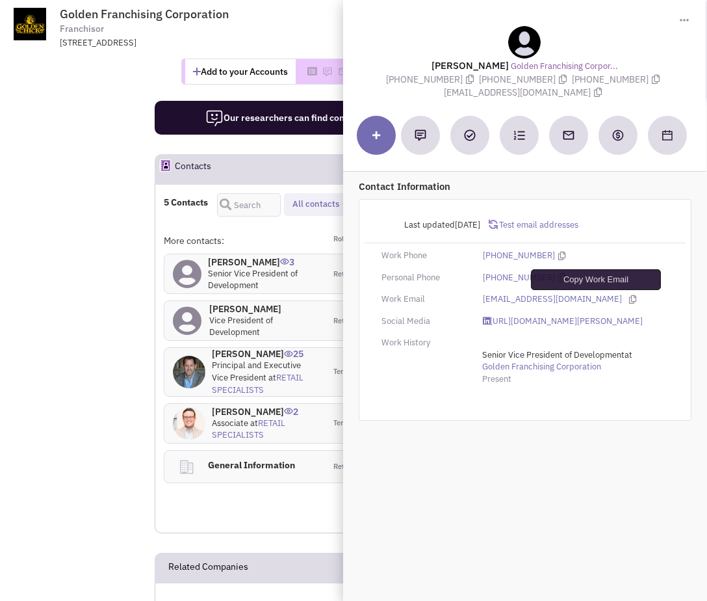
click at [629, 300] on icon at bounding box center [632, 299] width 7 height 8
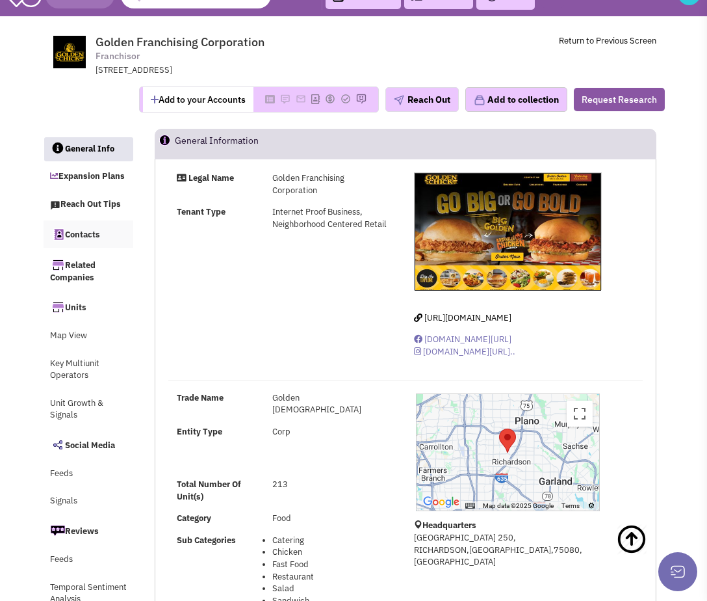
scroll to position [0, 0]
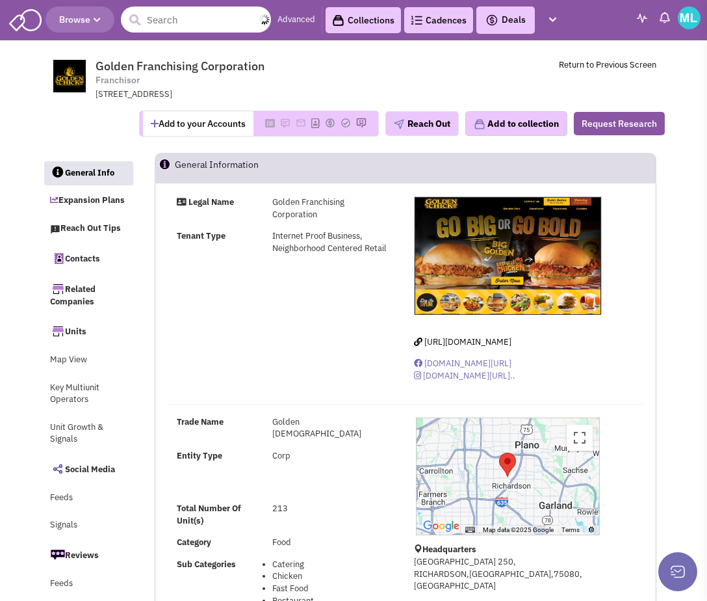
click at [183, 23] on input "text" at bounding box center [196, 20] width 150 height 26
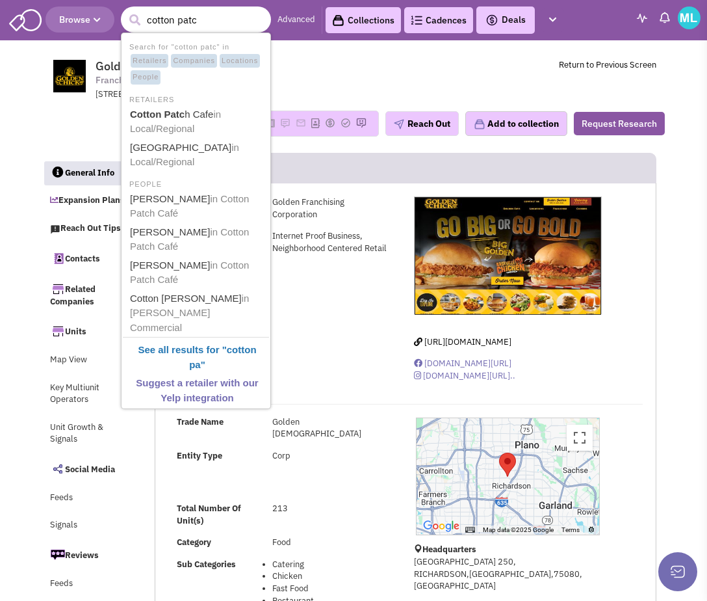
type input "cotton patch"
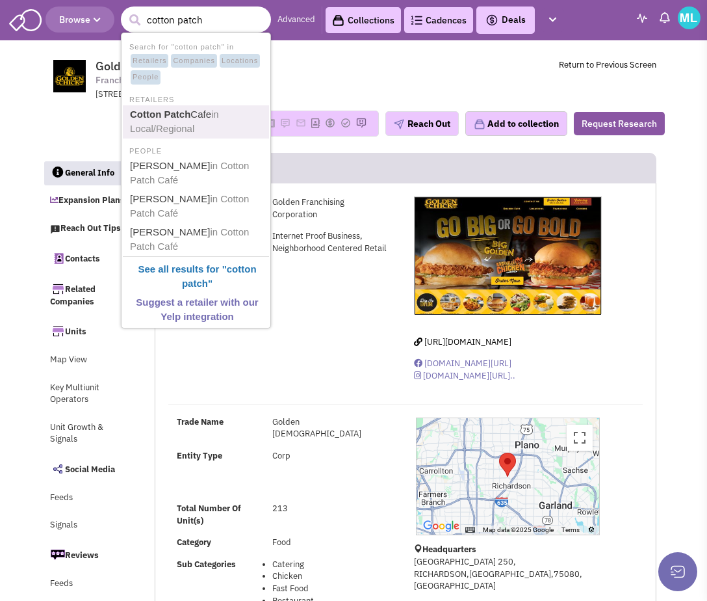
click at [198, 122] on link "Cotton Patch Cafe in Local/Regional" at bounding box center [197, 122] width 142 height 32
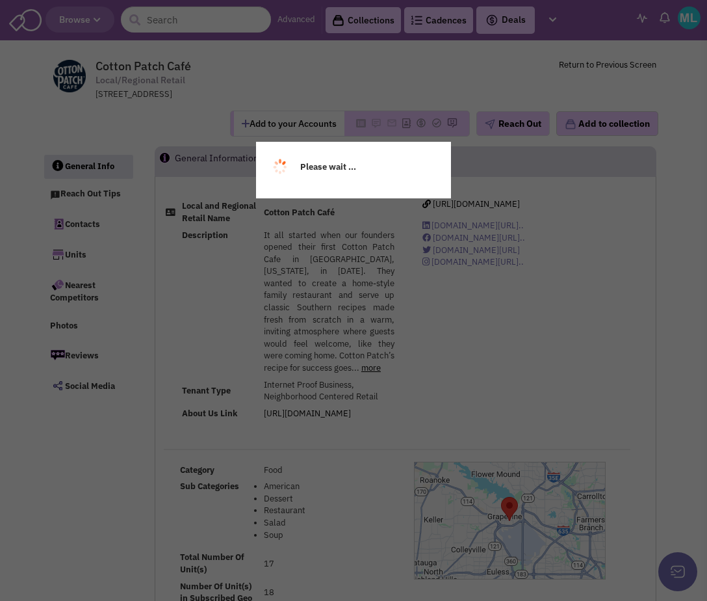
select select
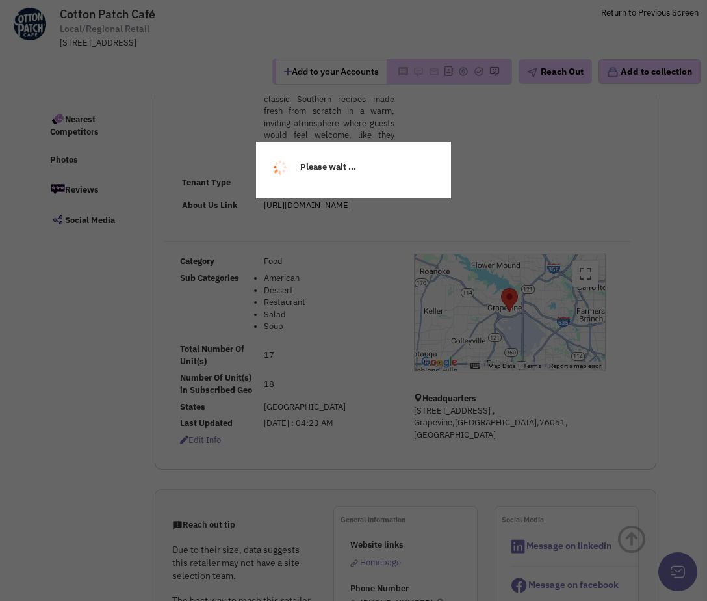
select select
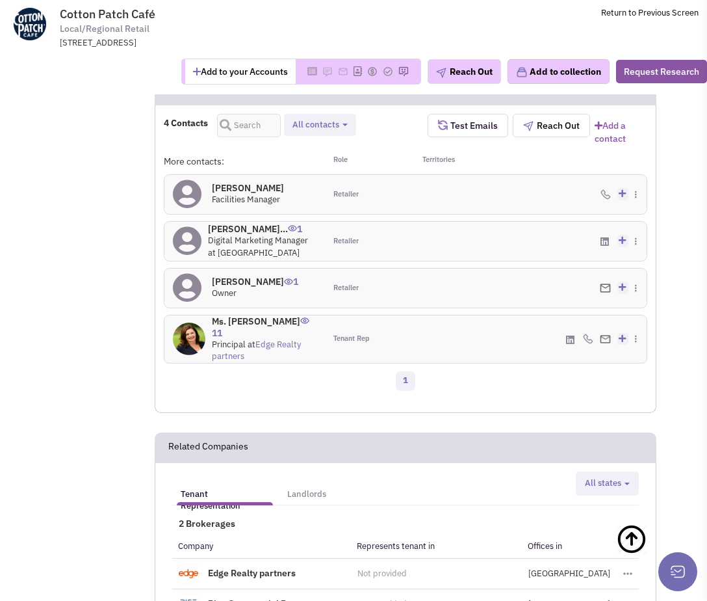
scroll to position [861, 0]
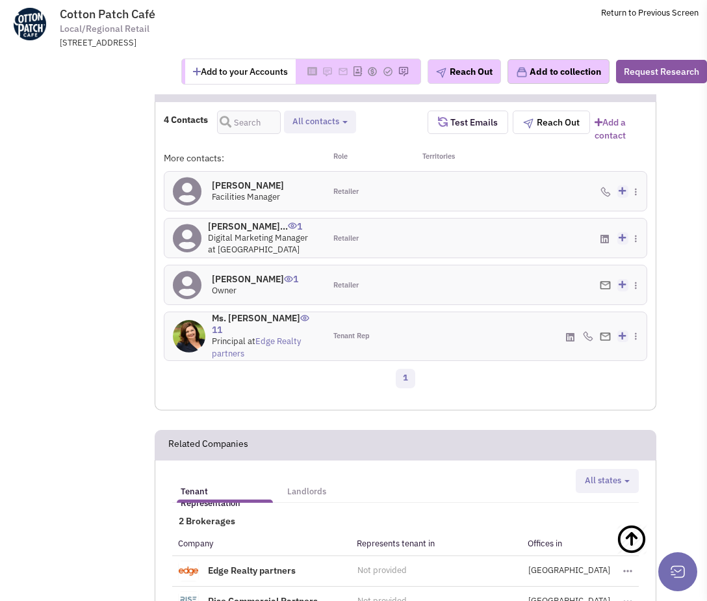
click at [243, 336] on h4 "Ms. Debbie Adams 11" at bounding box center [264, 323] width 105 height 23
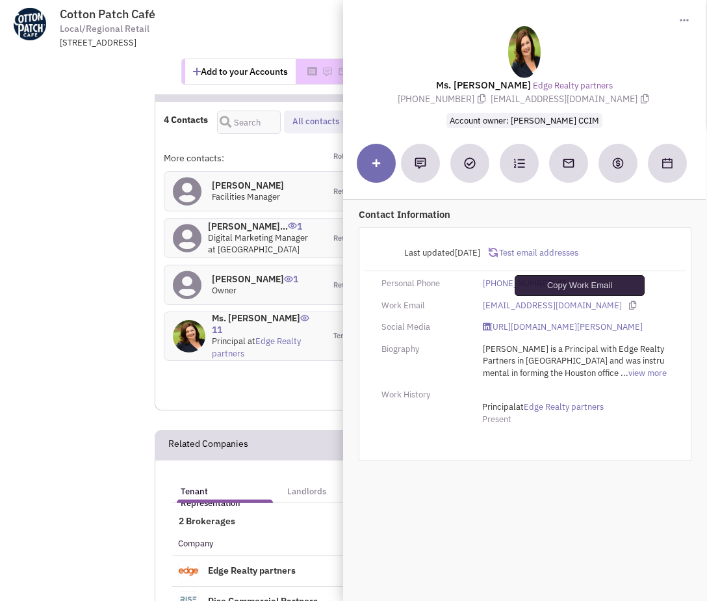
click at [629, 307] on icon at bounding box center [632, 305] width 7 height 8
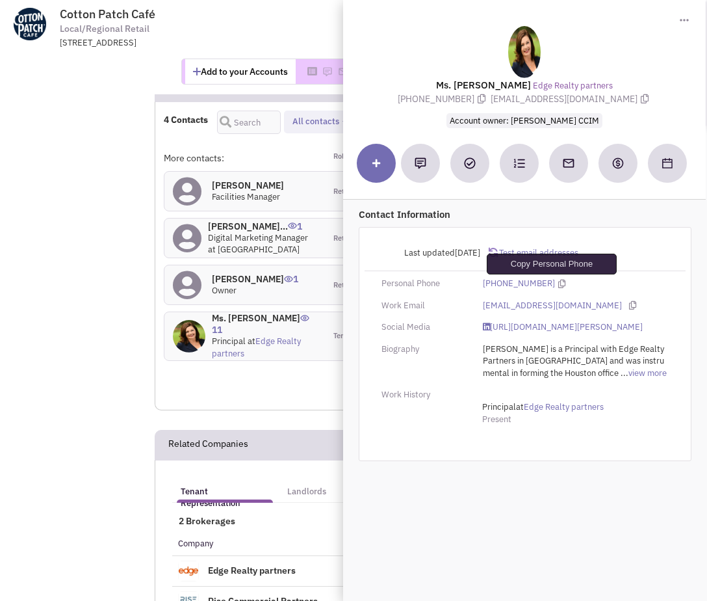
click at [559, 282] on icon at bounding box center [562, 284] width 7 height 8
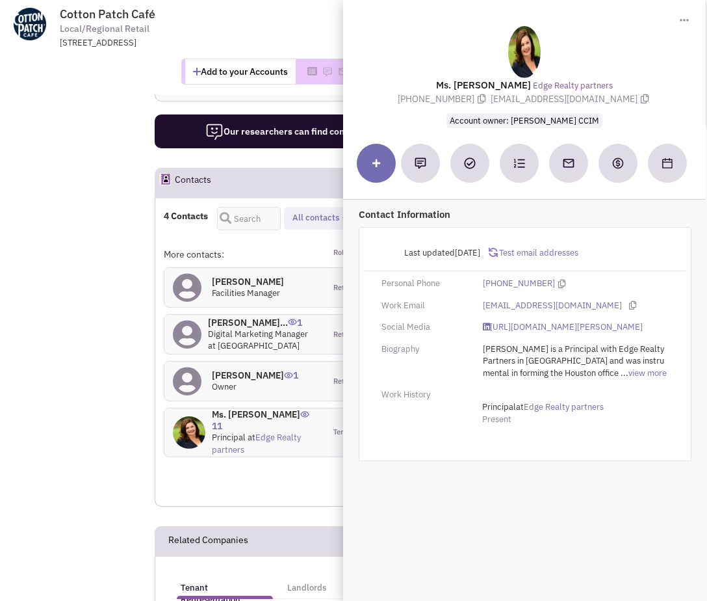
scroll to position [760, 0]
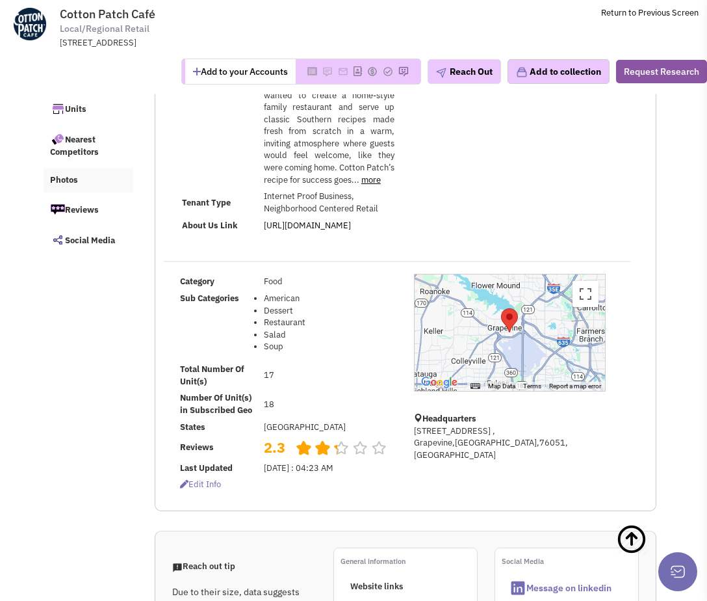
scroll to position [0, 0]
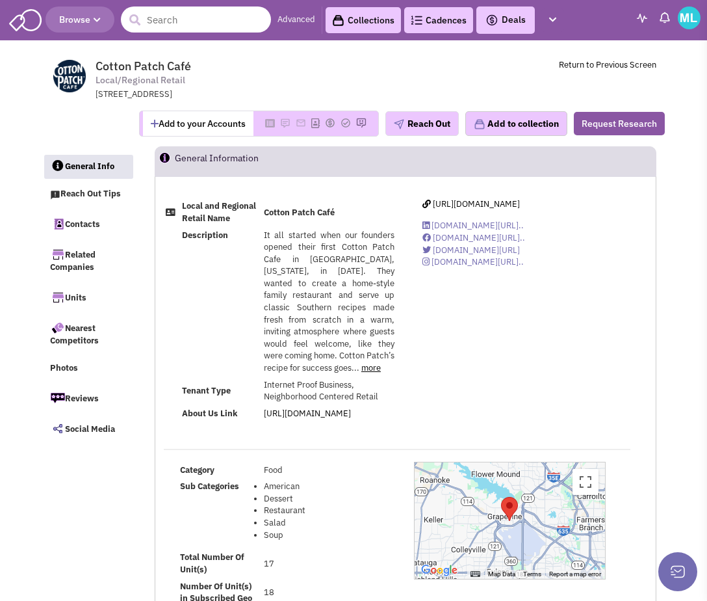
click at [203, 8] on input "text" at bounding box center [196, 20] width 150 height 26
click at [215, 18] on input "altamont" at bounding box center [196, 20] width 150 height 26
click at [215, 17] on input "altamont" at bounding box center [196, 20] width 150 height 26
type input "braums"
click at [125, 10] on button "submit" at bounding box center [135, 20] width 20 height 20
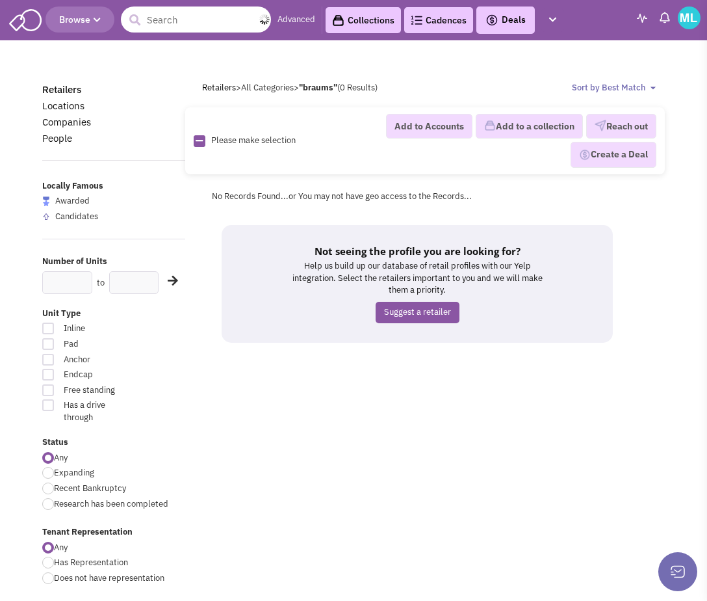
click at [196, 10] on input "text" at bounding box center [196, 20] width 150 height 26
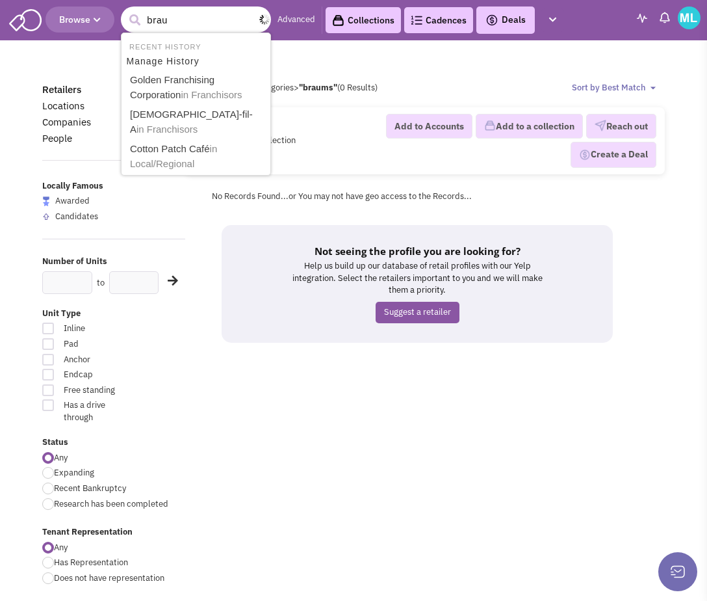
type input "[PERSON_NAME]"
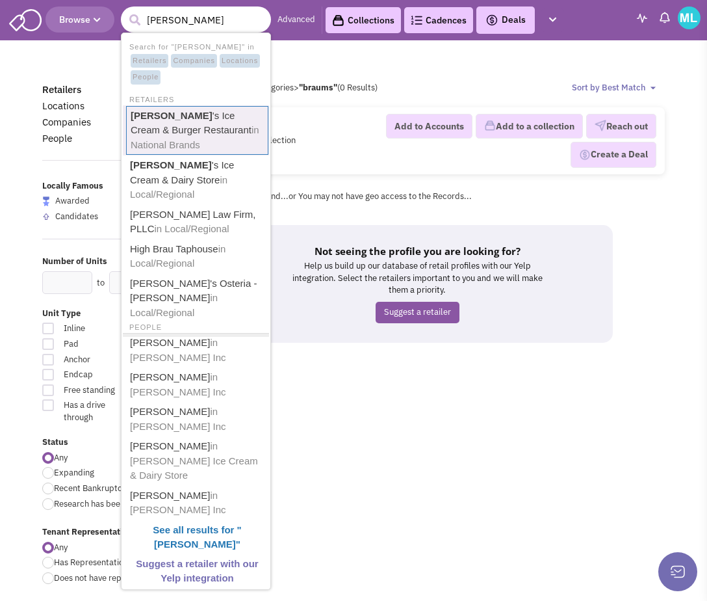
click at [183, 118] on link "[PERSON_NAME] 's Ice Cream & Burger Restaurant in National Brands" at bounding box center [197, 130] width 142 height 49
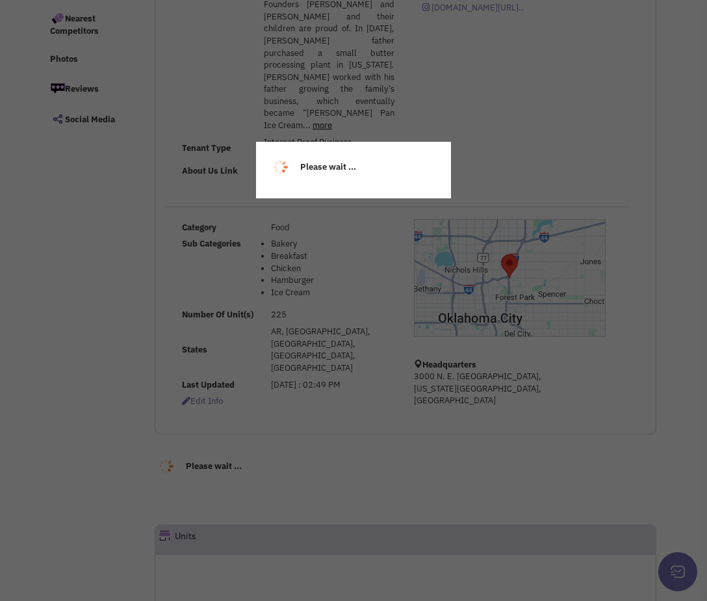
select select
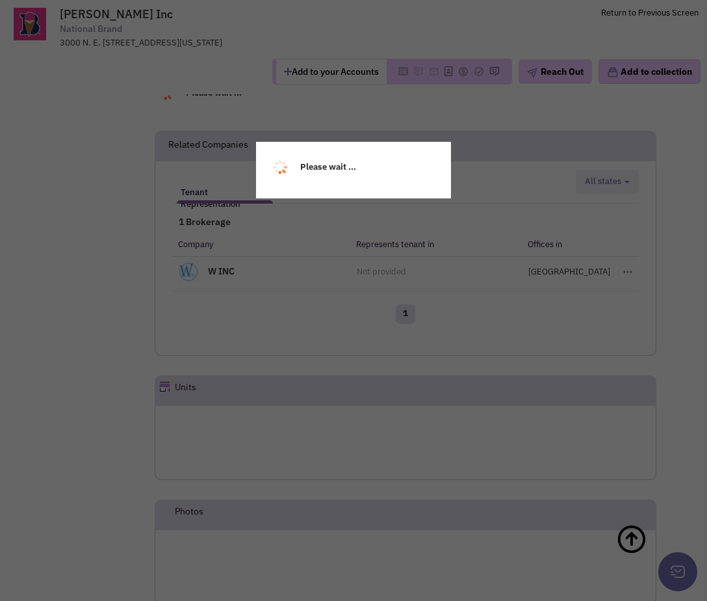
select select
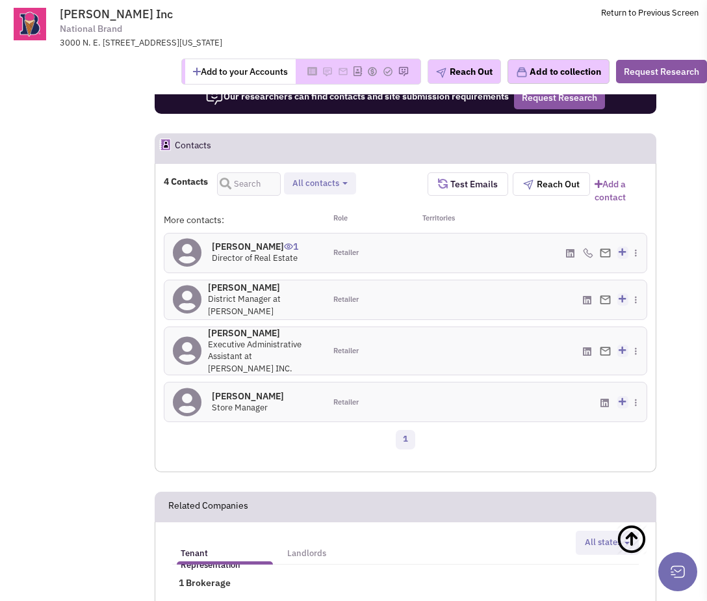
scroll to position [728, 0]
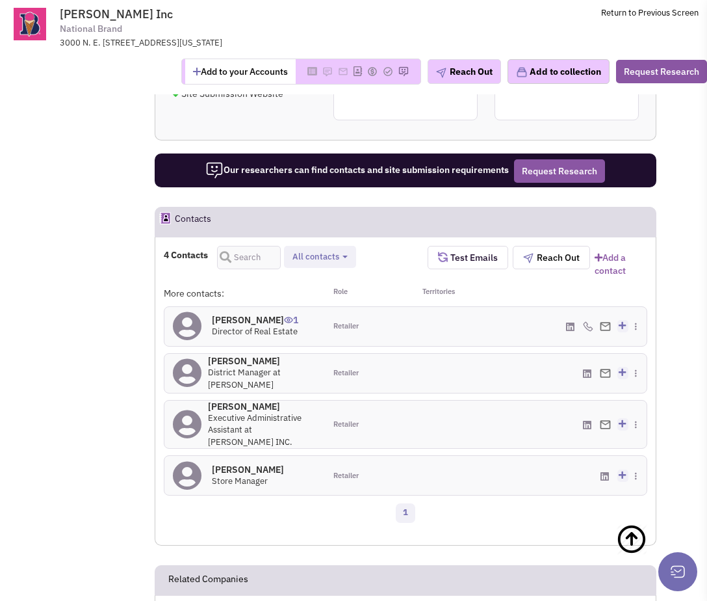
click at [229, 314] on h4 "[PERSON_NAME] 1" at bounding box center [255, 320] width 86 height 12
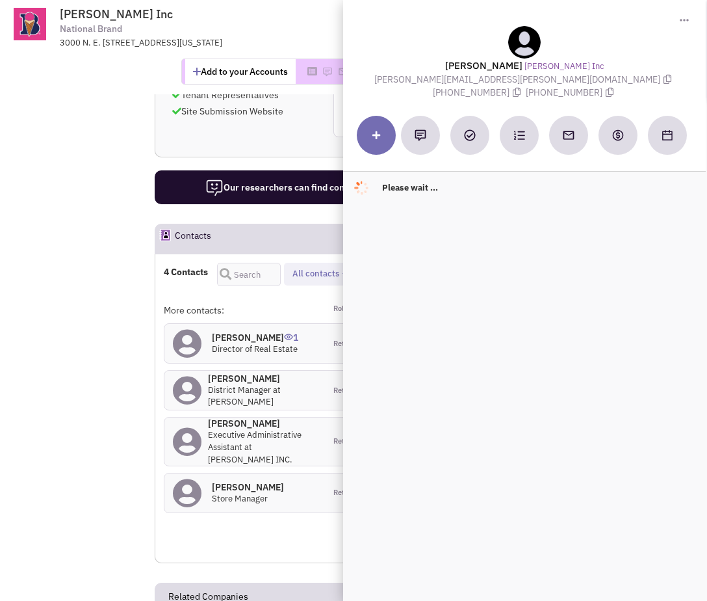
scroll to position [733, 0]
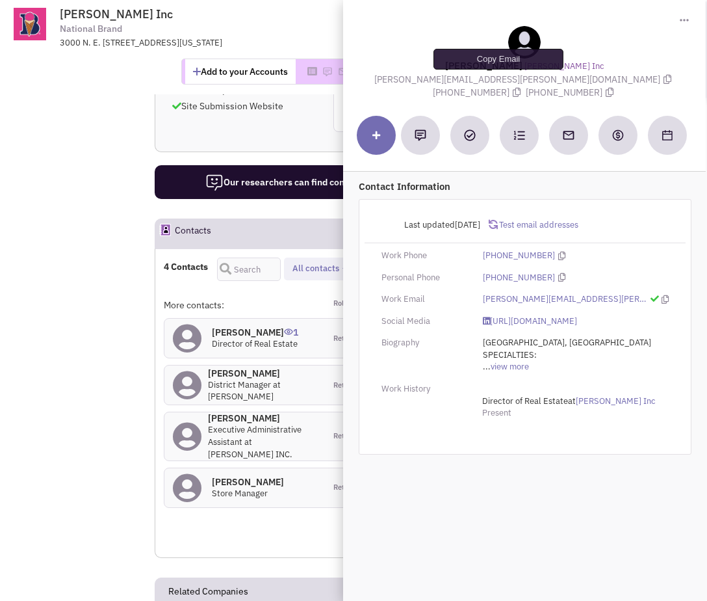
click at [664, 81] on icon at bounding box center [668, 79] width 8 height 9
click at [521, 88] on icon at bounding box center [517, 92] width 8 height 9
click at [0, 0] on div "Please wait ..." at bounding box center [0, 0] width 0 height 0
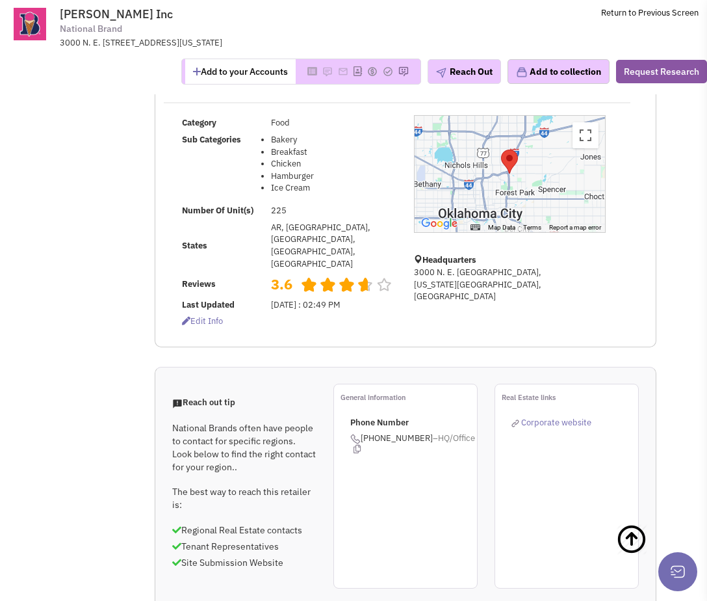
scroll to position [0, 0]
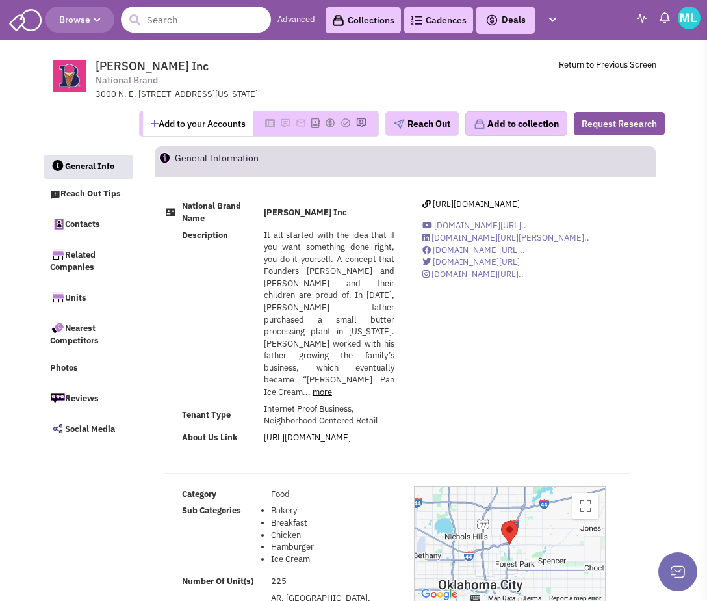
click at [174, 22] on input "text" at bounding box center [196, 20] width 150 height 26
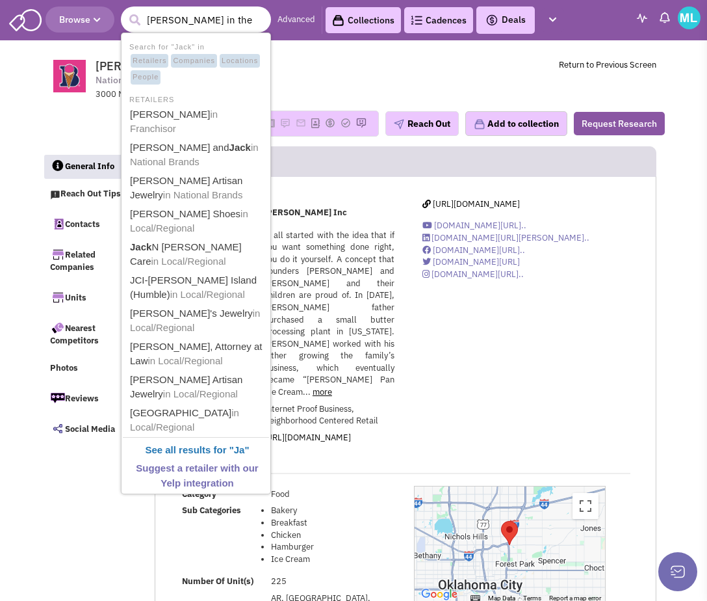
type input "[PERSON_NAME] in the box"
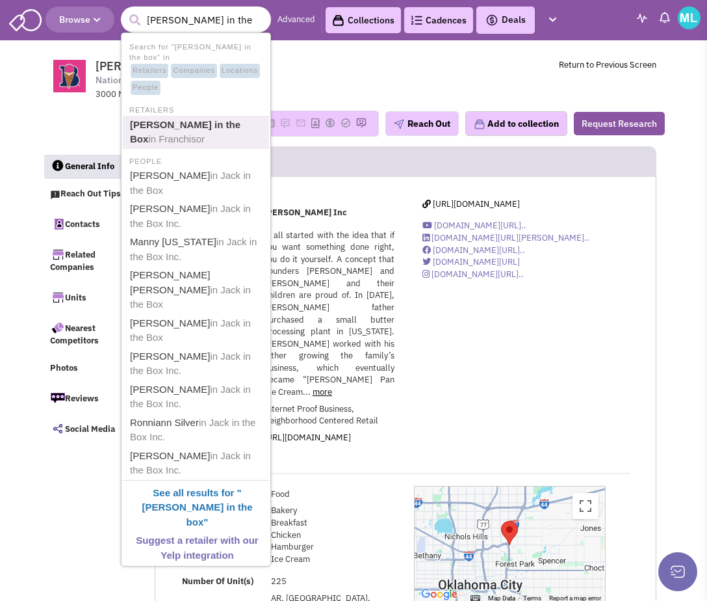
click at [182, 119] on b "[PERSON_NAME] in the Box" at bounding box center [185, 132] width 111 height 26
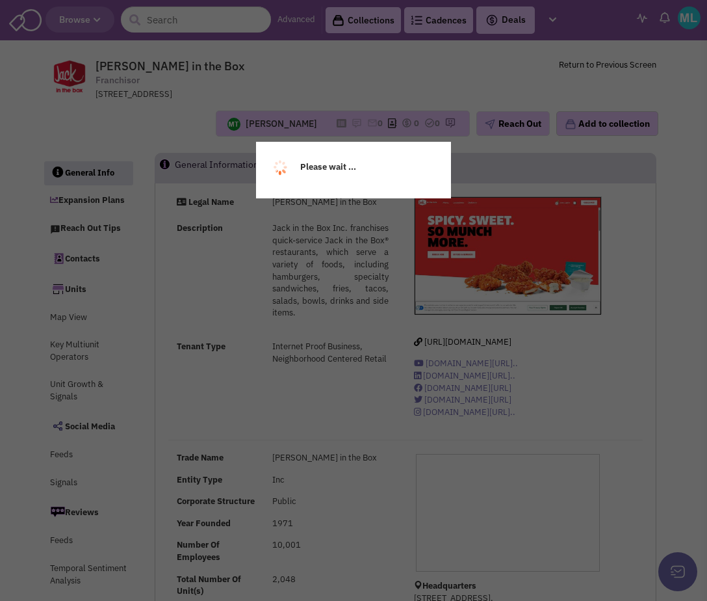
select select
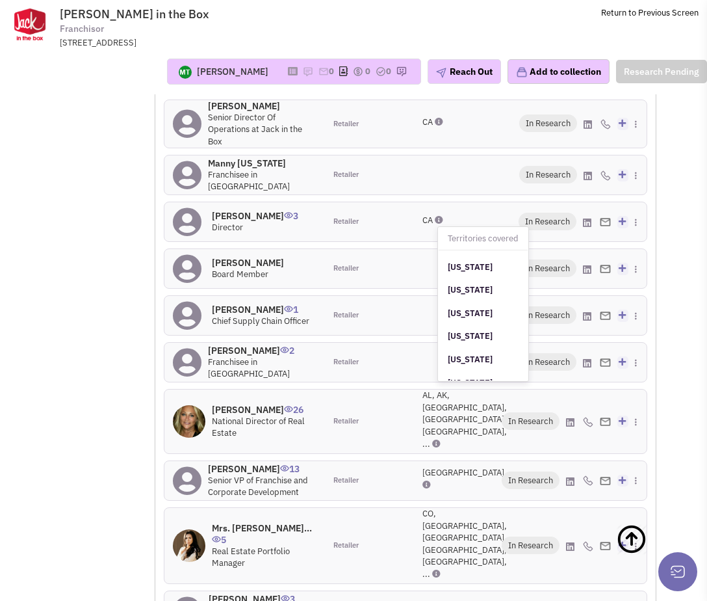
scroll to position [1034, 0]
click at [237, 404] on h4 "Laurie Macaluso 26" at bounding box center [264, 410] width 105 height 12
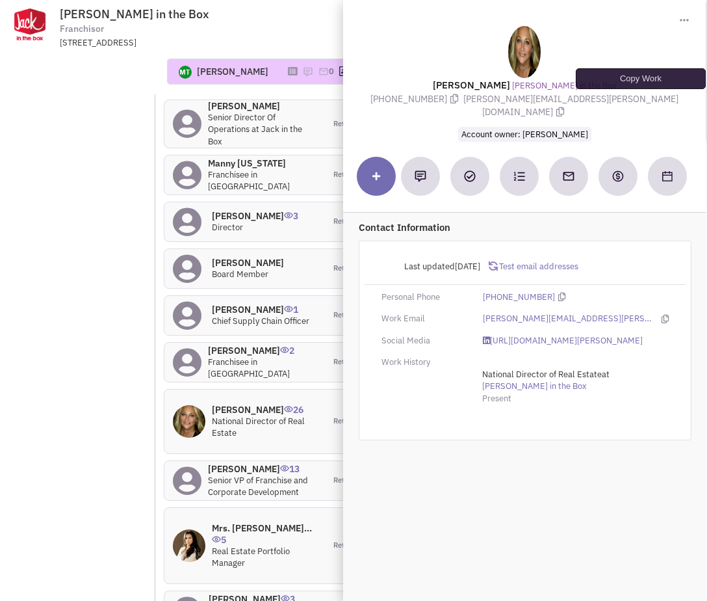
drag, startPoint x: 643, startPoint y: 101, endPoint x: 604, endPoint y: 114, distance: 41.3
click at [564, 107] on icon at bounding box center [561, 111] width 8 height 9
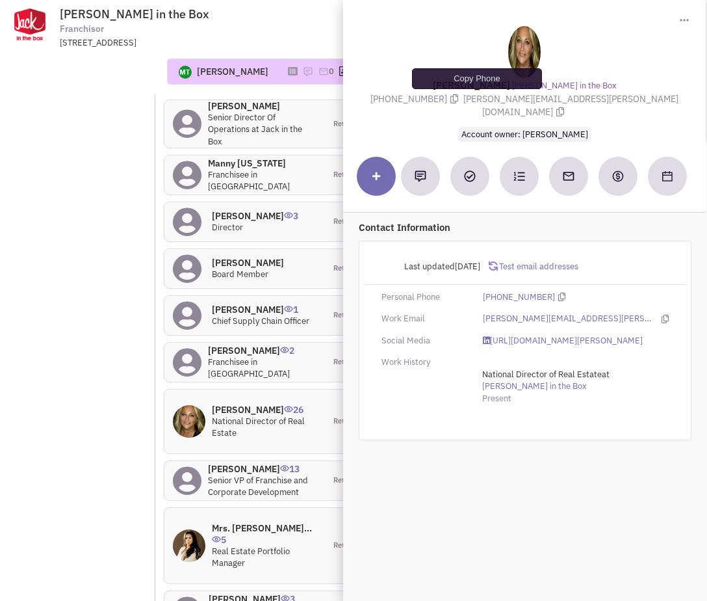
click at [458, 99] on icon at bounding box center [455, 98] width 8 height 9
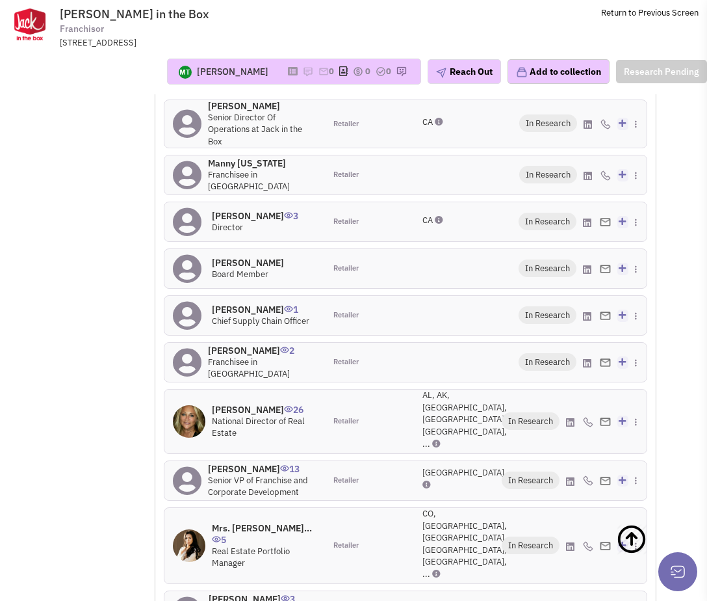
click at [231, 463] on h4 "Tim Linderman 13" at bounding box center [262, 469] width 109 height 12
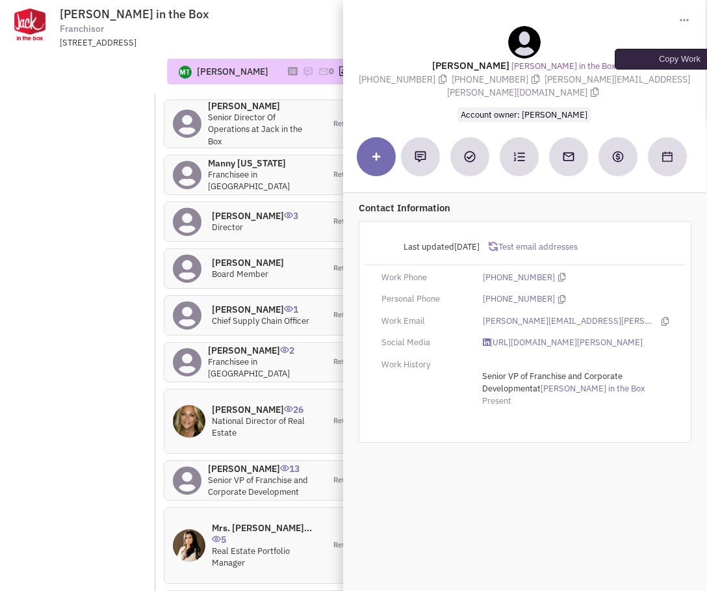
click at [599, 88] on icon at bounding box center [595, 92] width 8 height 9
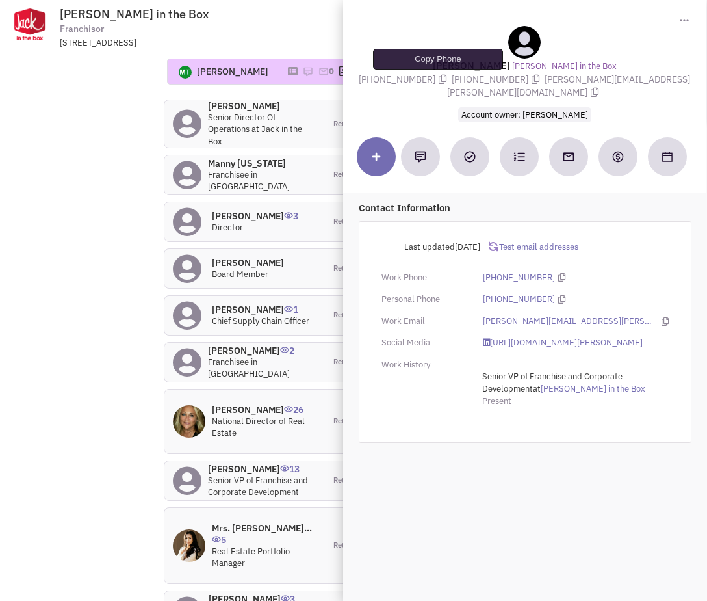
click at [439, 81] on icon at bounding box center [443, 79] width 8 height 9
click at [235, 522] on h4 "Mrs. Shauna Chitji... 5" at bounding box center [264, 533] width 105 height 23
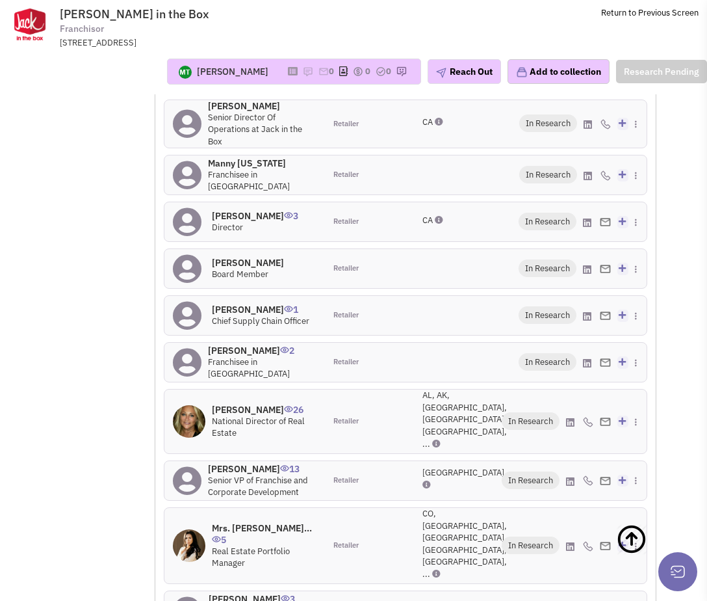
click at [263, 522] on h4 "Mrs. Shauna Chitji... 5" at bounding box center [264, 533] width 105 height 23
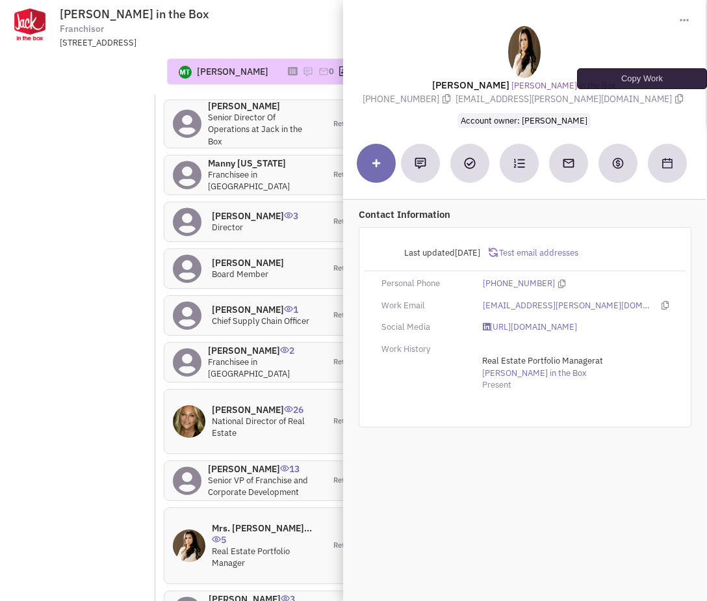
click at [676, 98] on icon at bounding box center [680, 98] width 8 height 9
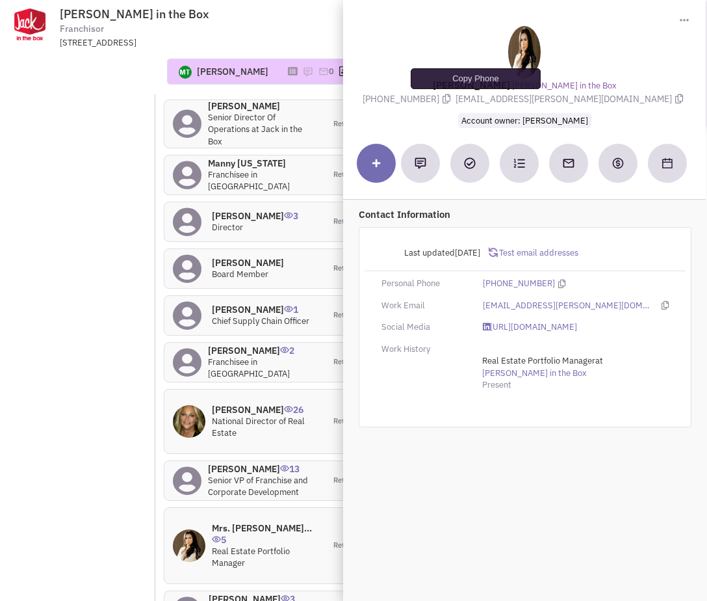
click at [451, 99] on icon at bounding box center [447, 98] width 8 height 9
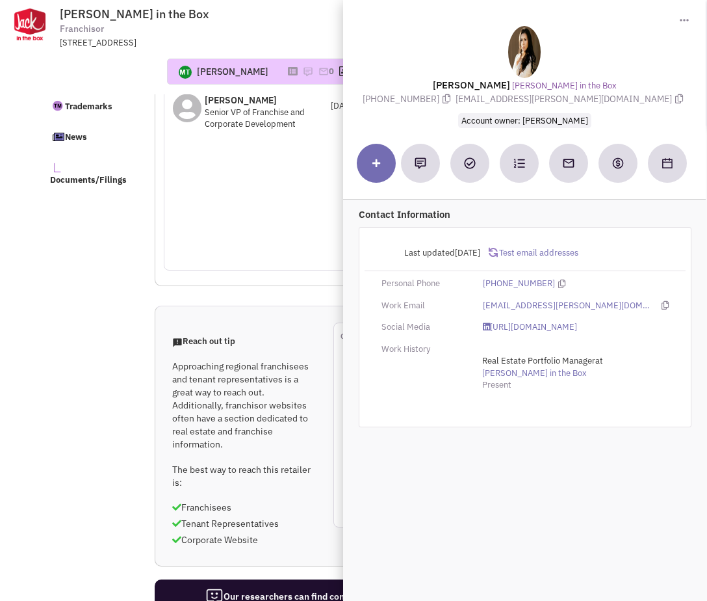
scroll to position [0, 0]
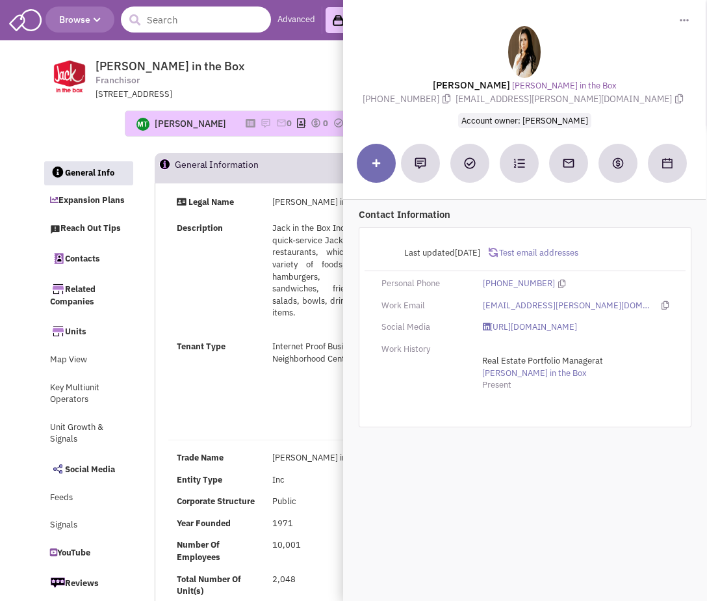
click at [180, 29] on input "text" at bounding box center [196, 20] width 150 height 26
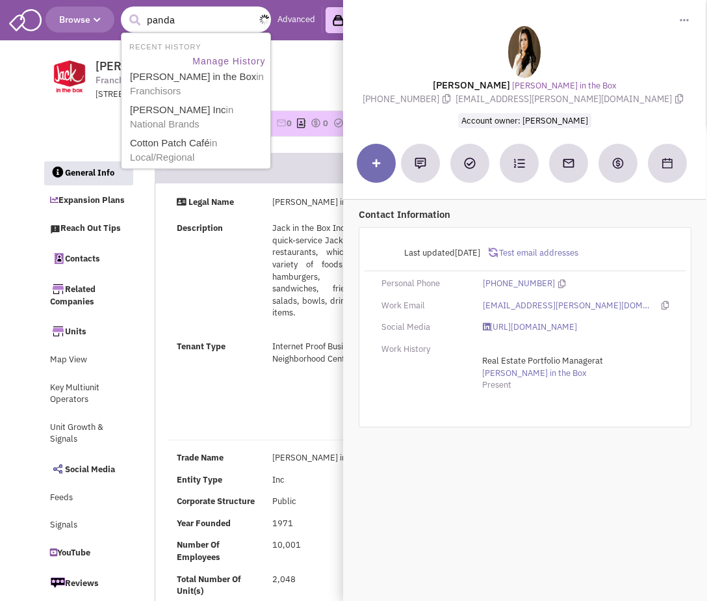
type input "panda e"
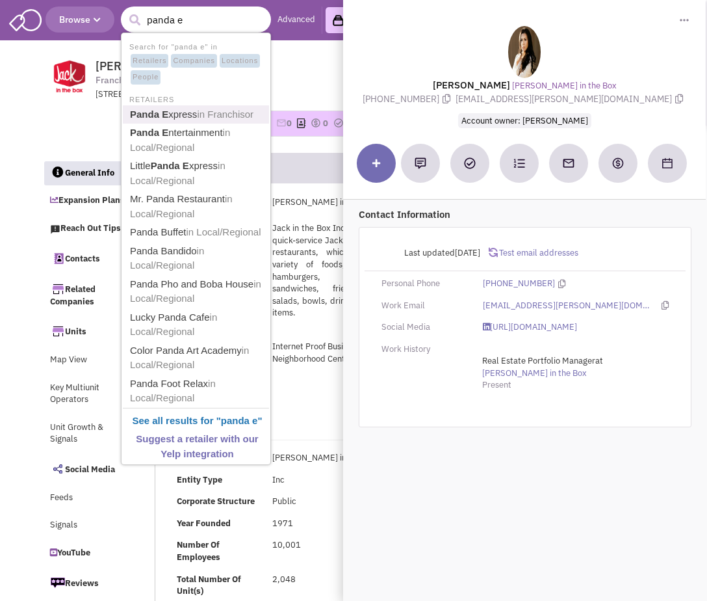
click at [228, 116] on span "in Franchisor" at bounding box center [225, 114] width 57 height 11
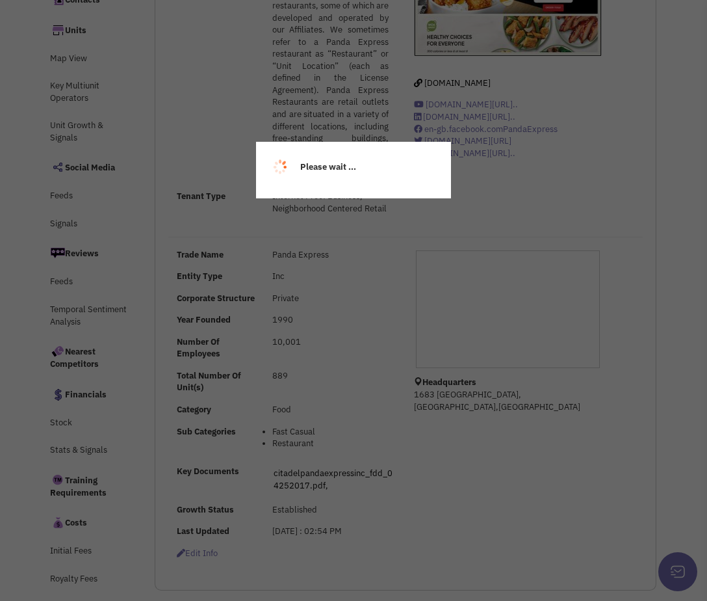
scroll to position [458, 0]
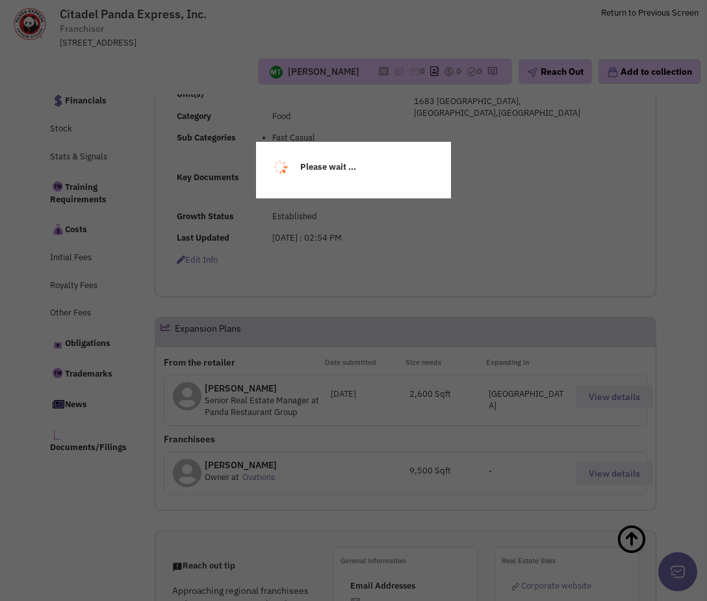
select select
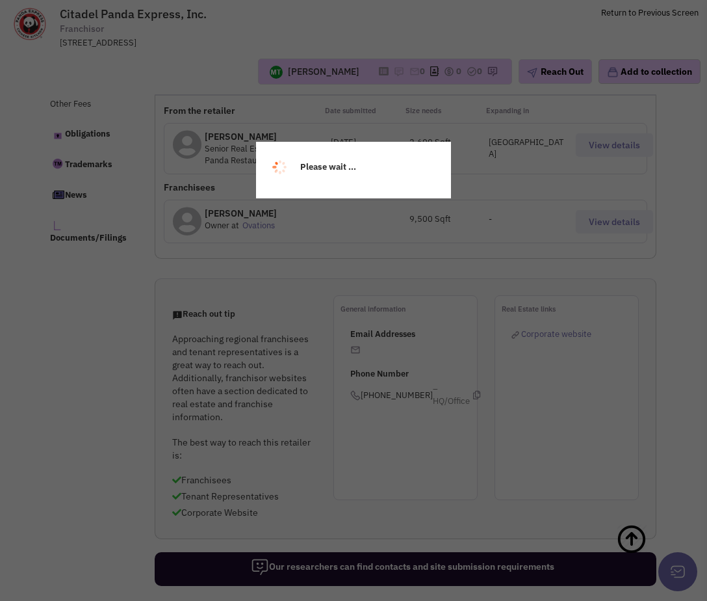
select select
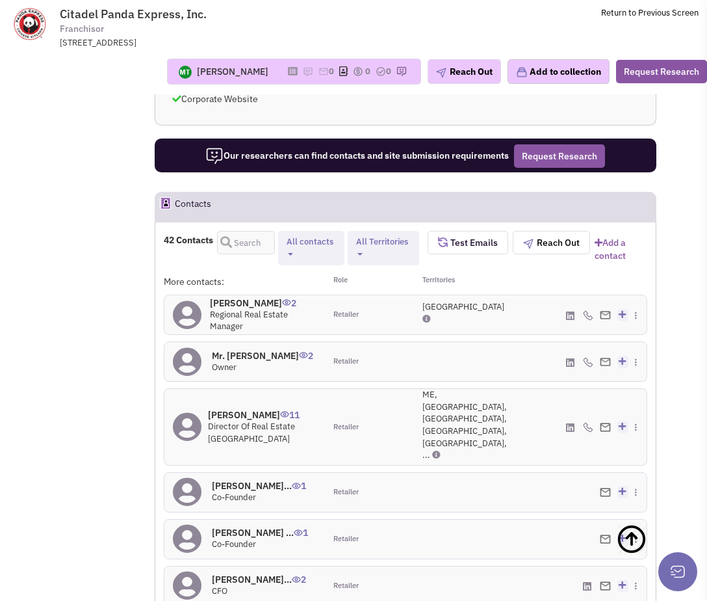
scroll to position [1189, 0]
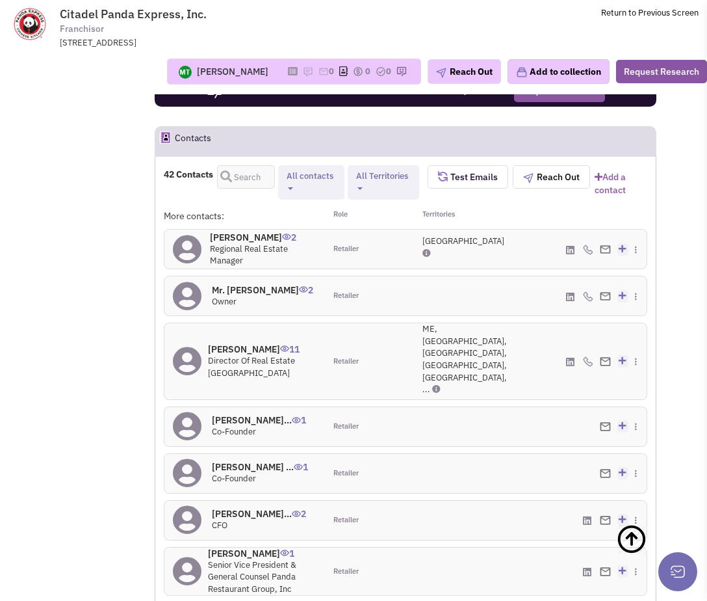
click at [224, 243] on h4 "[PERSON_NAME] 2" at bounding box center [263, 237] width 107 height 12
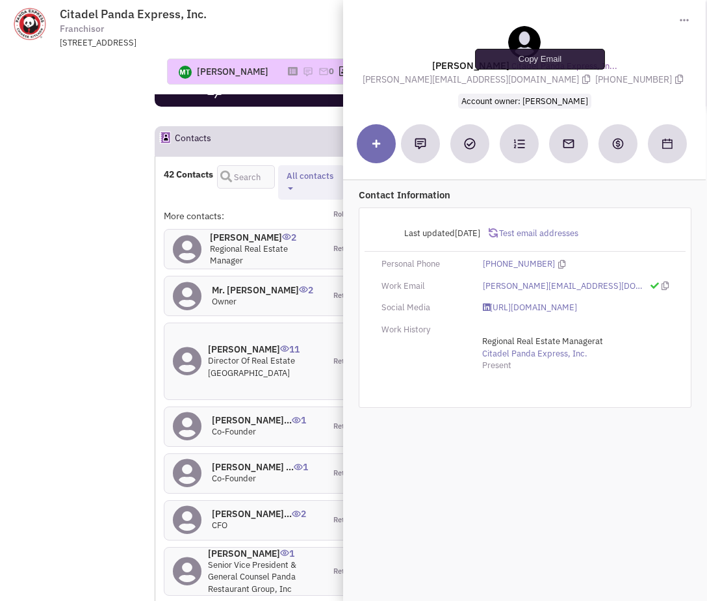
click at [583, 81] on icon at bounding box center [587, 79] width 8 height 9
click at [676, 80] on icon at bounding box center [680, 79] width 8 height 9
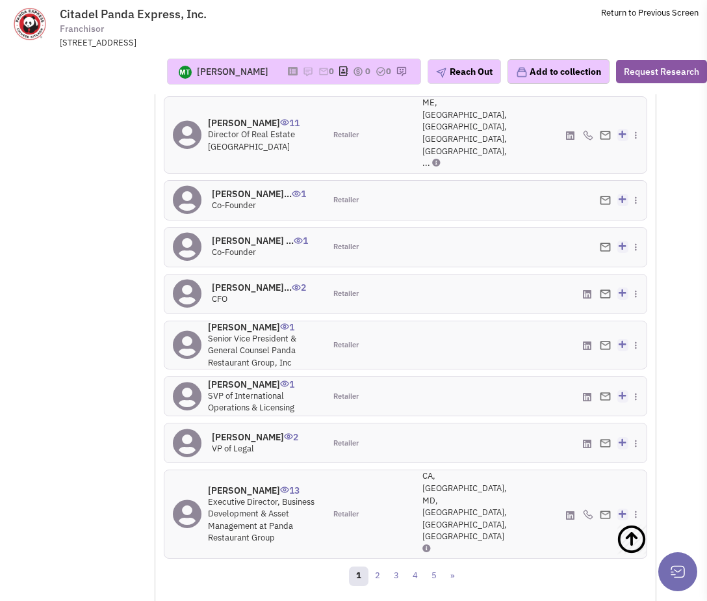
scroll to position [1492, 0]
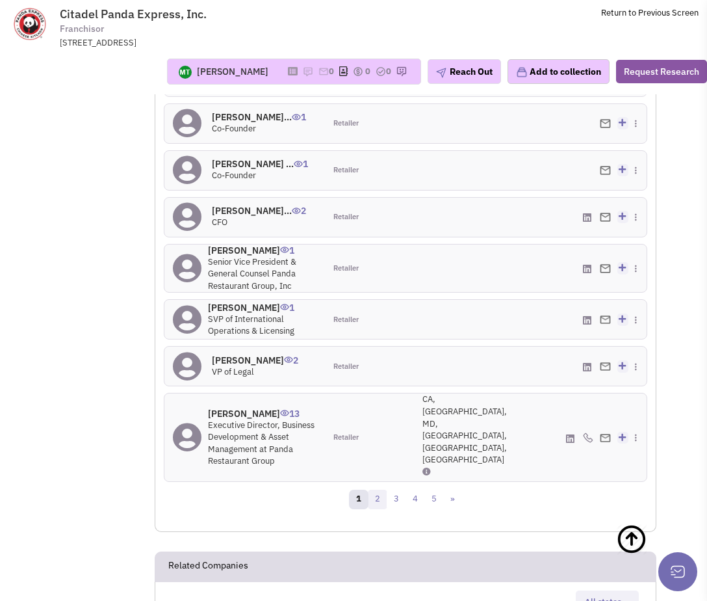
click at [380, 490] on link "2" at bounding box center [378, 500] width 20 height 20
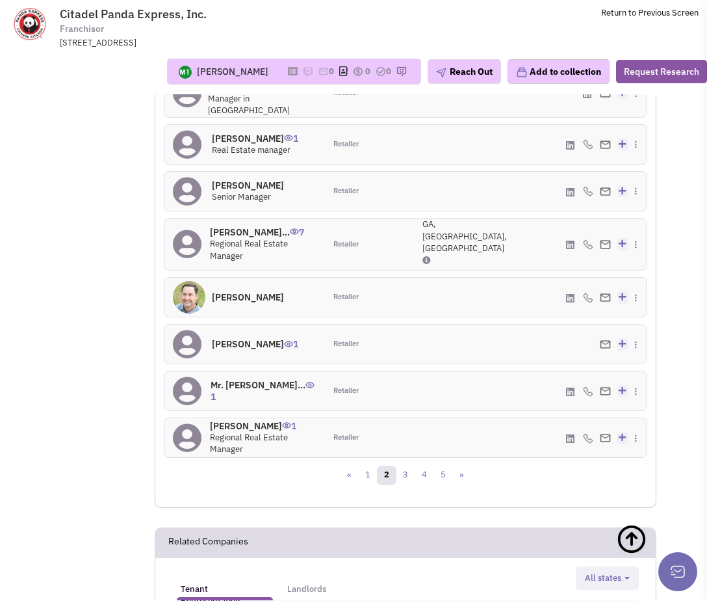
scroll to position [1445, 0]
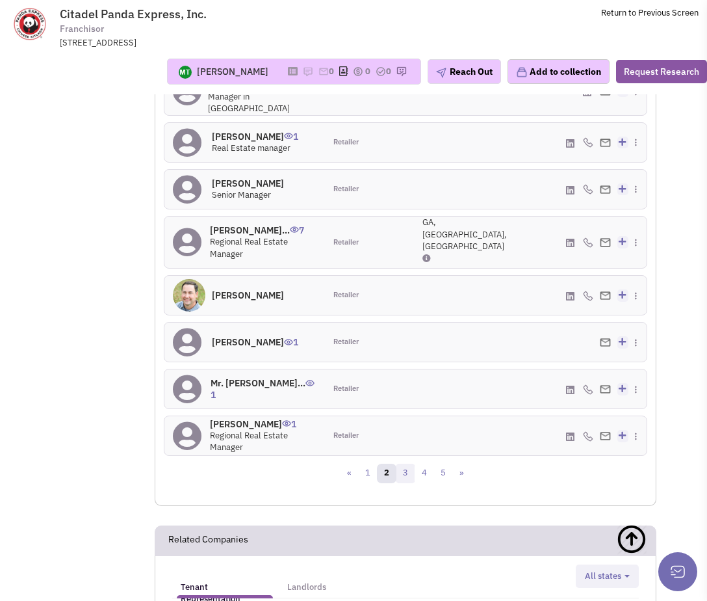
click at [401, 483] on link "3" at bounding box center [406, 474] width 20 height 20
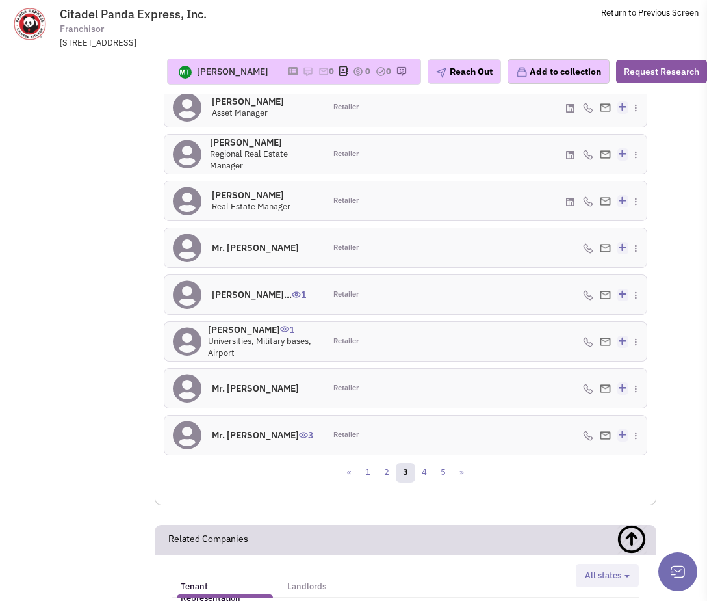
scroll to position [1425, 0]
click at [420, 482] on link "4" at bounding box center [425, 472] width 20 height 20
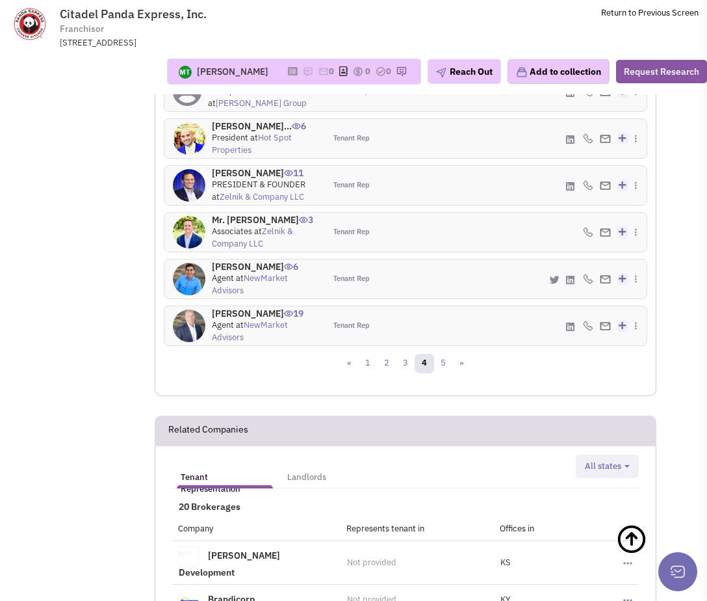
scroll to position [1576, 0]
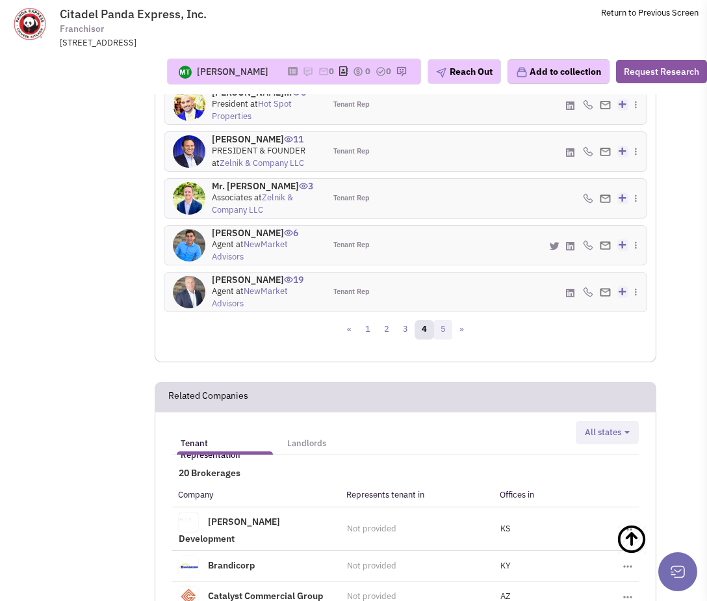
click at [443, 339] on link "5" at bounding box center [444, 330] width 20 height 20
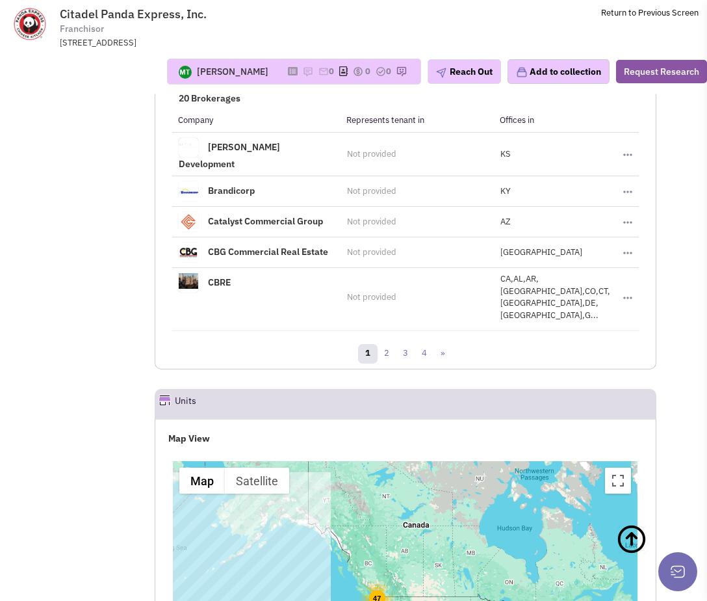
scroll to position [1068, 0]
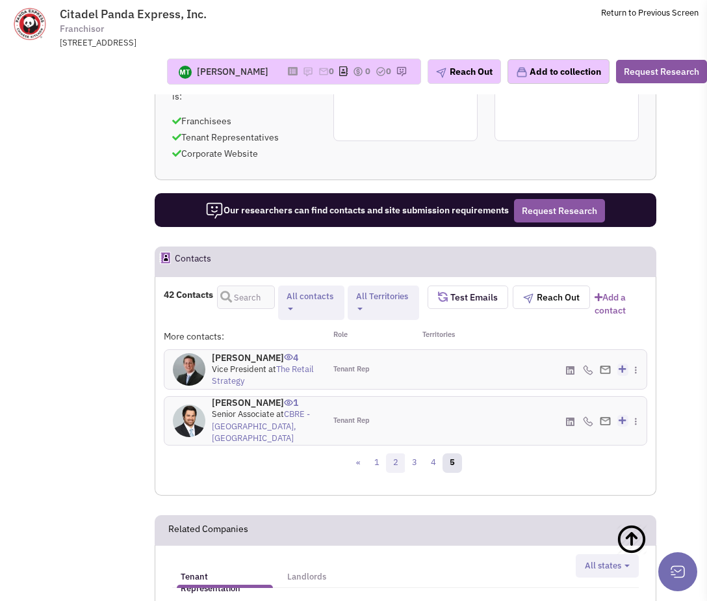
click at [391, 473] on link "2" at bounding box center [396, 463] width 20 height 20
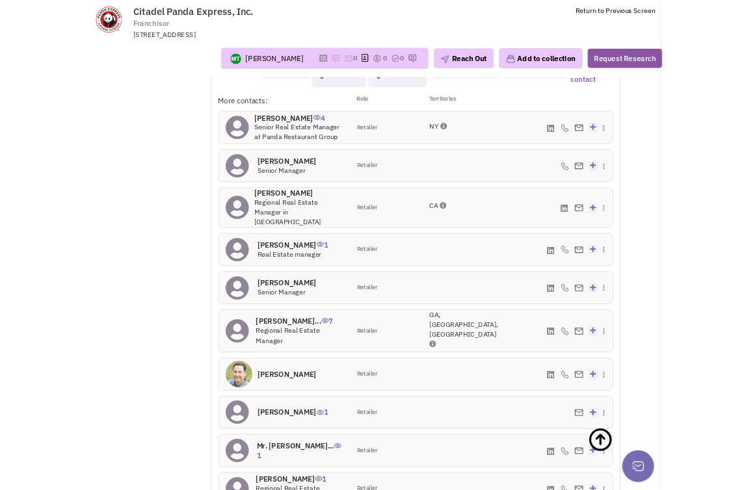
scroll to position [1293, 0]
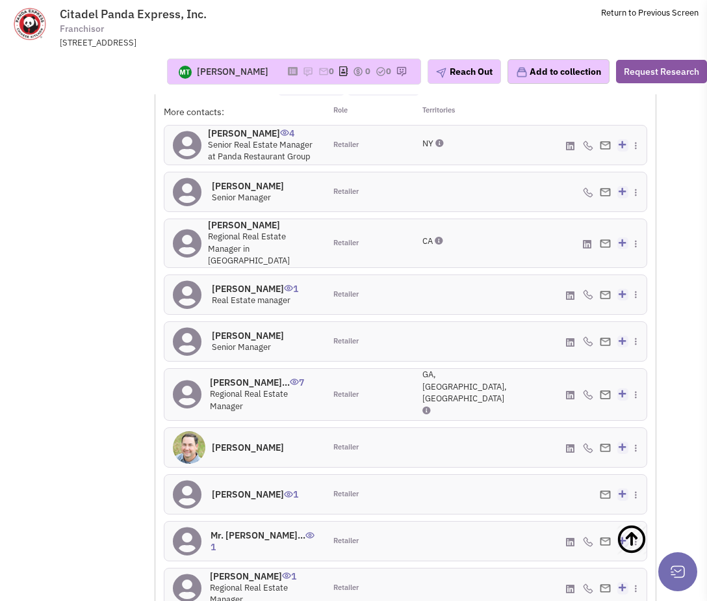
click at [220, 139] on h4 "[PERSON_NAME] 4" at bounding box center [262, 133] width 109 height 12
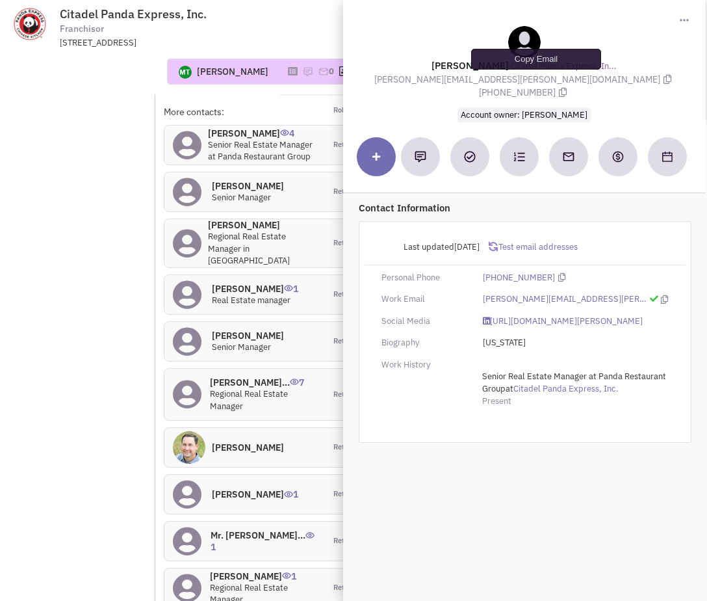
click at [664, 79] on icon at bounding box center [668, 79] width 8 height 9
click at [567, 88] on icon at bounding box center [563, 92] width 8 height 9
